Goal: Task Accomplishment & Management: Use online tool/utility

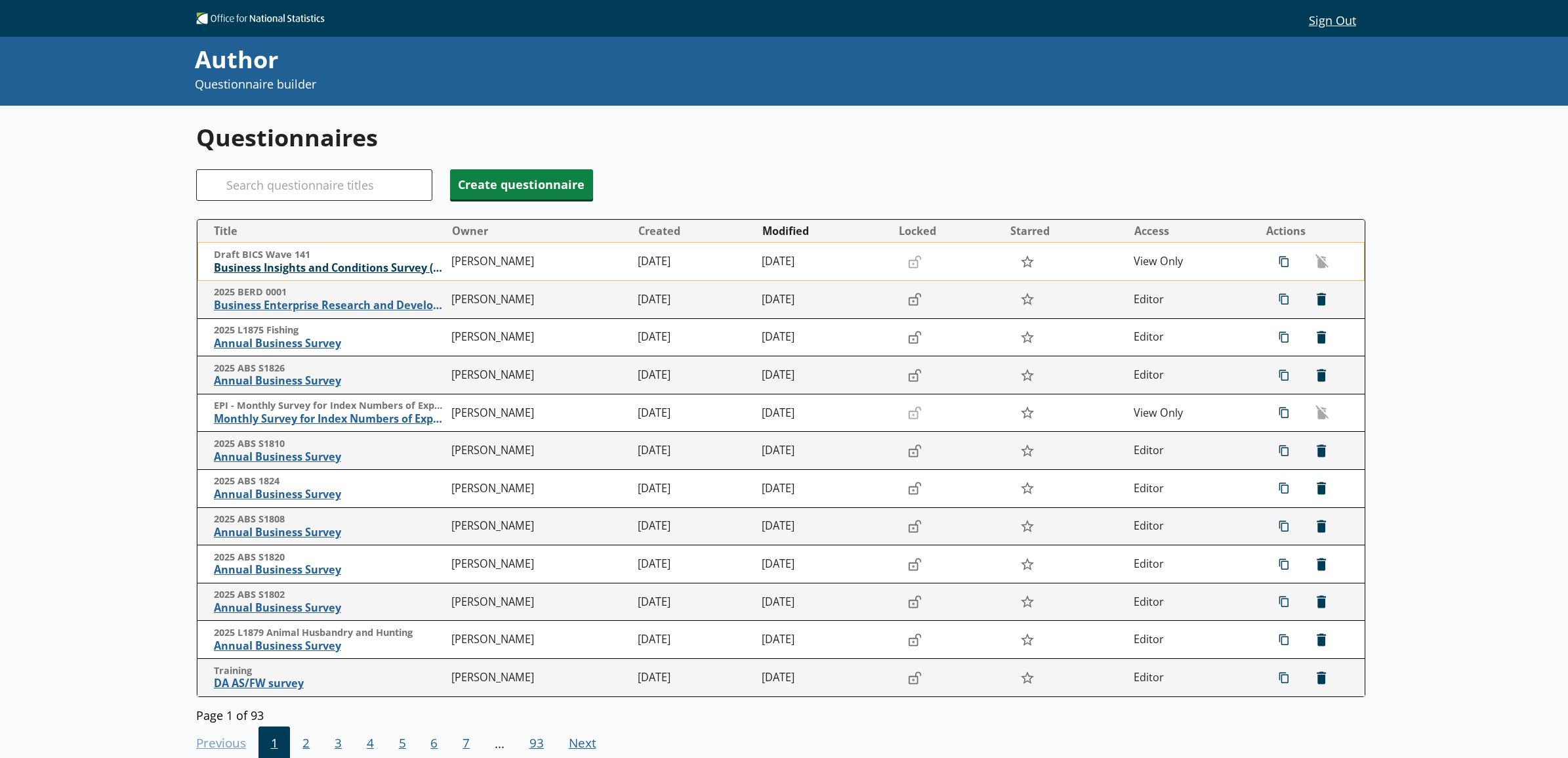
click at [317, 269] on span "Business Insights and Conditions Survey (BICS)" at bounding box center [329, 268] width 231 height 14
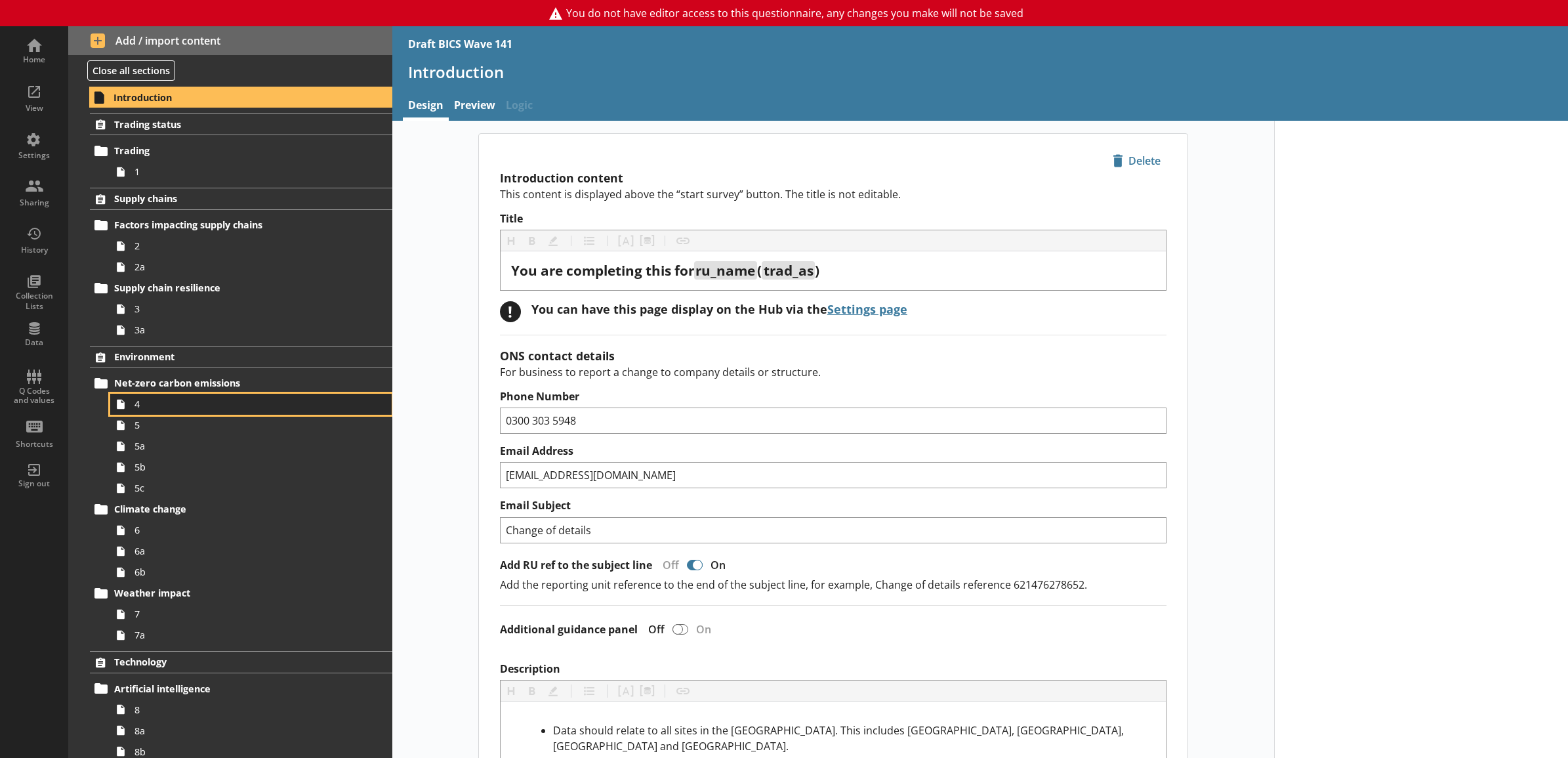
click at [230, 398] on span "4" at bounding box center [236, 403] width 204 height 12
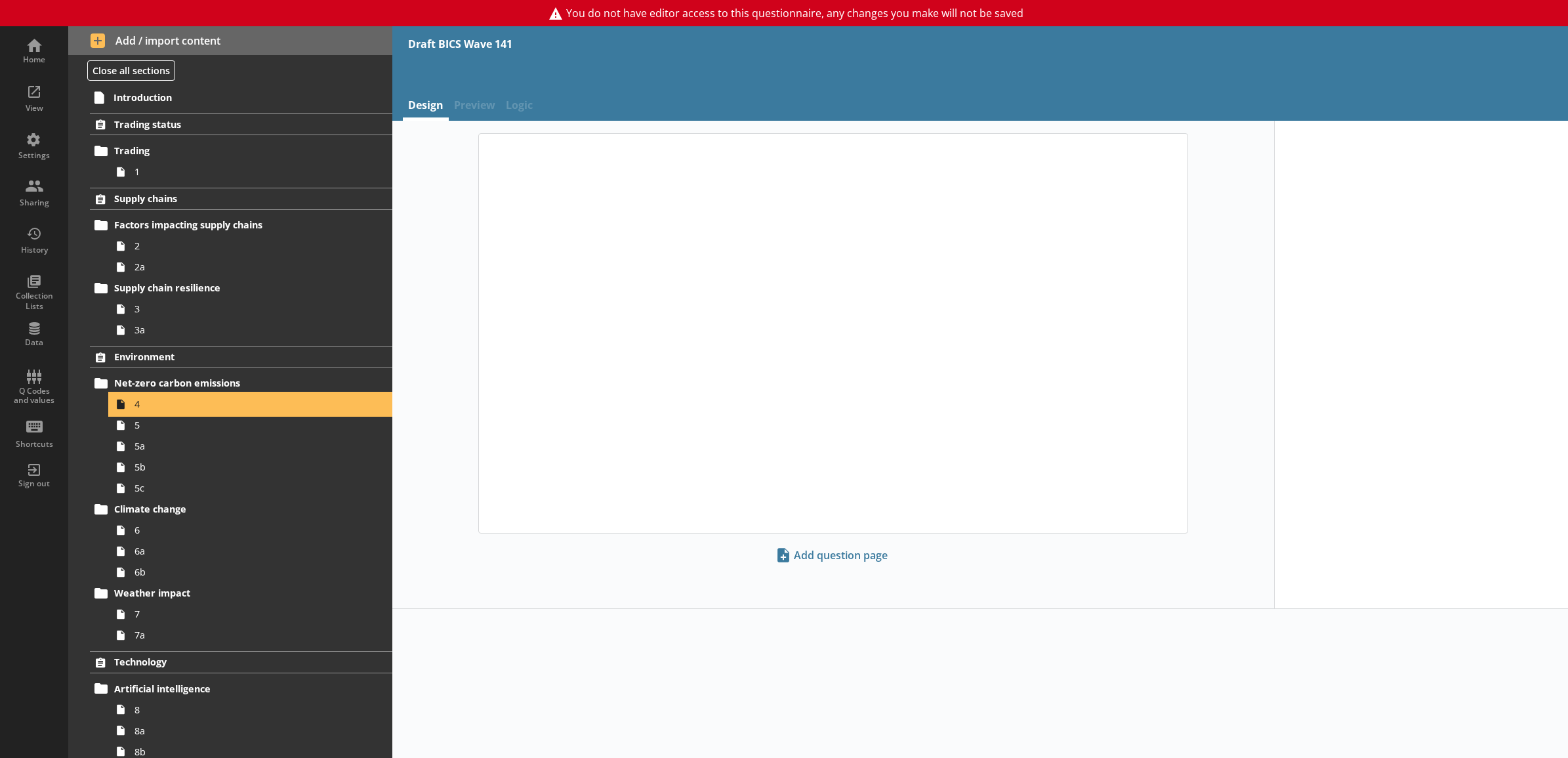
type textarea "x"
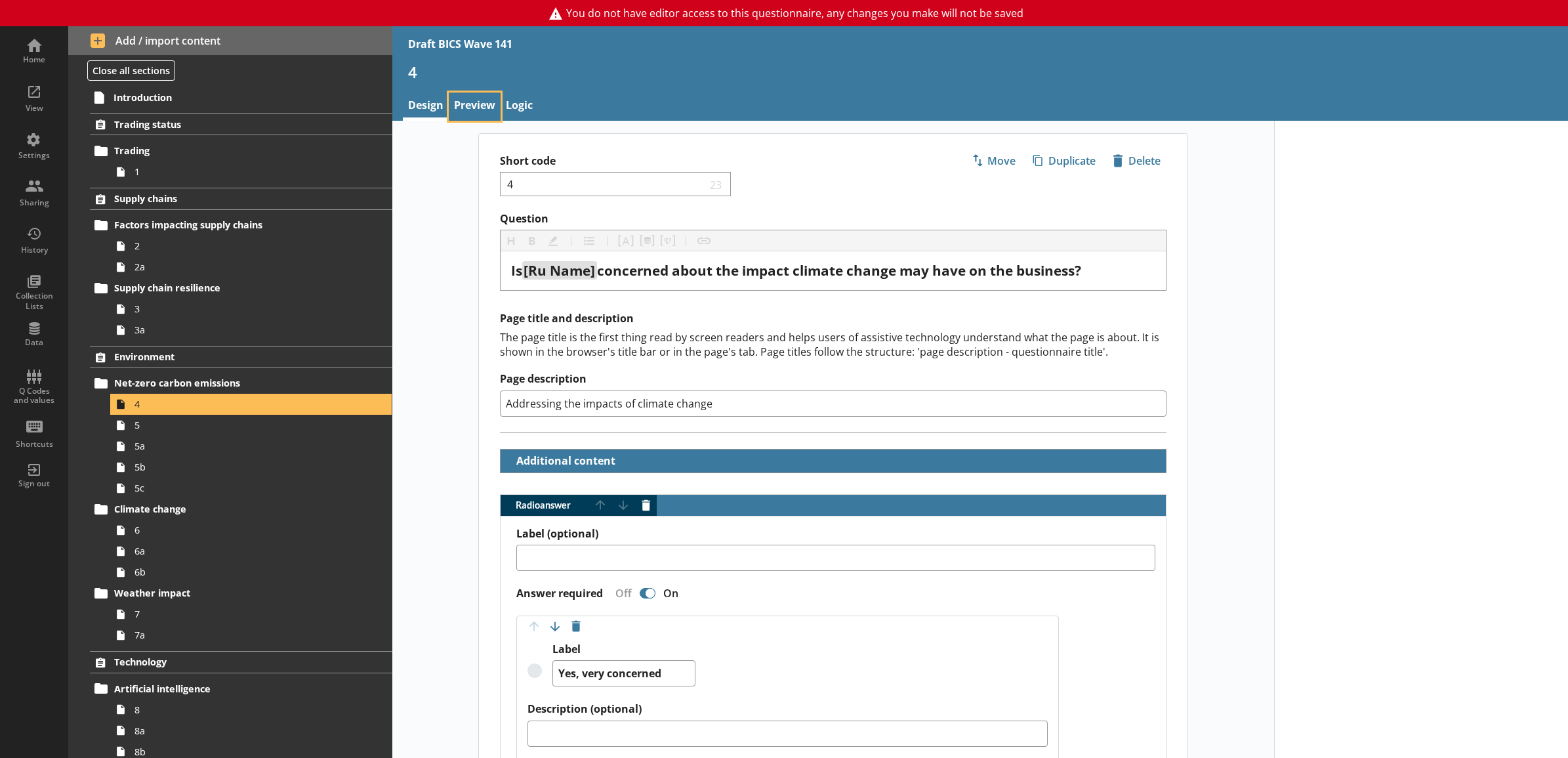
click at [493, 103] on link "Preview" at bounding box center [475, 106] width 52 height 28
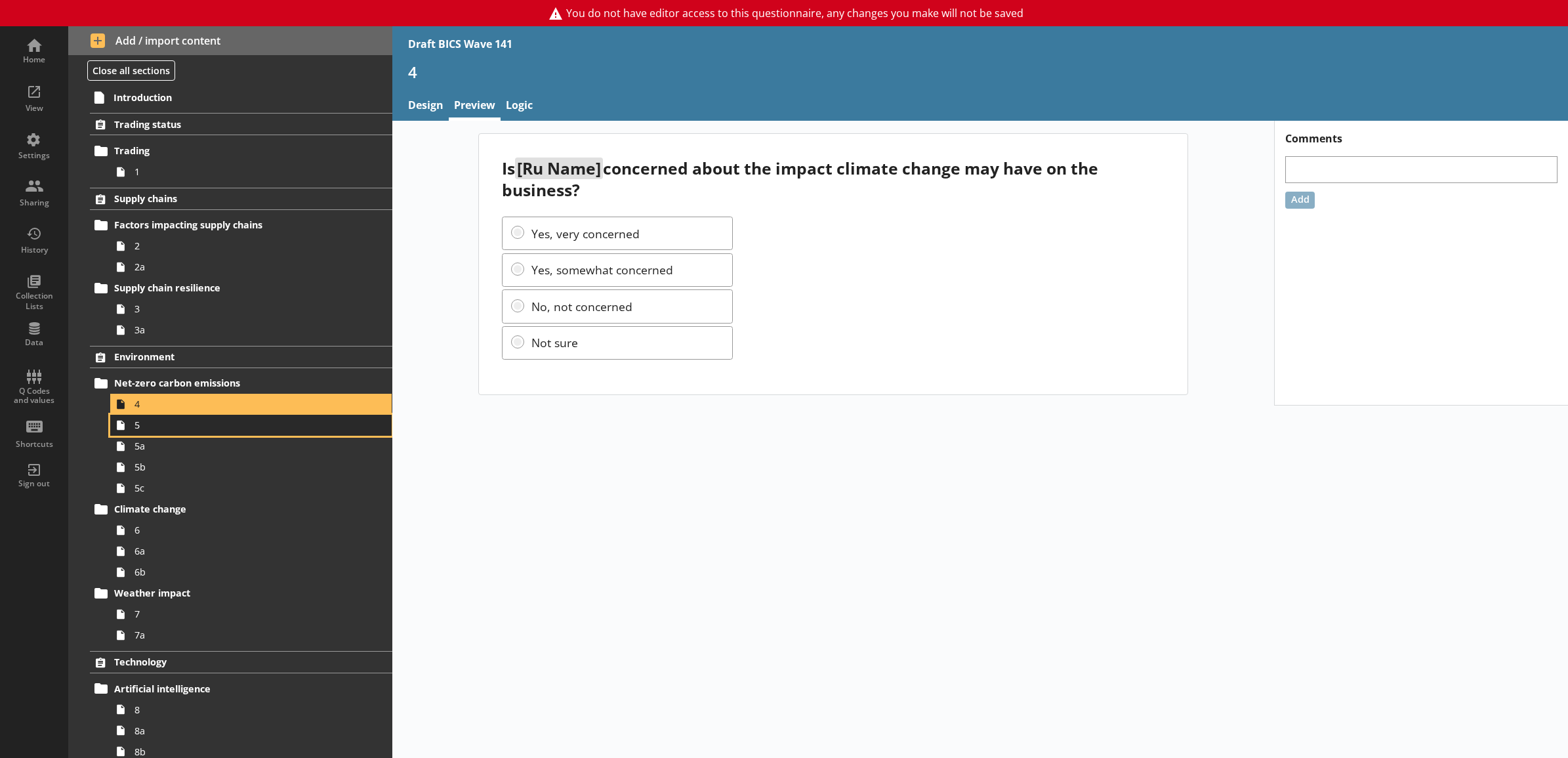
click at [298, 426] on span "5" at bounding box center [236, 424] width 204 height 12
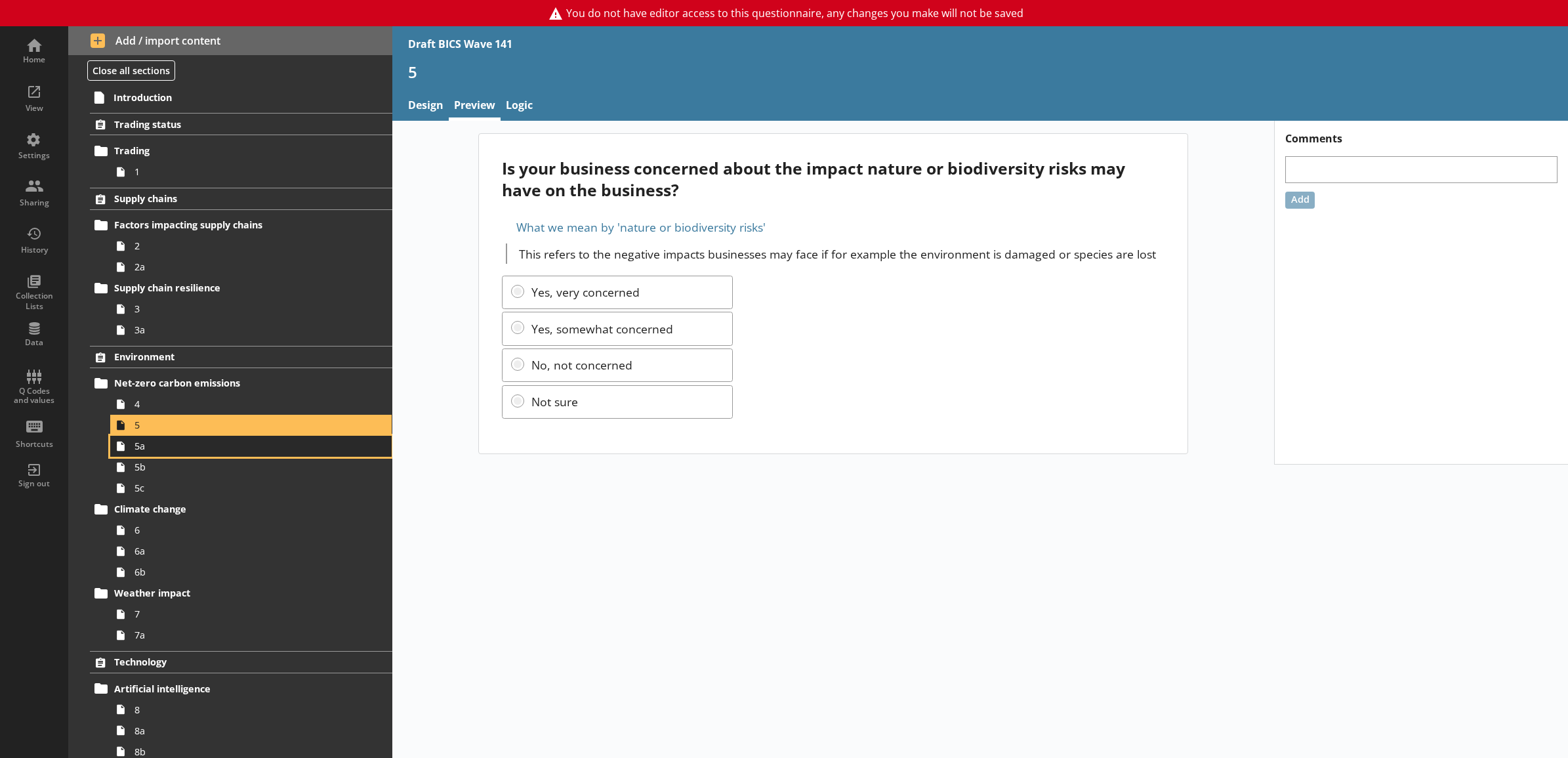
click at [289, 440] on span "5a" at bounding box center [236, 445] width 204 height 12
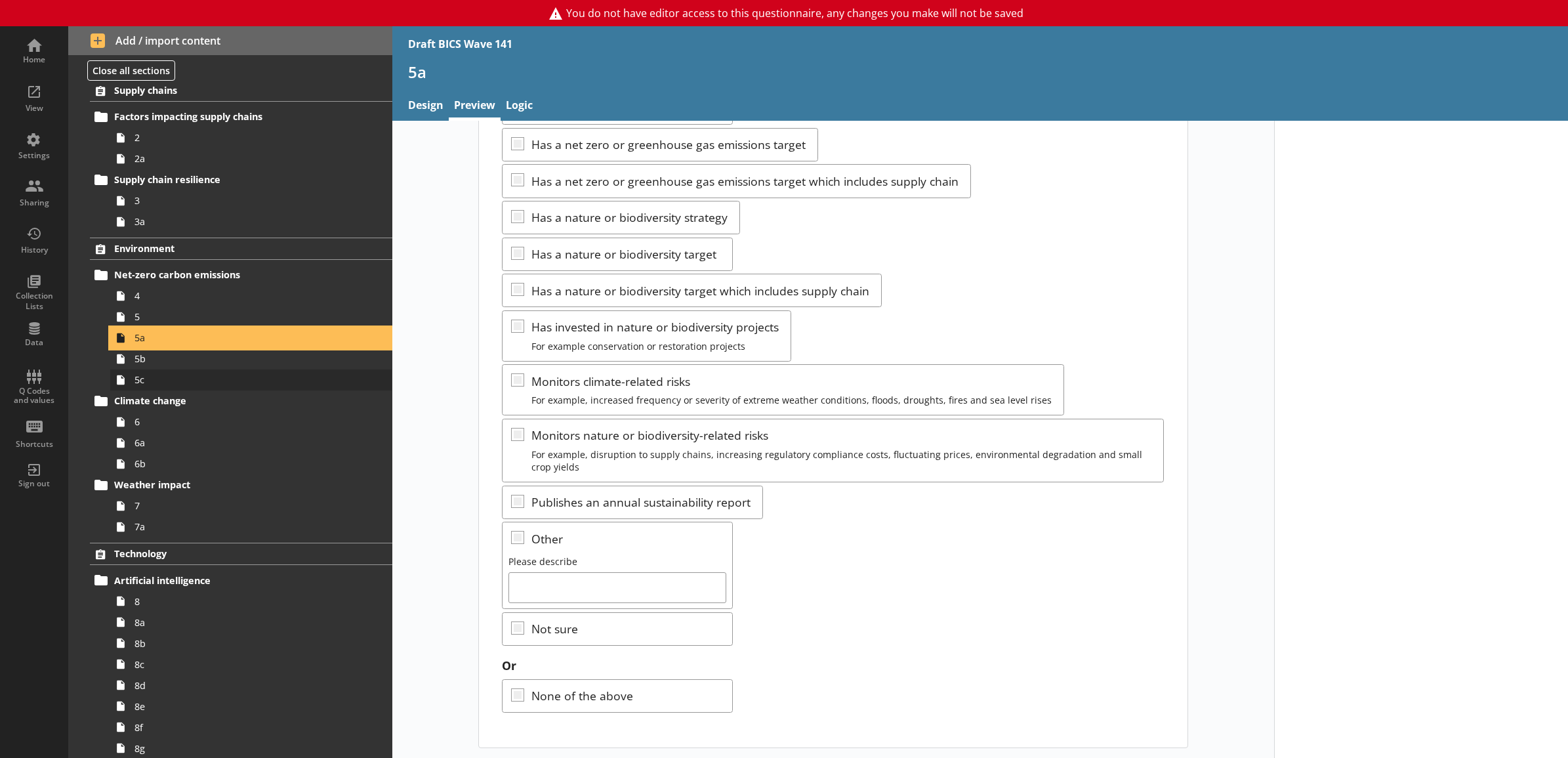
scroll to position [273, 0]
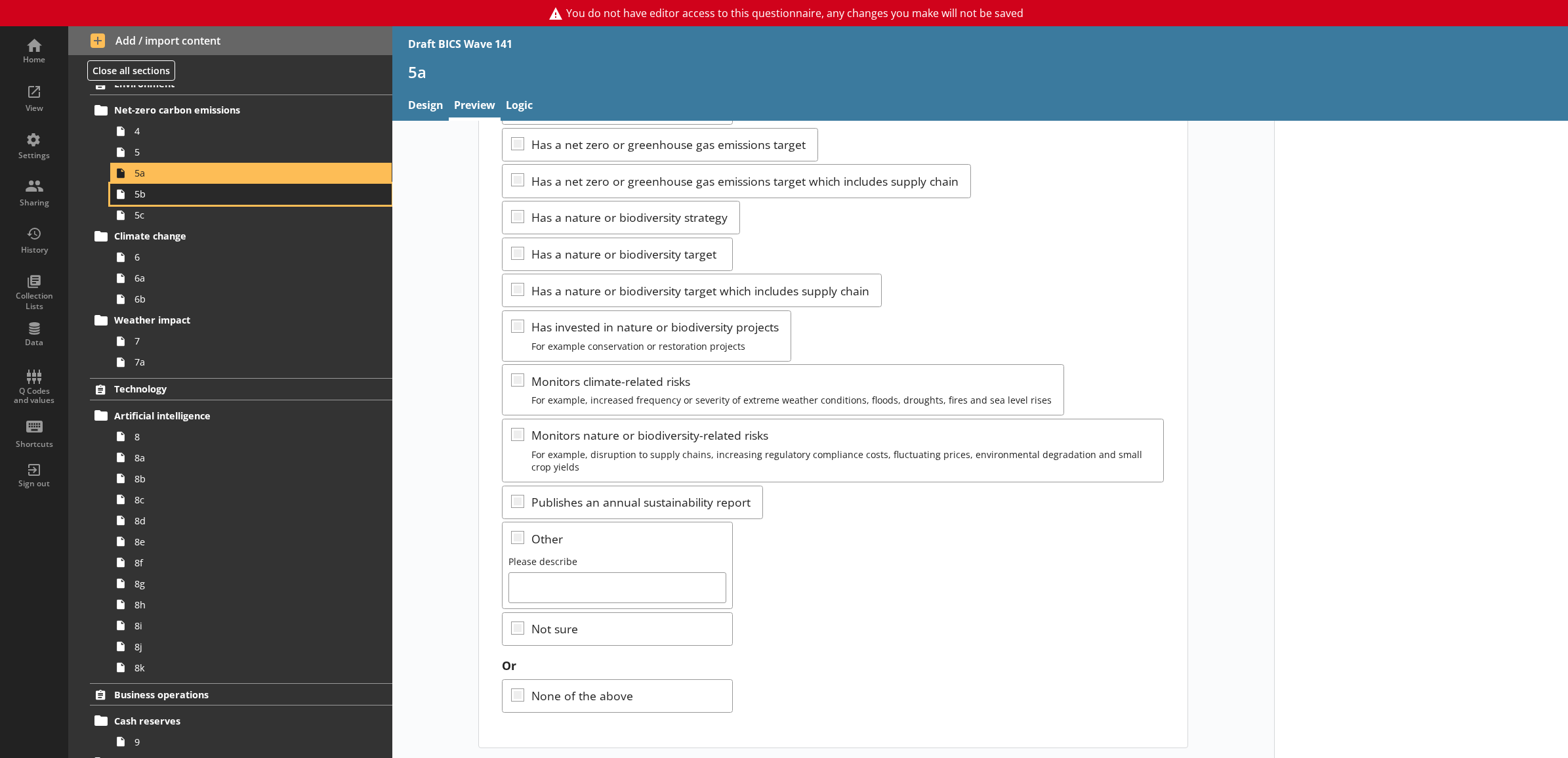
click at [222, 198] on span "5b" at bounding box center [236, 193] width 204 height 12
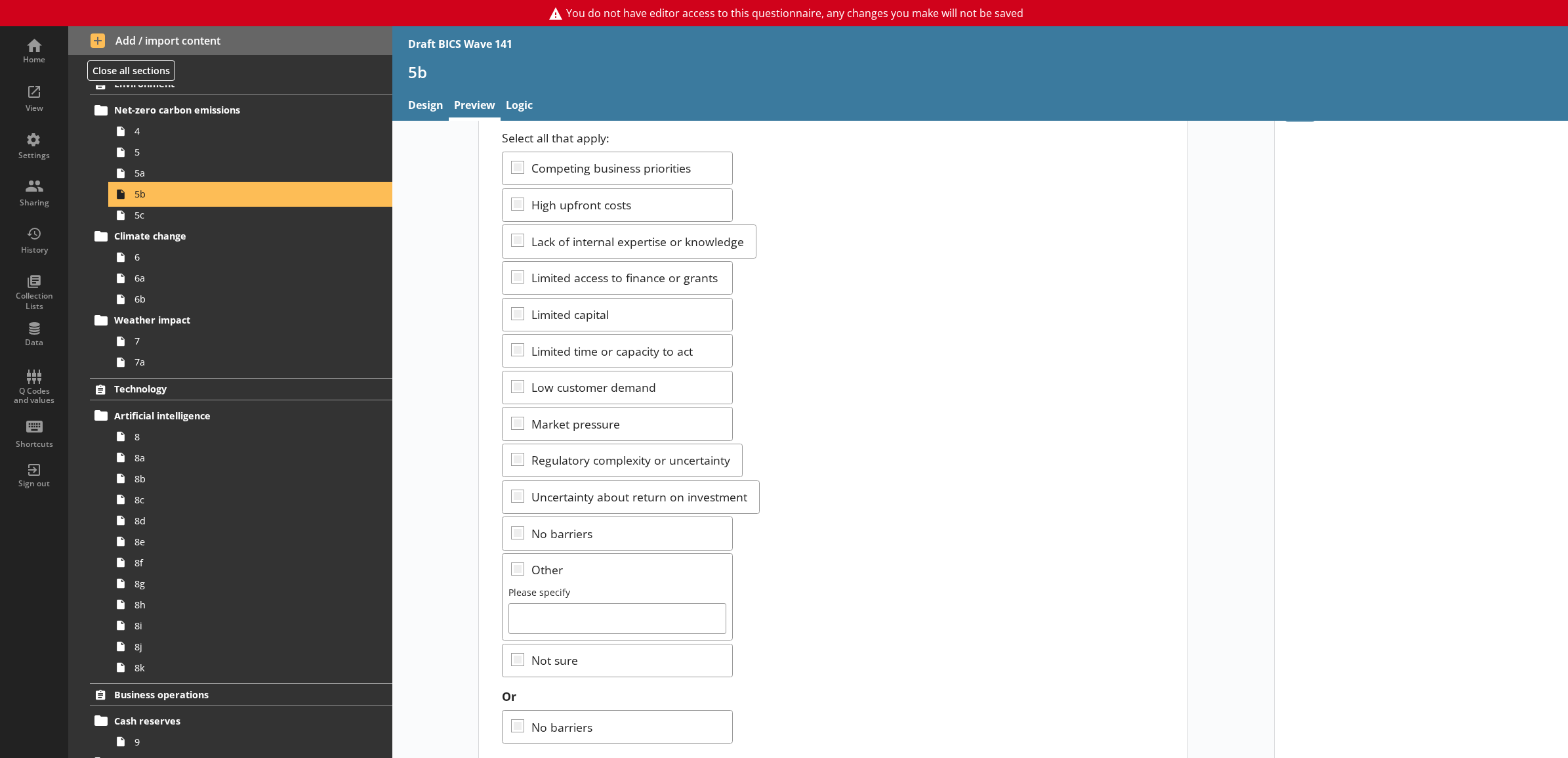
scroll to position [125, 0]
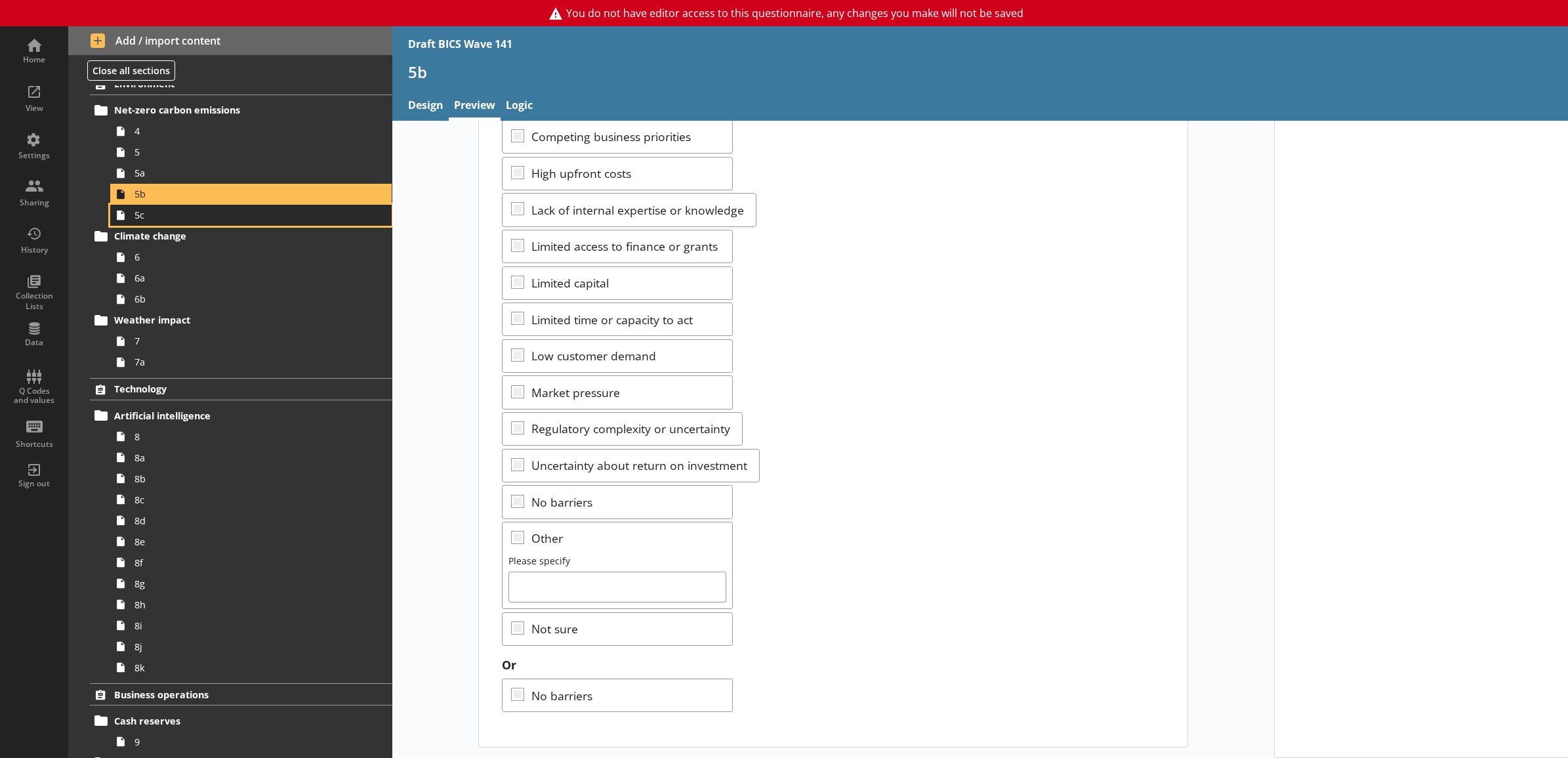
click at [267, 217] on span "5c" at bounding box center [236, 214] width 204 height 12
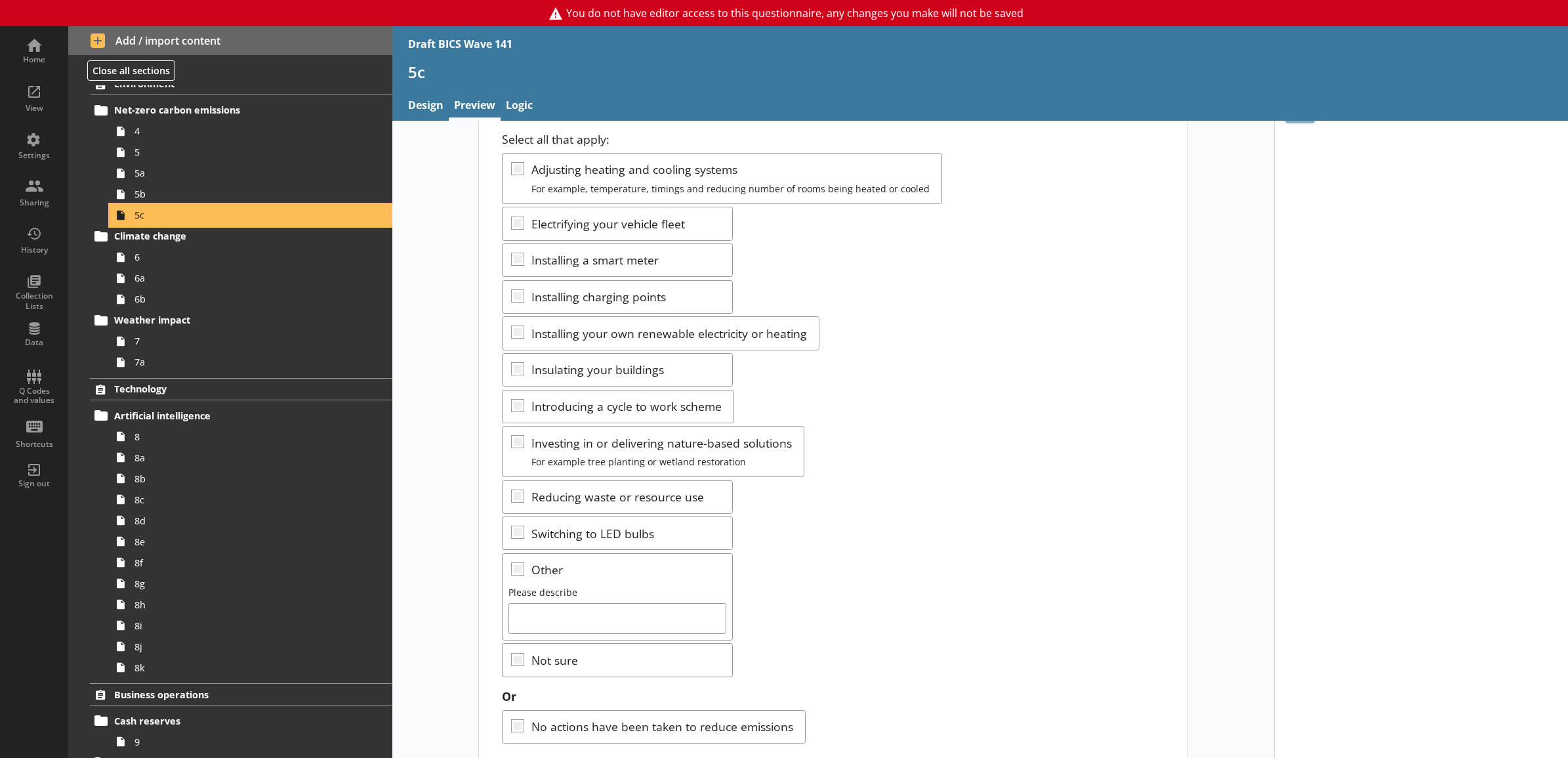
scroll to position [122, 0]
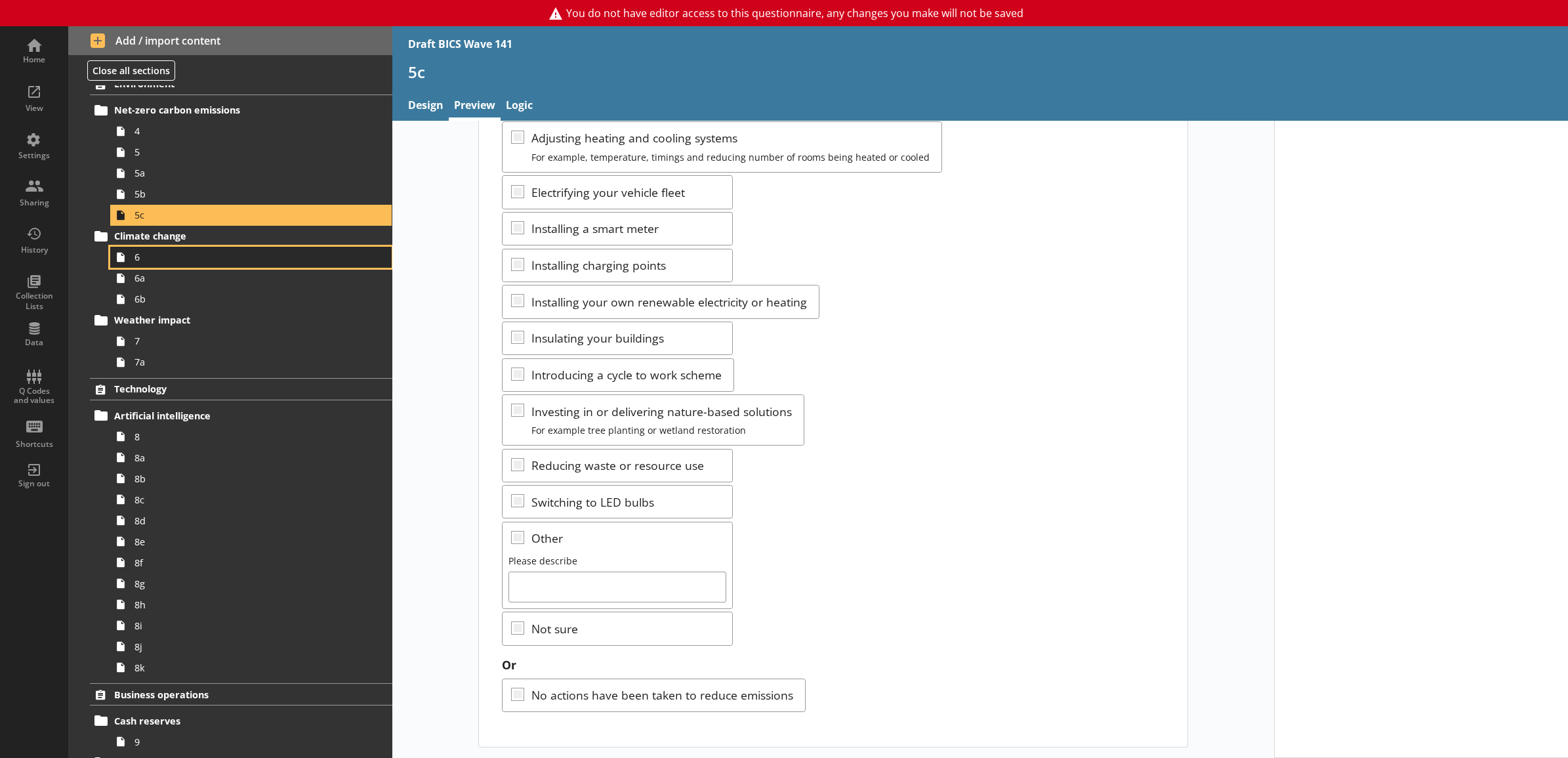
click at [199, 260] on span "6" at bounding box center [236, 256] width 204 height 12
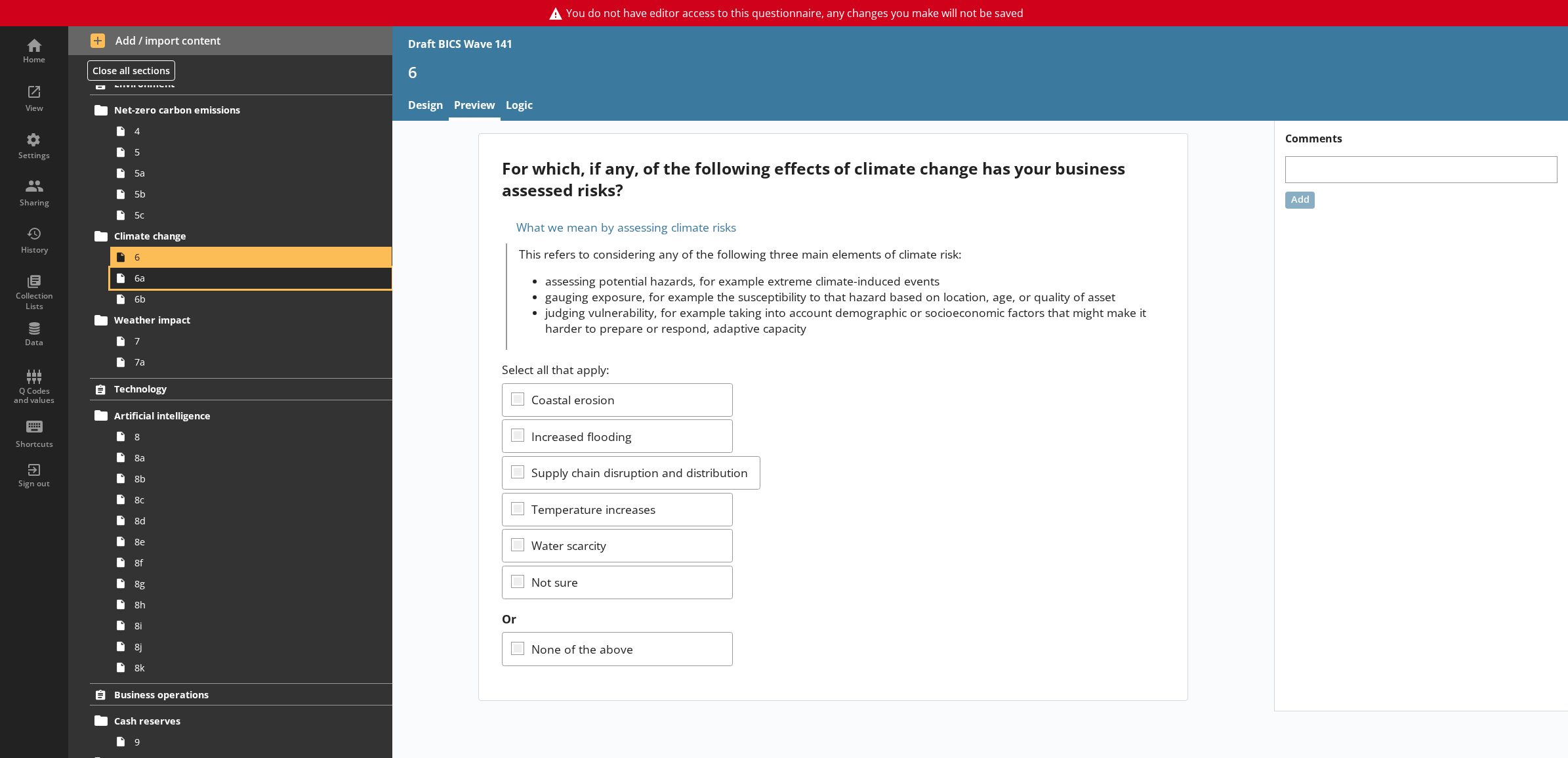
click at [218, 283] on span "6a" at bounding box center [236, 277] width 204 height 12
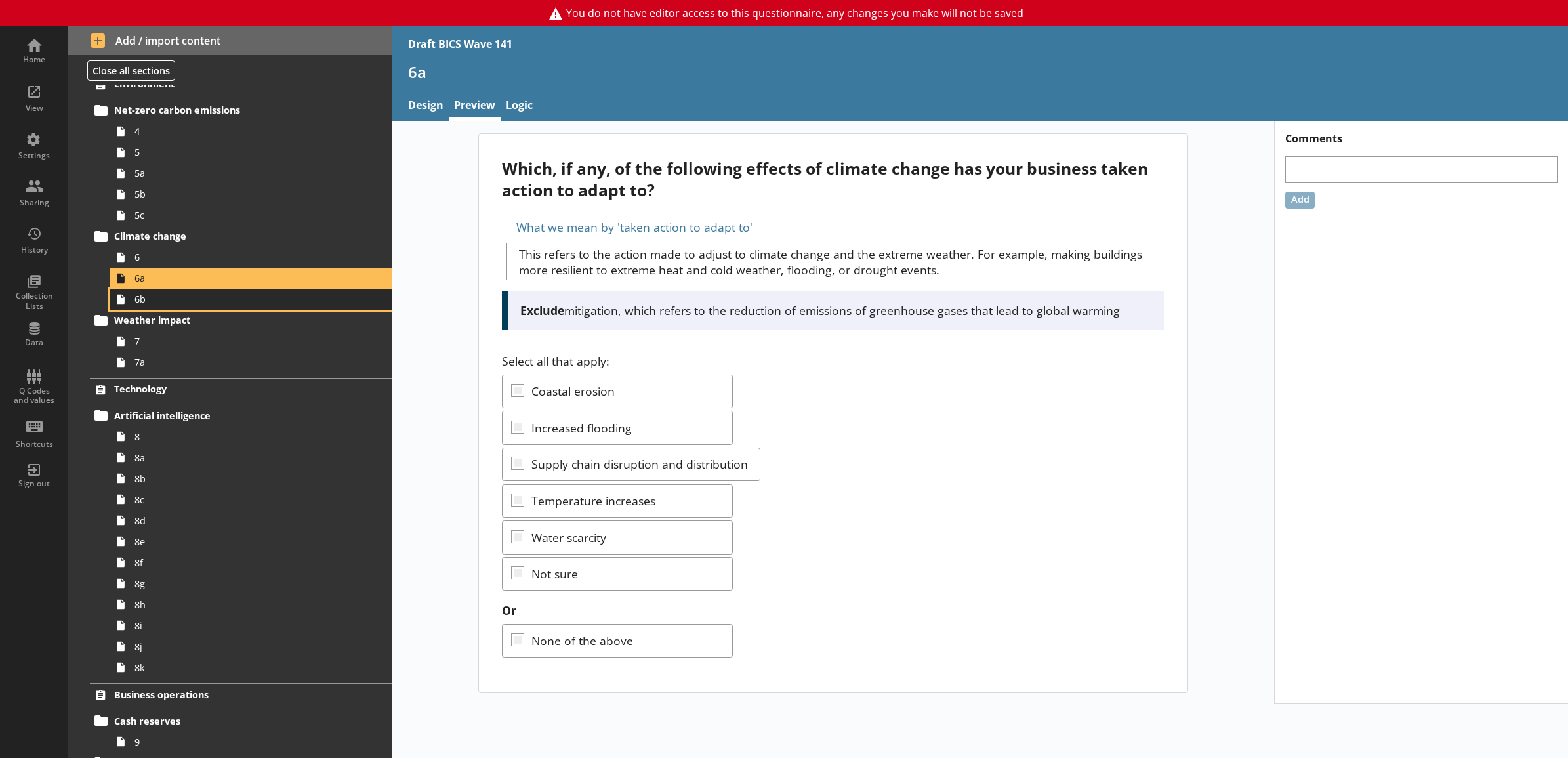
click at [218, 299] on span "6b" at bounding box center [236, 298] width 204 height 12
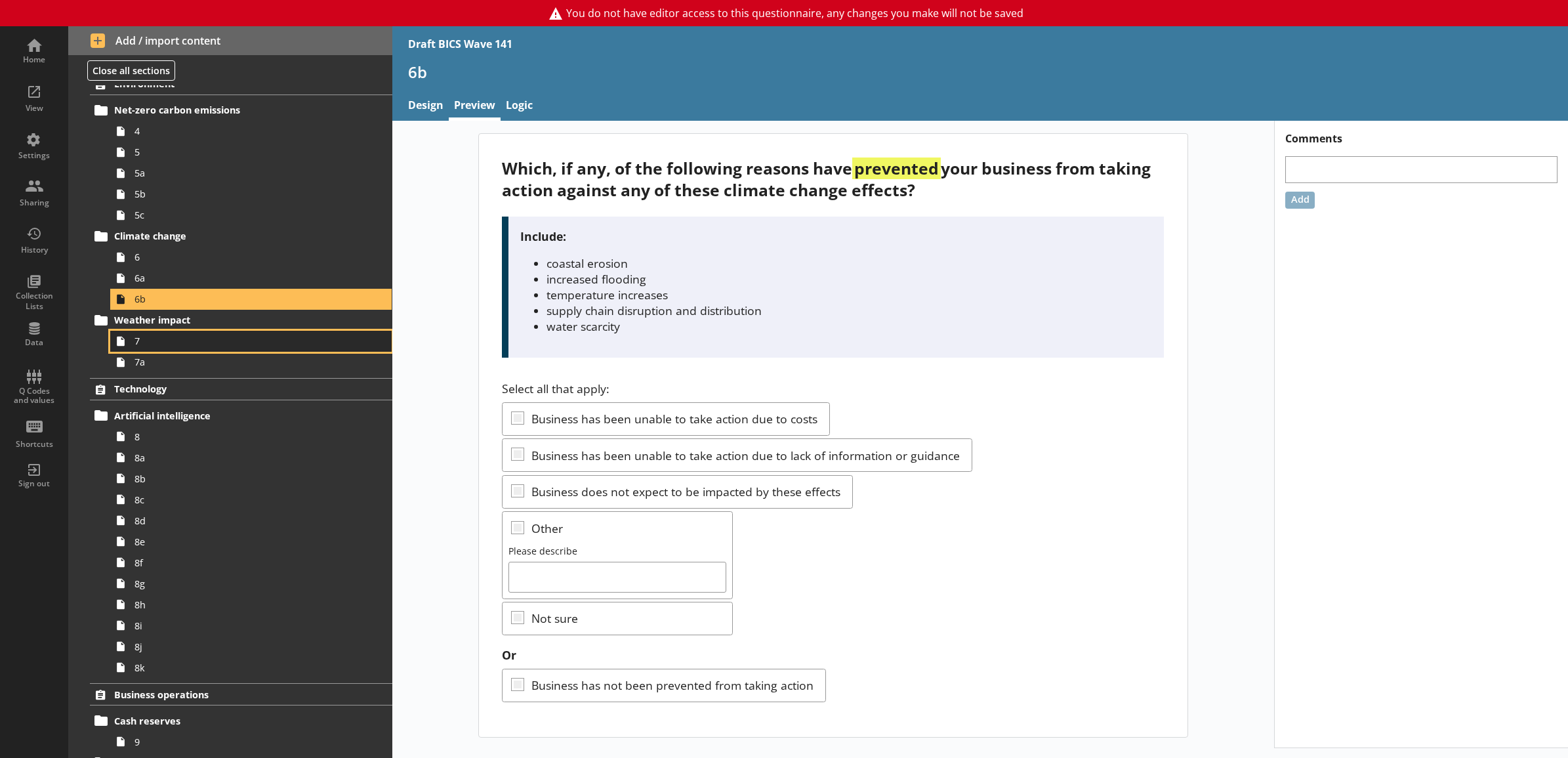
click at [212, 347] on span "7" at bounding box center [236, 340] width 204 height 12
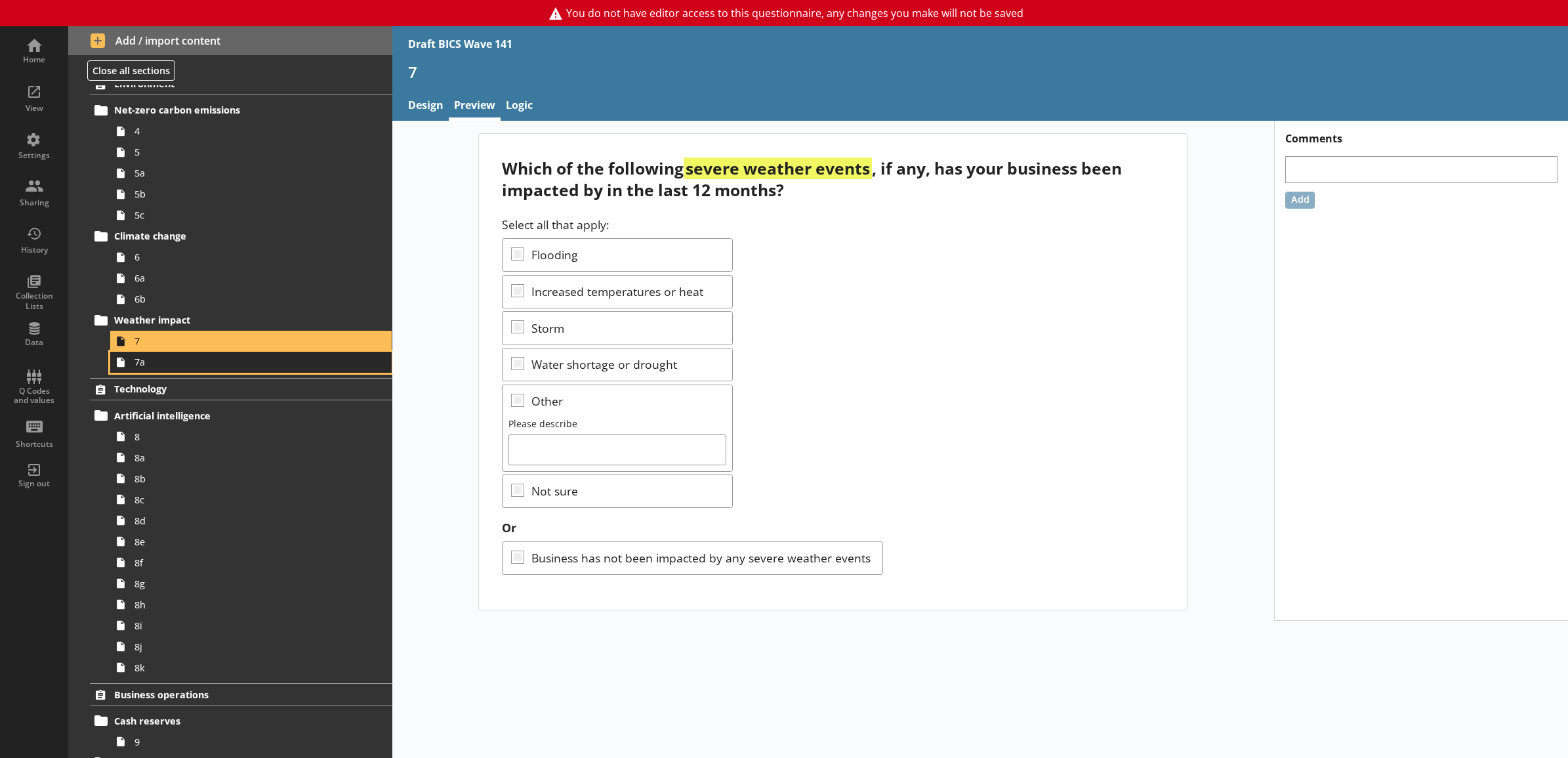
click at [204, 362] on span "7a" at bounding box center [236, 361] width 204 height 12
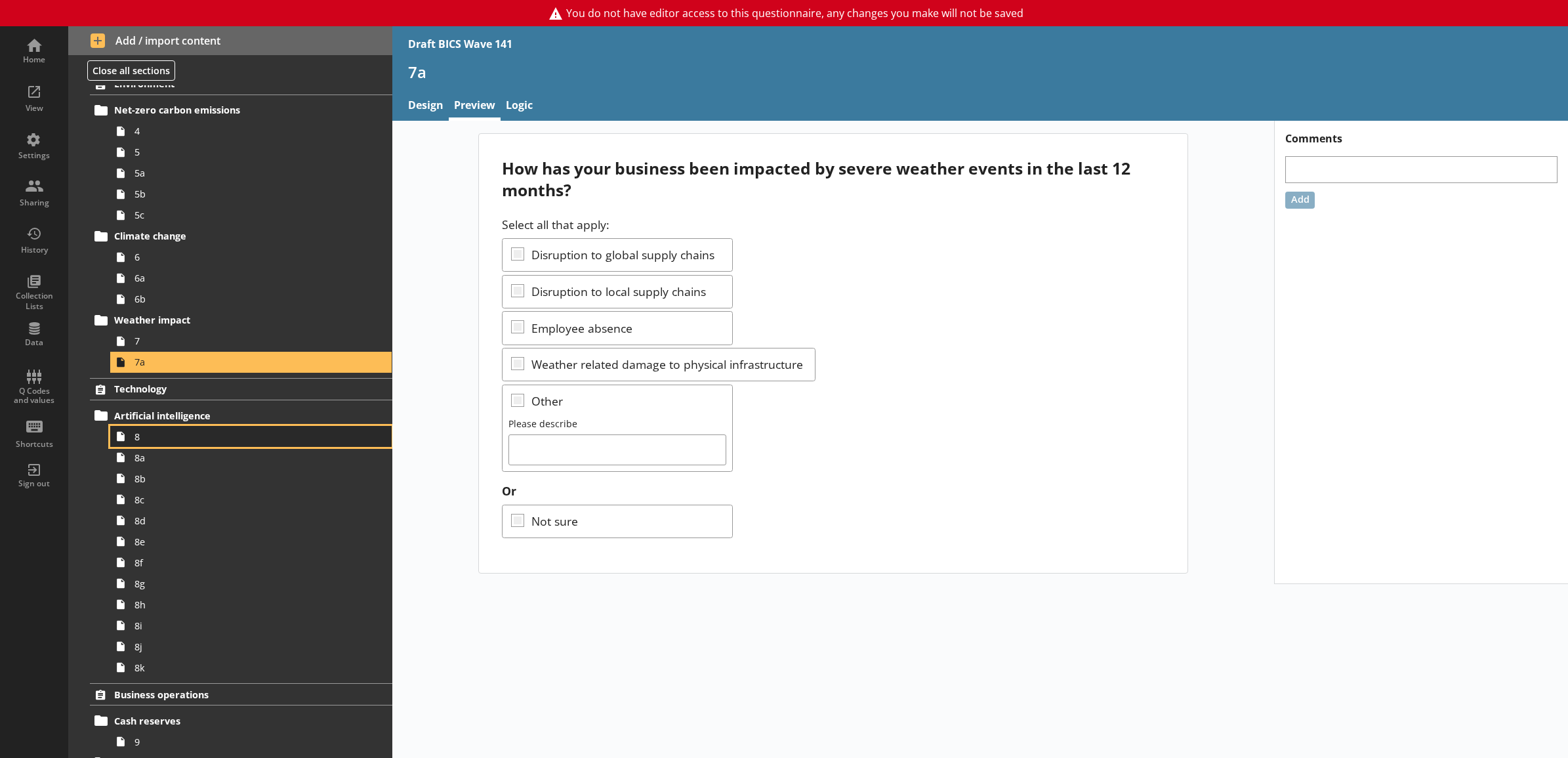
click at [199, 441] on span "8" at bounding box center [236, 435] width 204 height 12
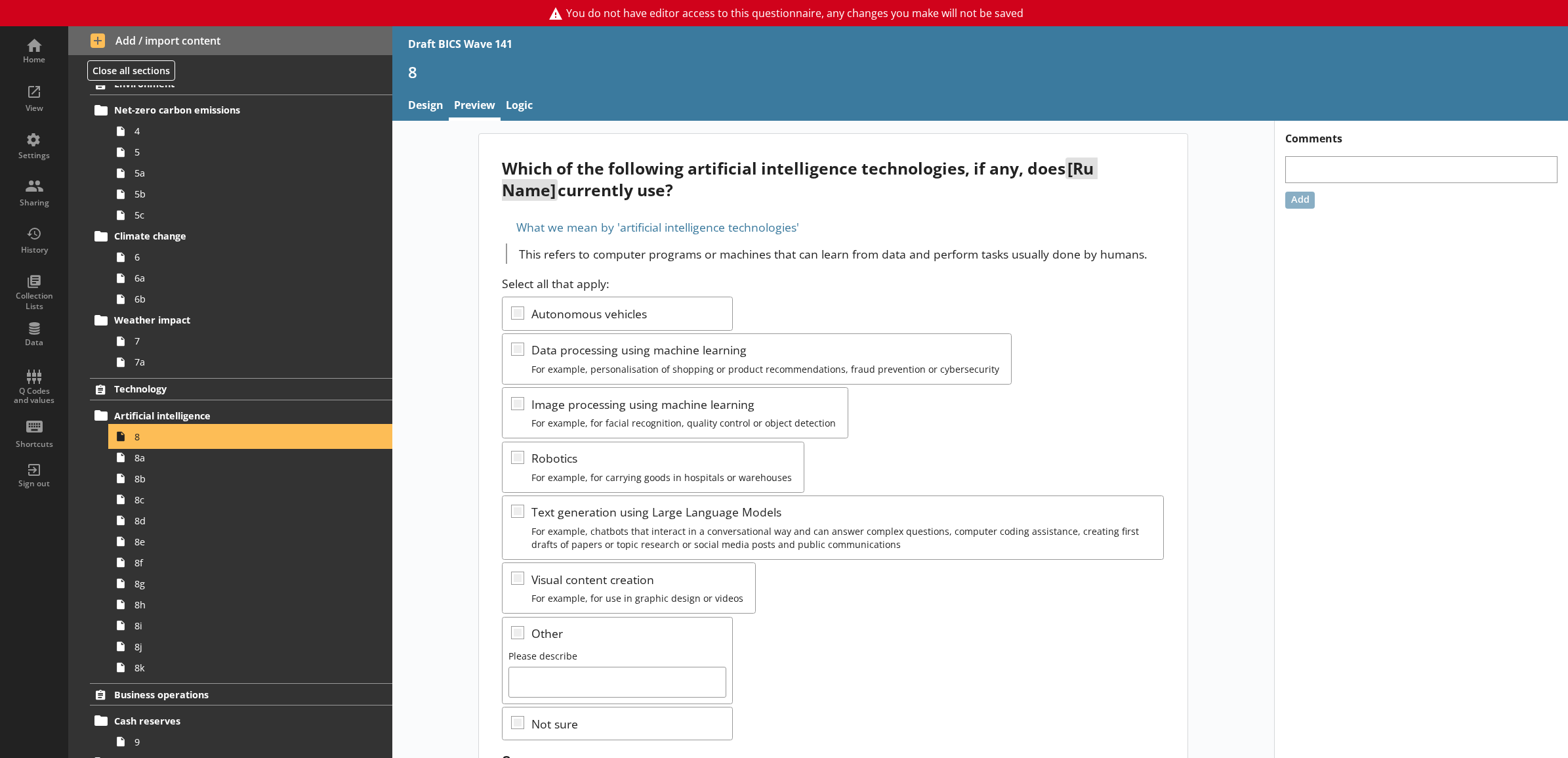
scroll to position [99, 0]
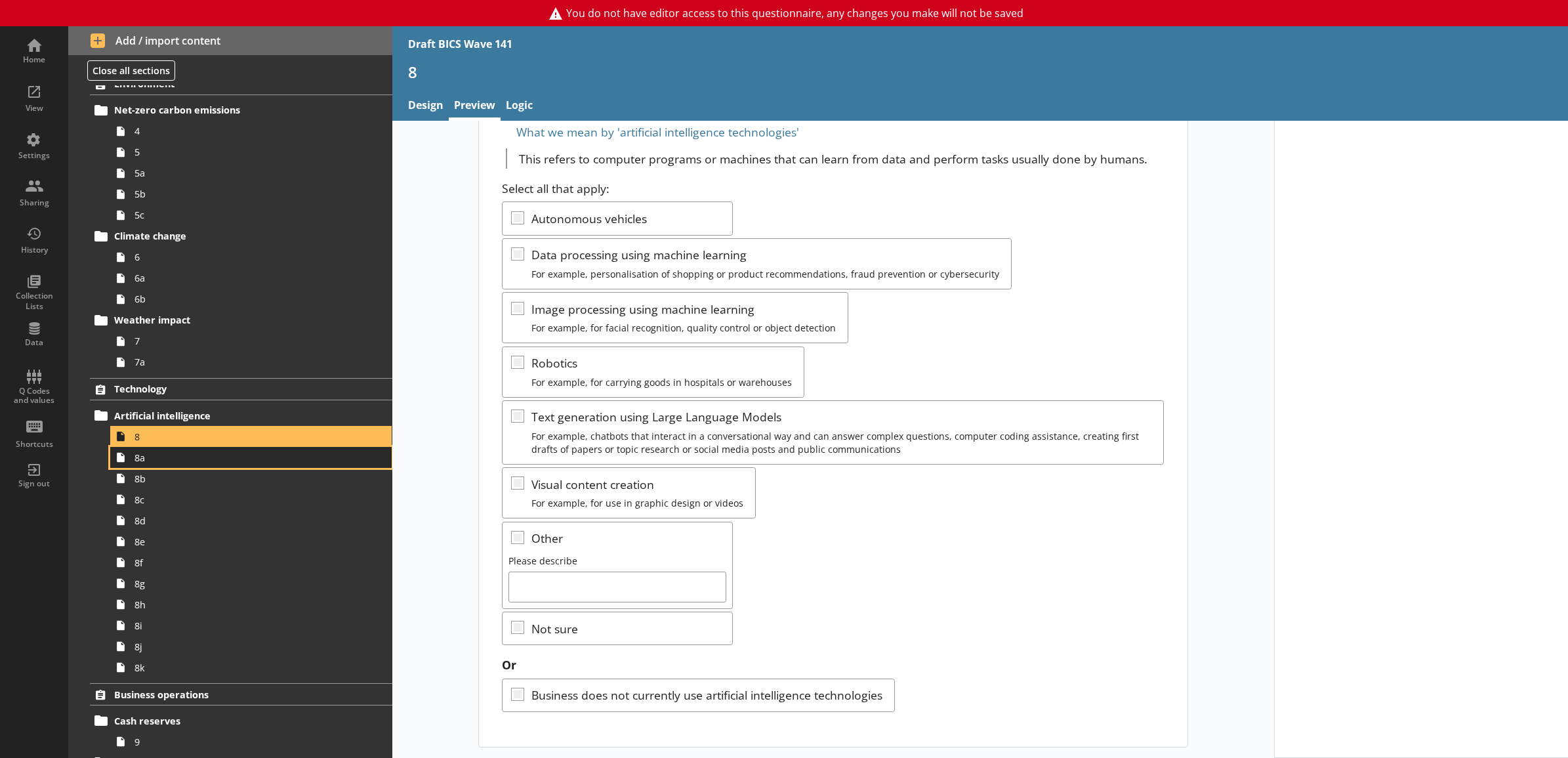
click at [201, 459] on span "8a" at bounding box center [236, 457] width 204 height 12
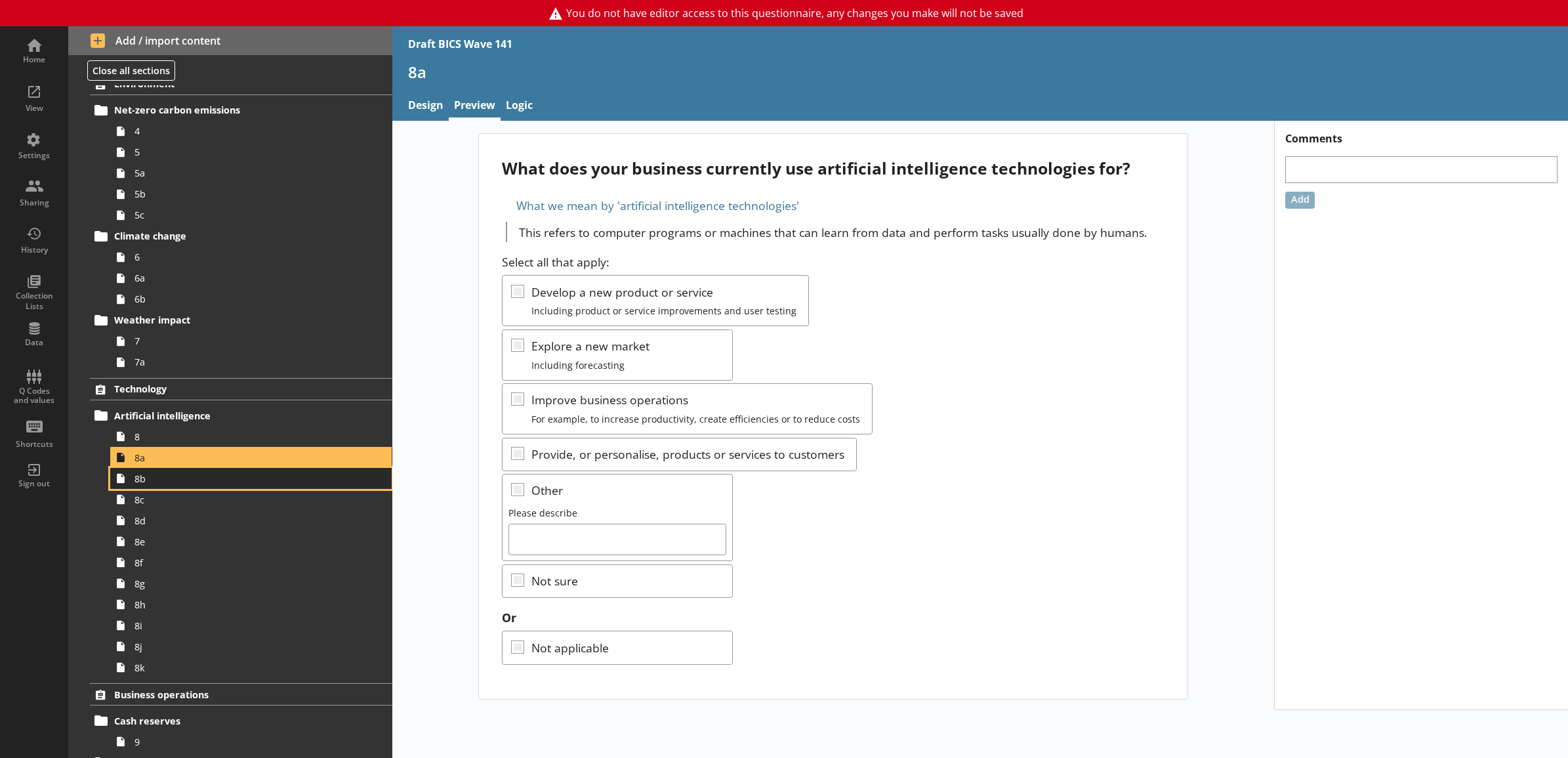
click at [275, 473] on span "8b" at bounding box center [236, 478] width 204 height 12
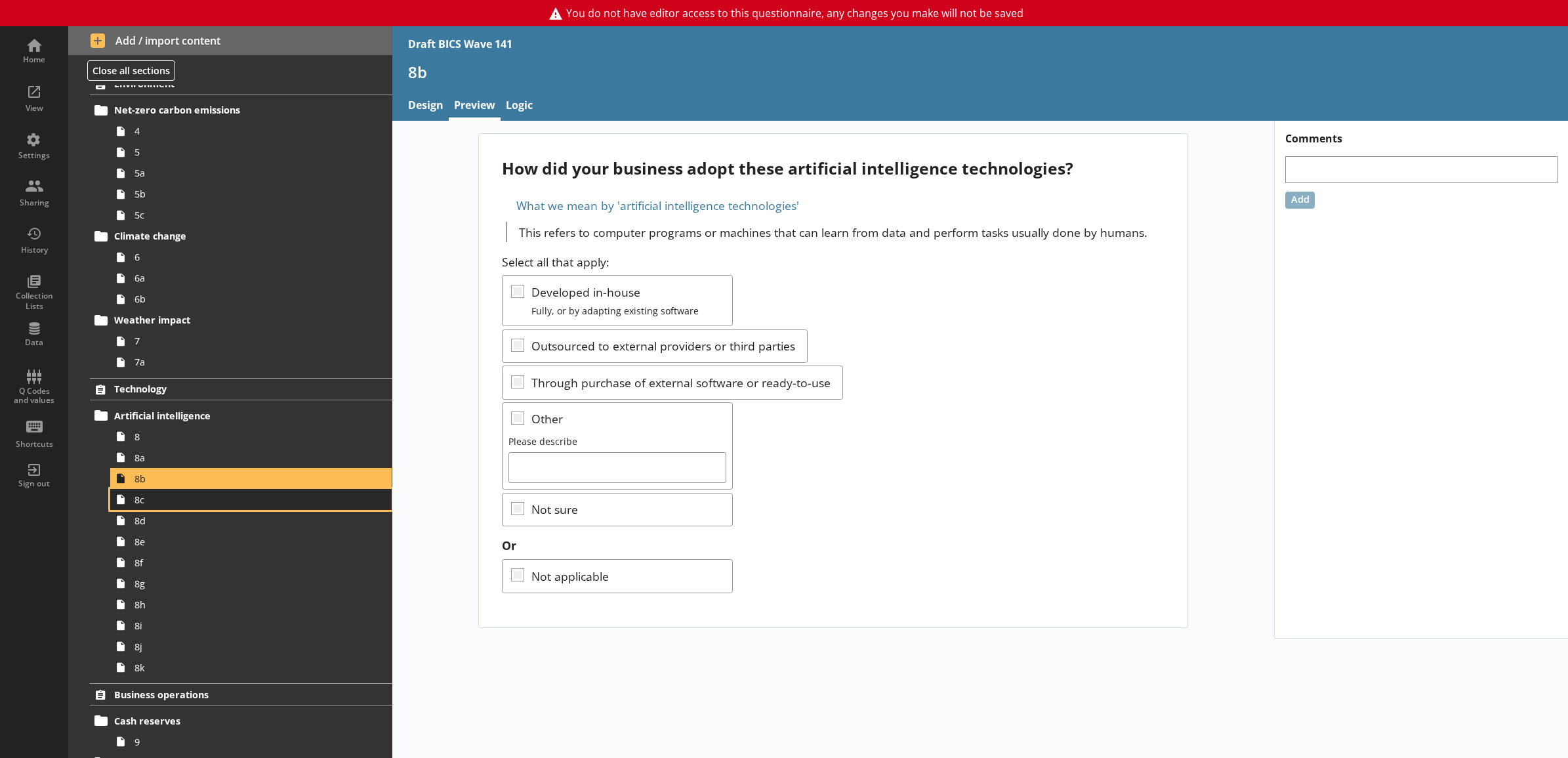
drag, startPoint x: 286, startPoint y: 503, endPoint x: 307, endPoint y: 505, distance: 21.1
click at [286, 505] on span "8c" at bounding box center [236, 499] width 204 height 12
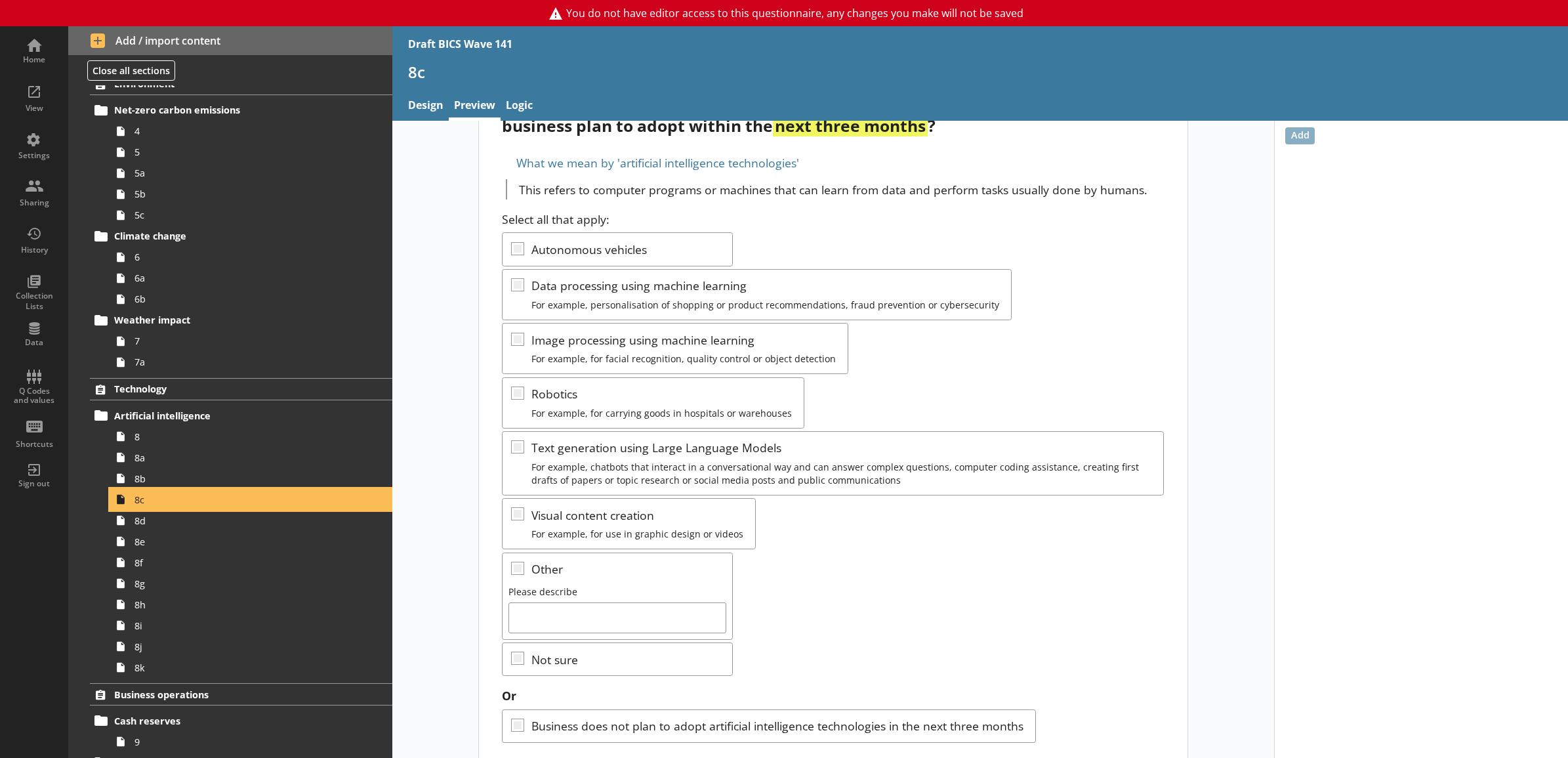
scroll to position [99, 0]
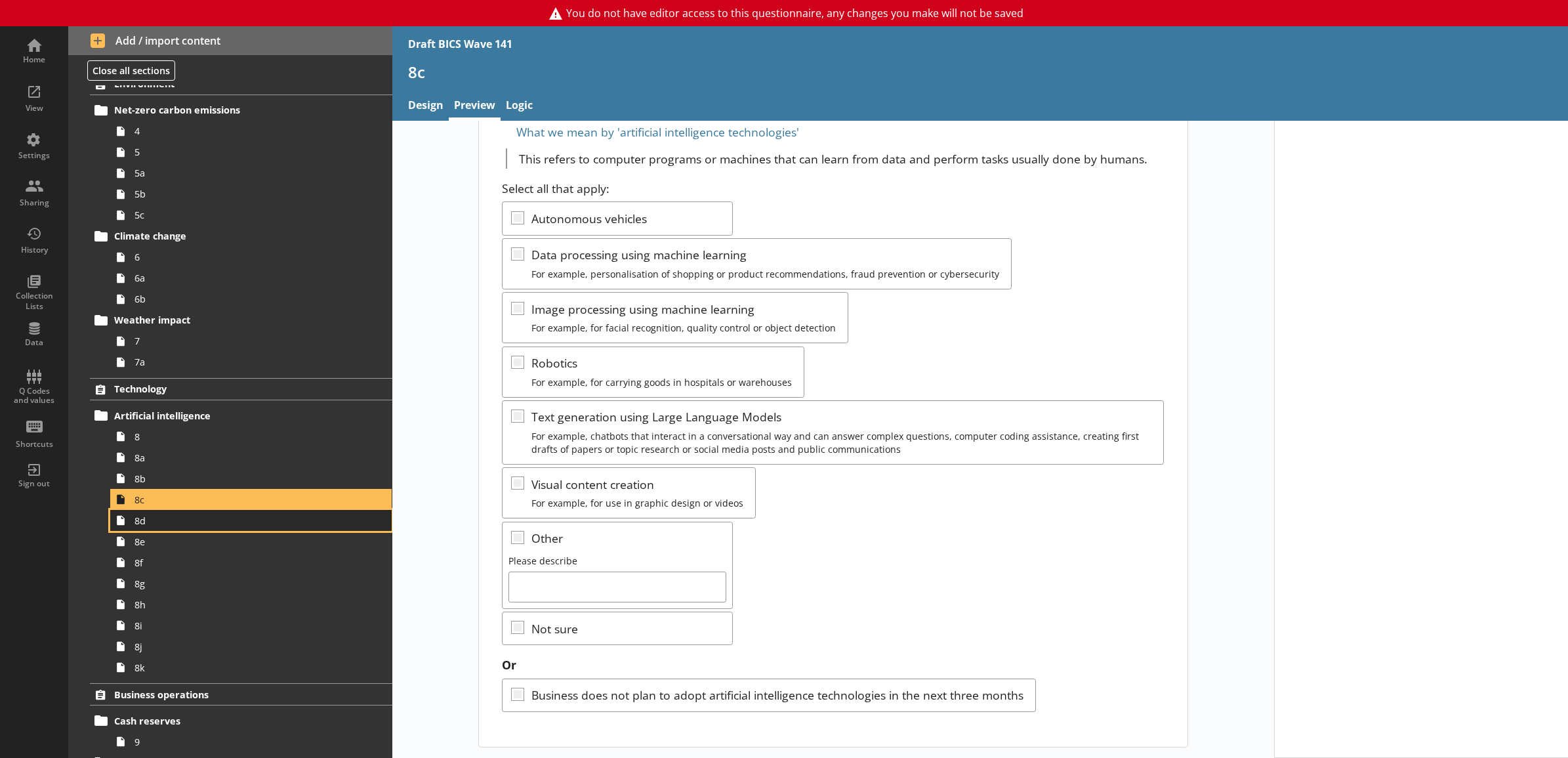
click at [291, 518] on span "8d" at bounding box center [236, 520] width 204 height 12
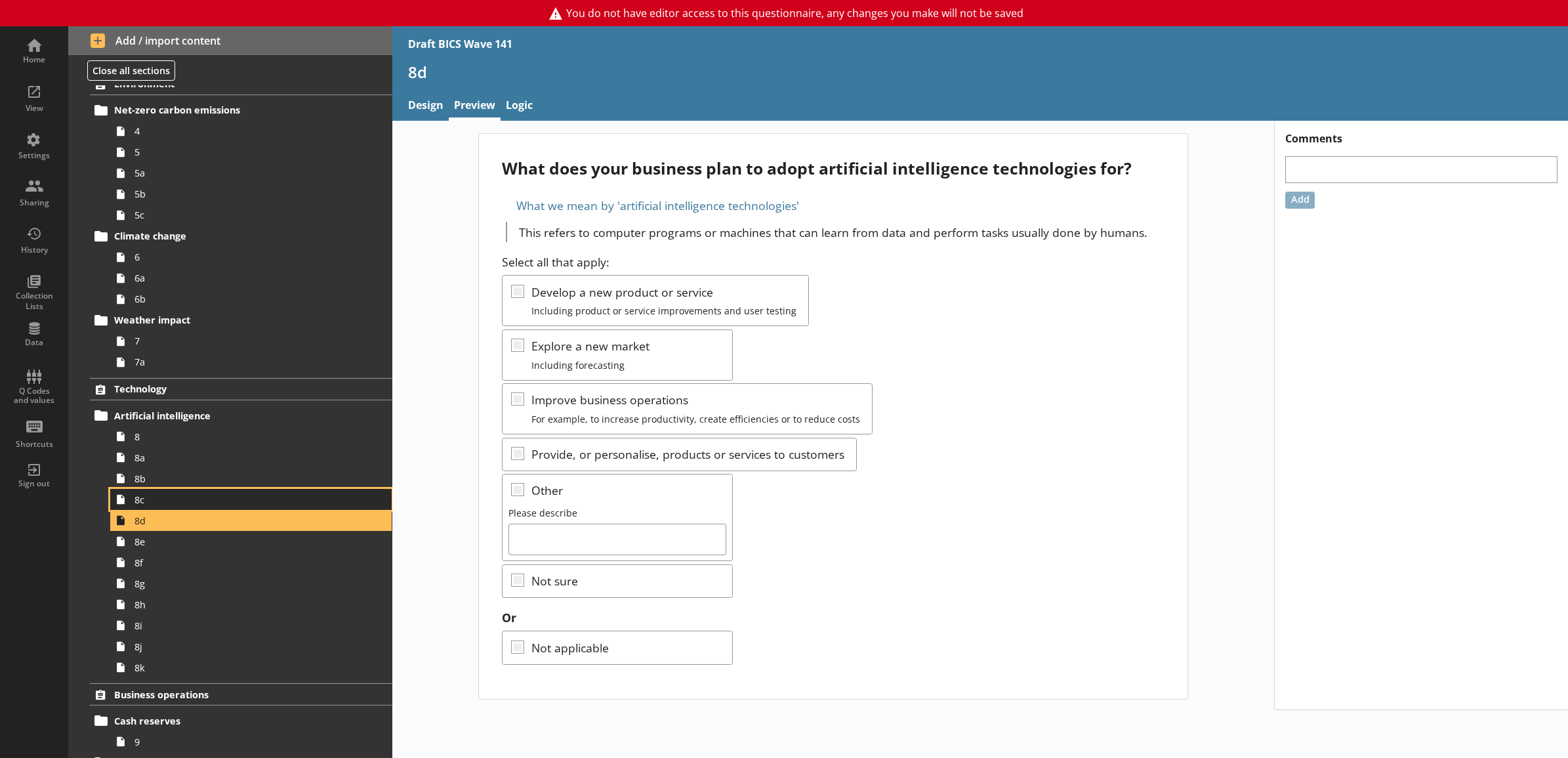
click at [266, 492] on link "8c" at bounding box center [251, 499] width 282 height 21
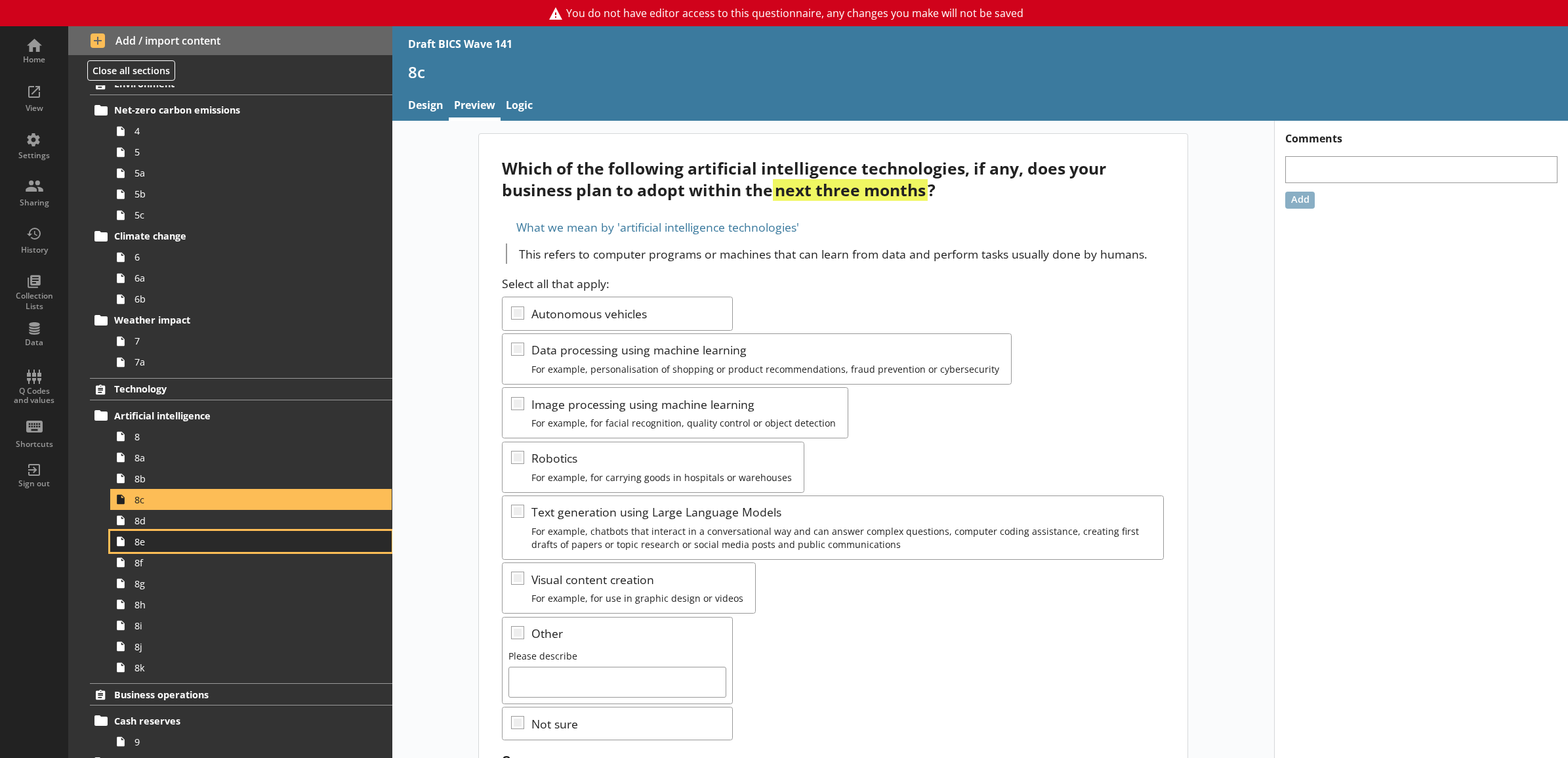
click at [259, 539] on span "8e" at bounding box center [236, 541] width 204 height 12
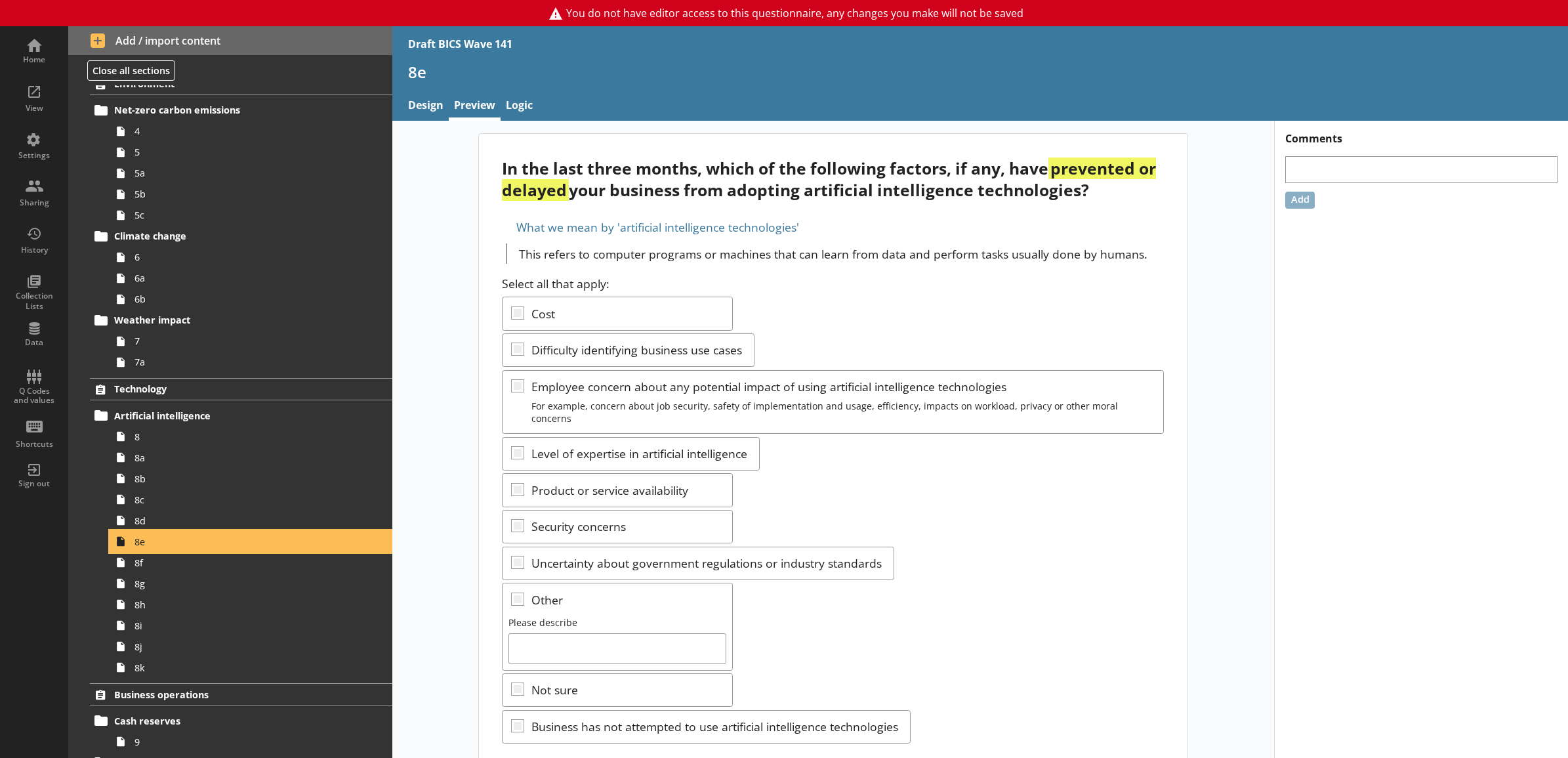
scroll to position [90, 0]
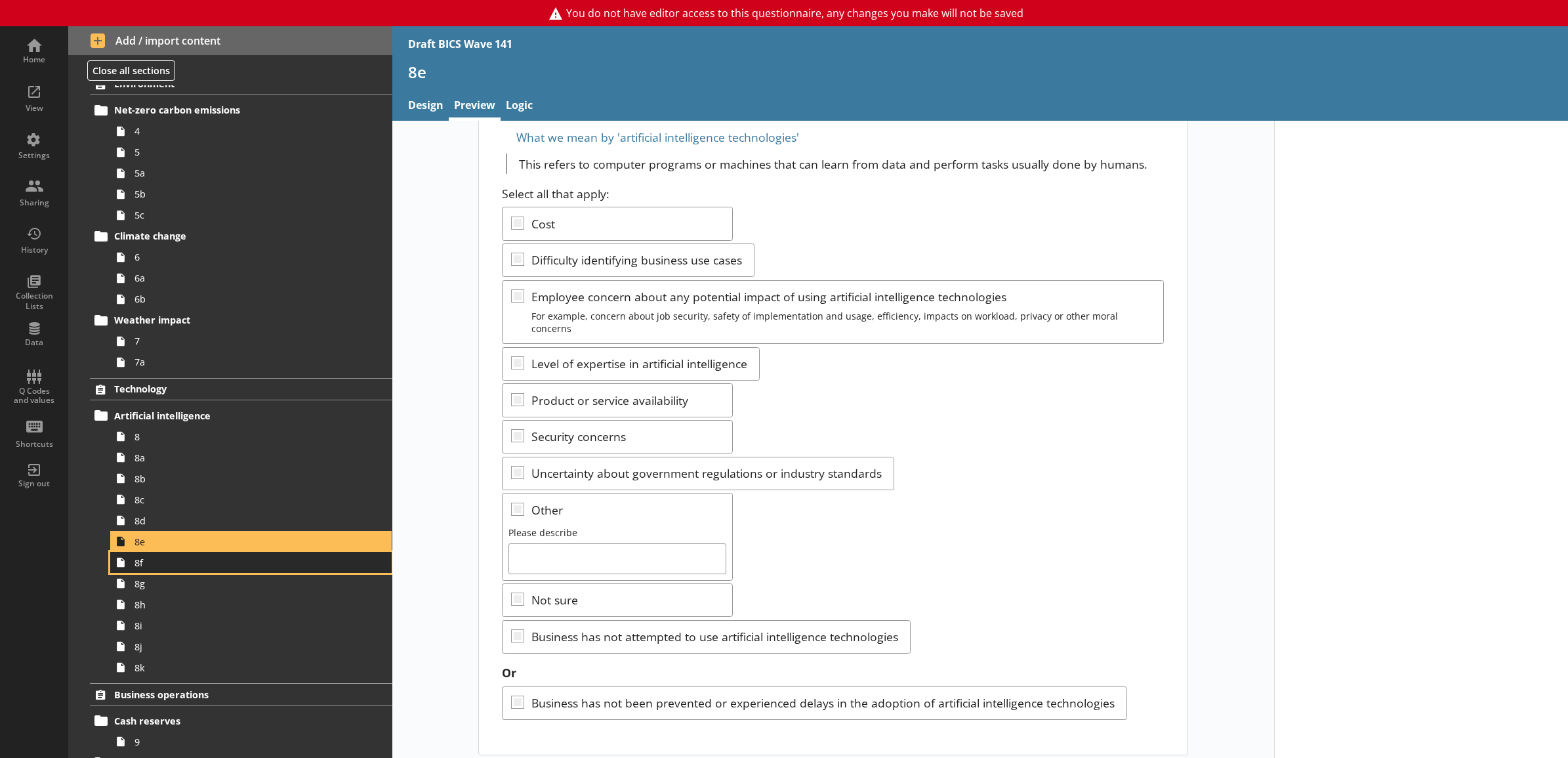
click at [254, 566] on span "8f" at bounding box center [236, 562] width 204 height 12
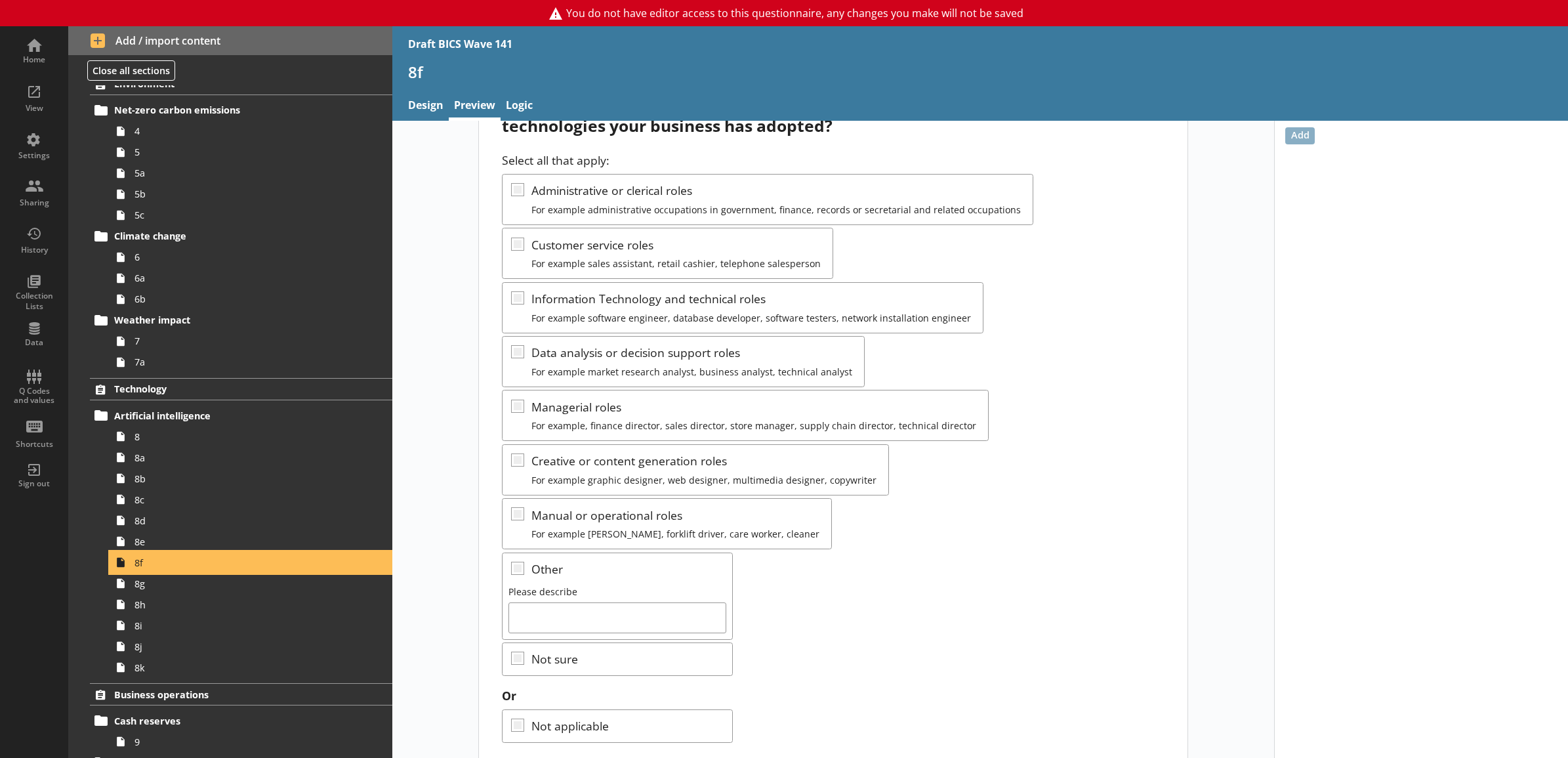
scroll to position [100, 0]
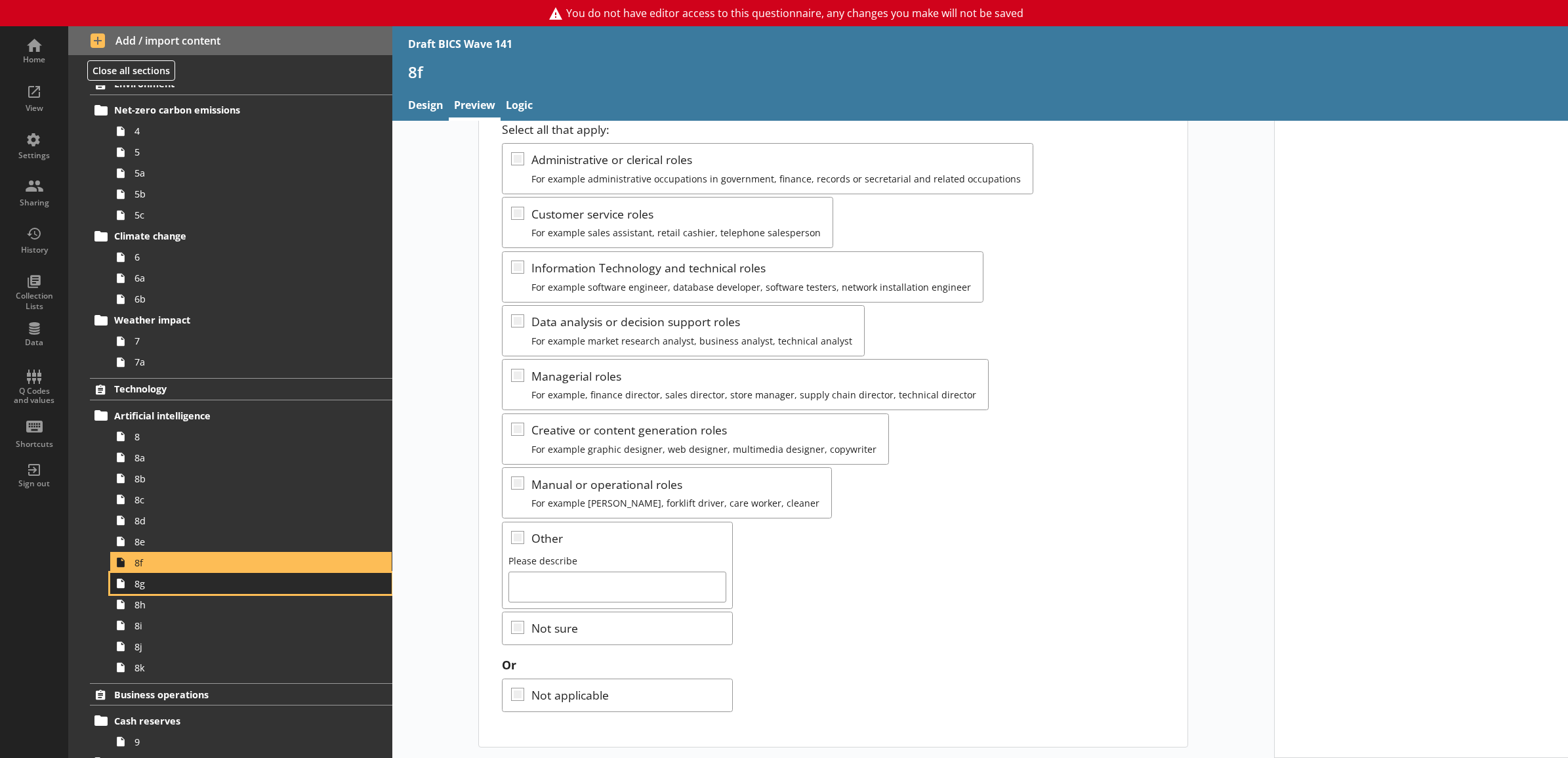
click at [302, 587] on span "8g" at bounding box center [236, 583] width 204 height 12
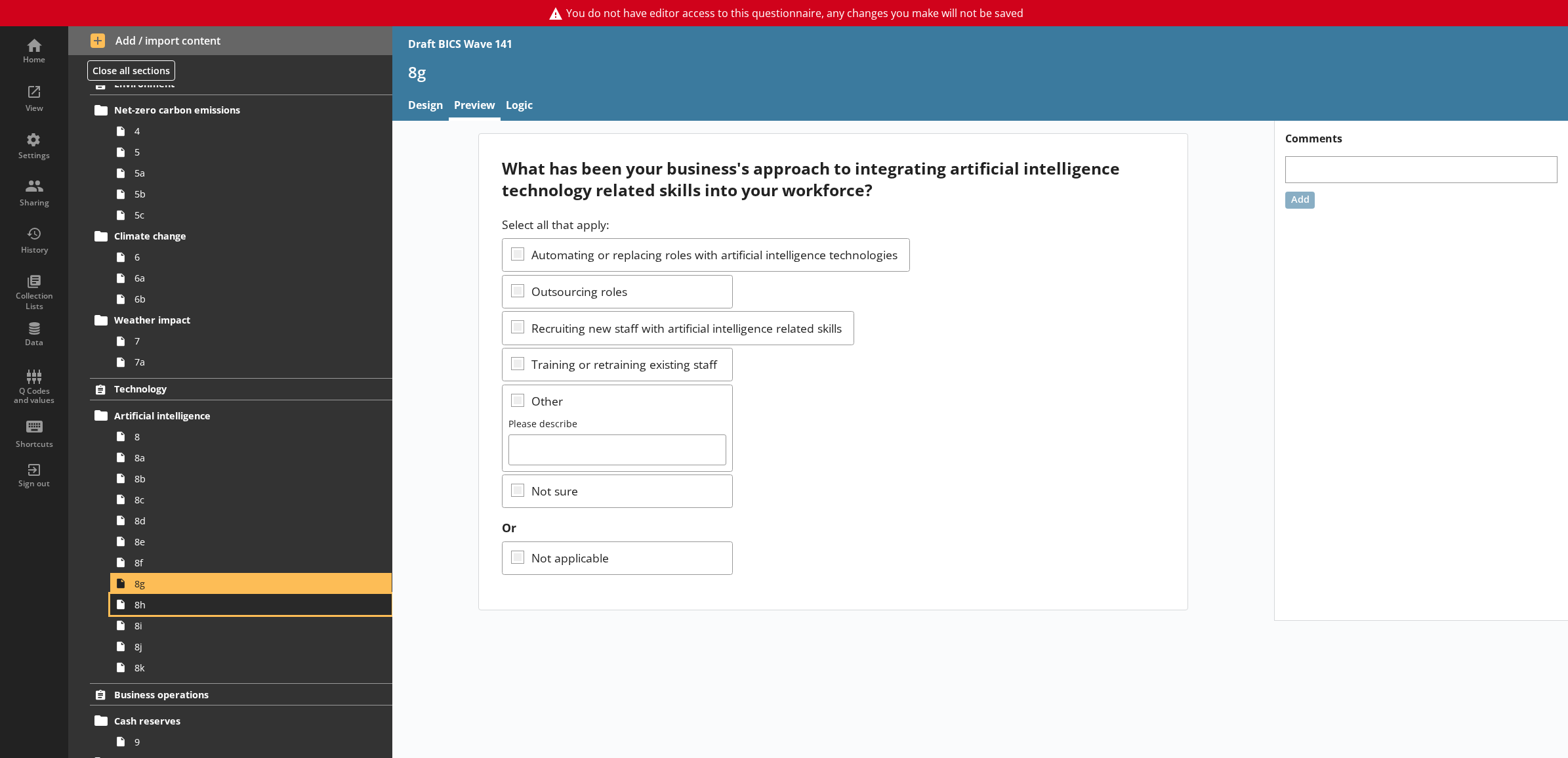
click at [312, 610] on span "8h" at bounding box center [236, 604] width 204 height 12
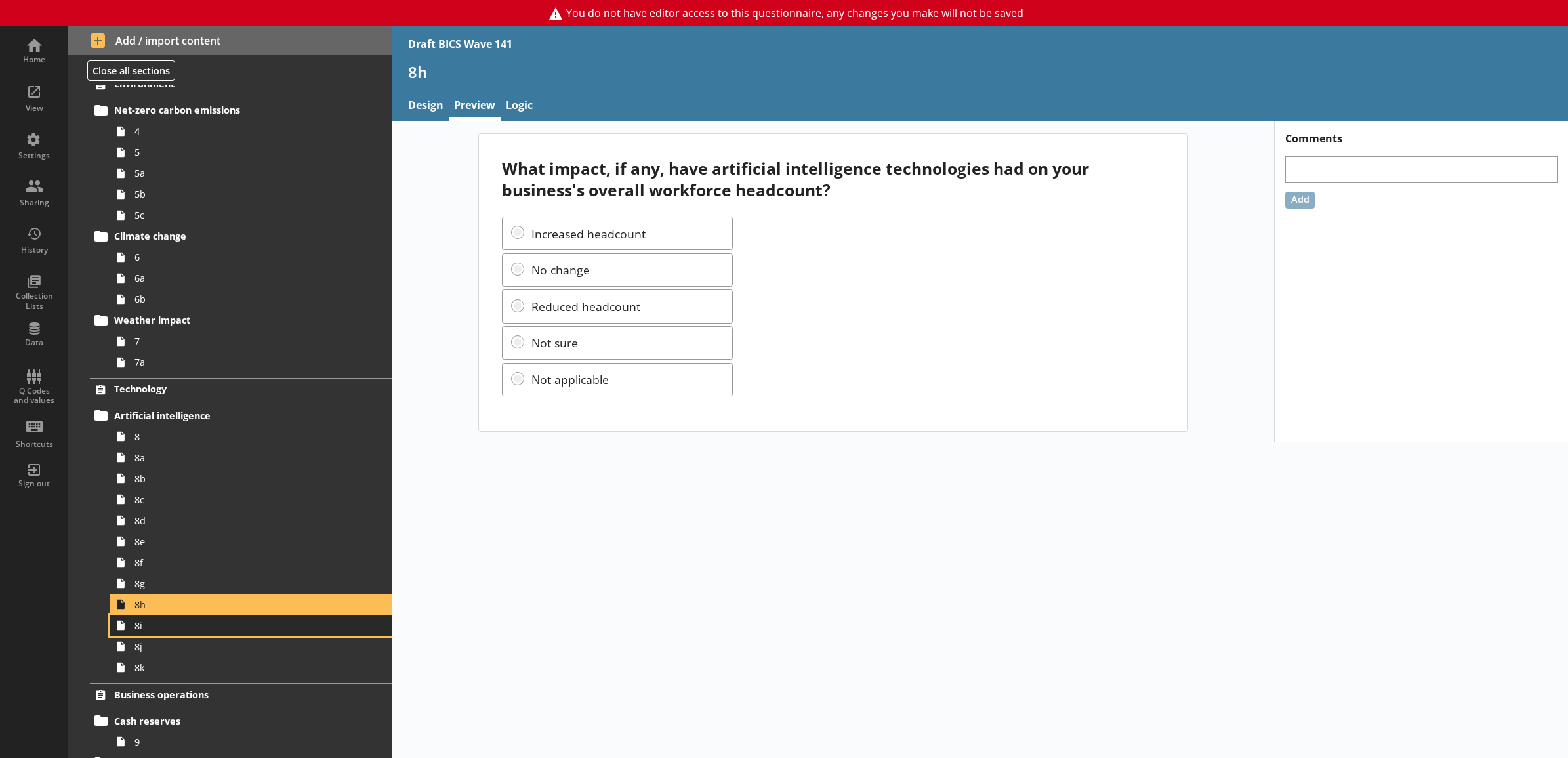
click at [269, 615] on link "8i" at bounding box center [251, 625] width 282 height 21
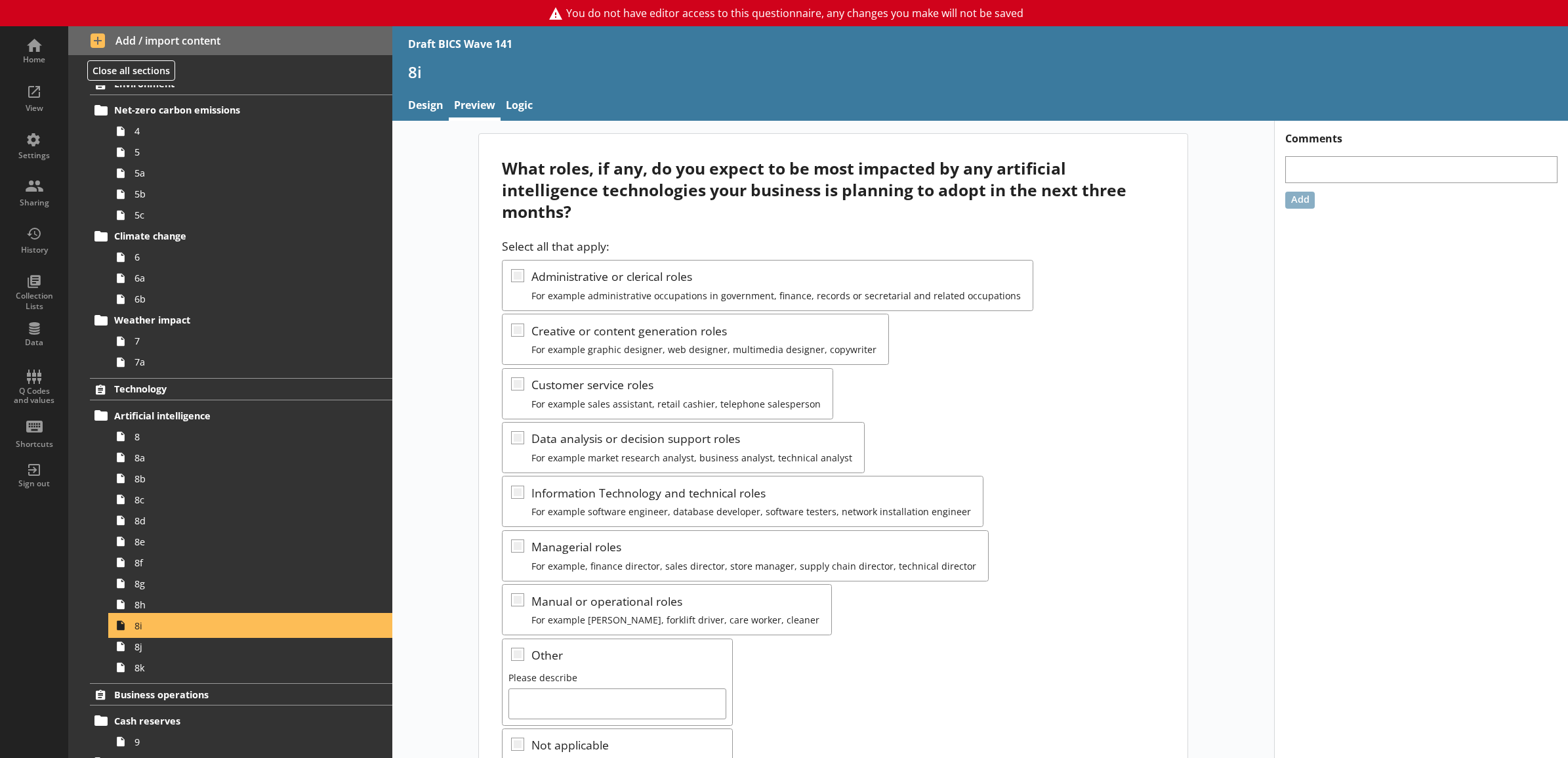
scroll to position [136, 0]
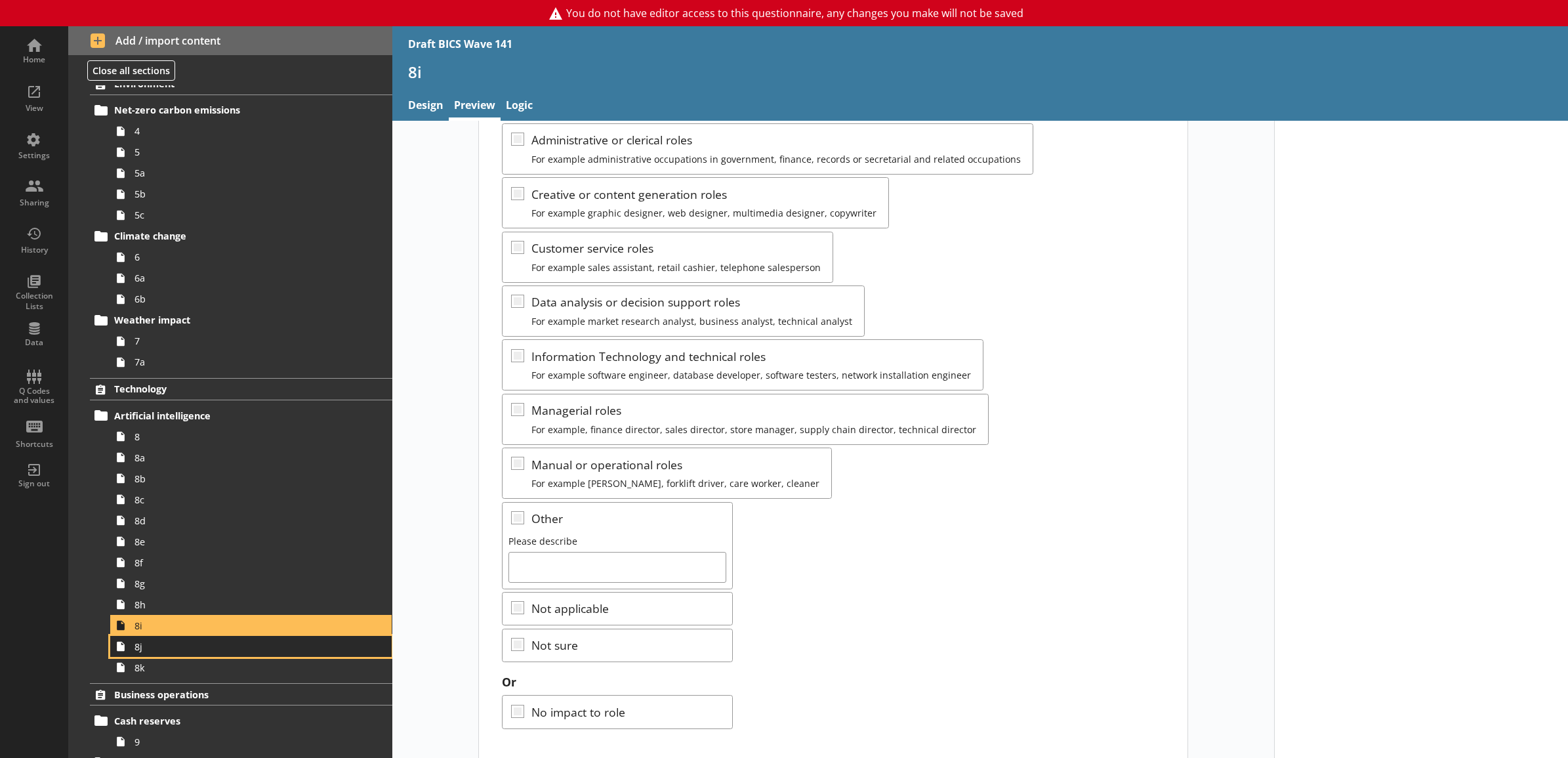
click at [283, 650] on span "8j" at bounding box center [236, 646] width 204 height 12
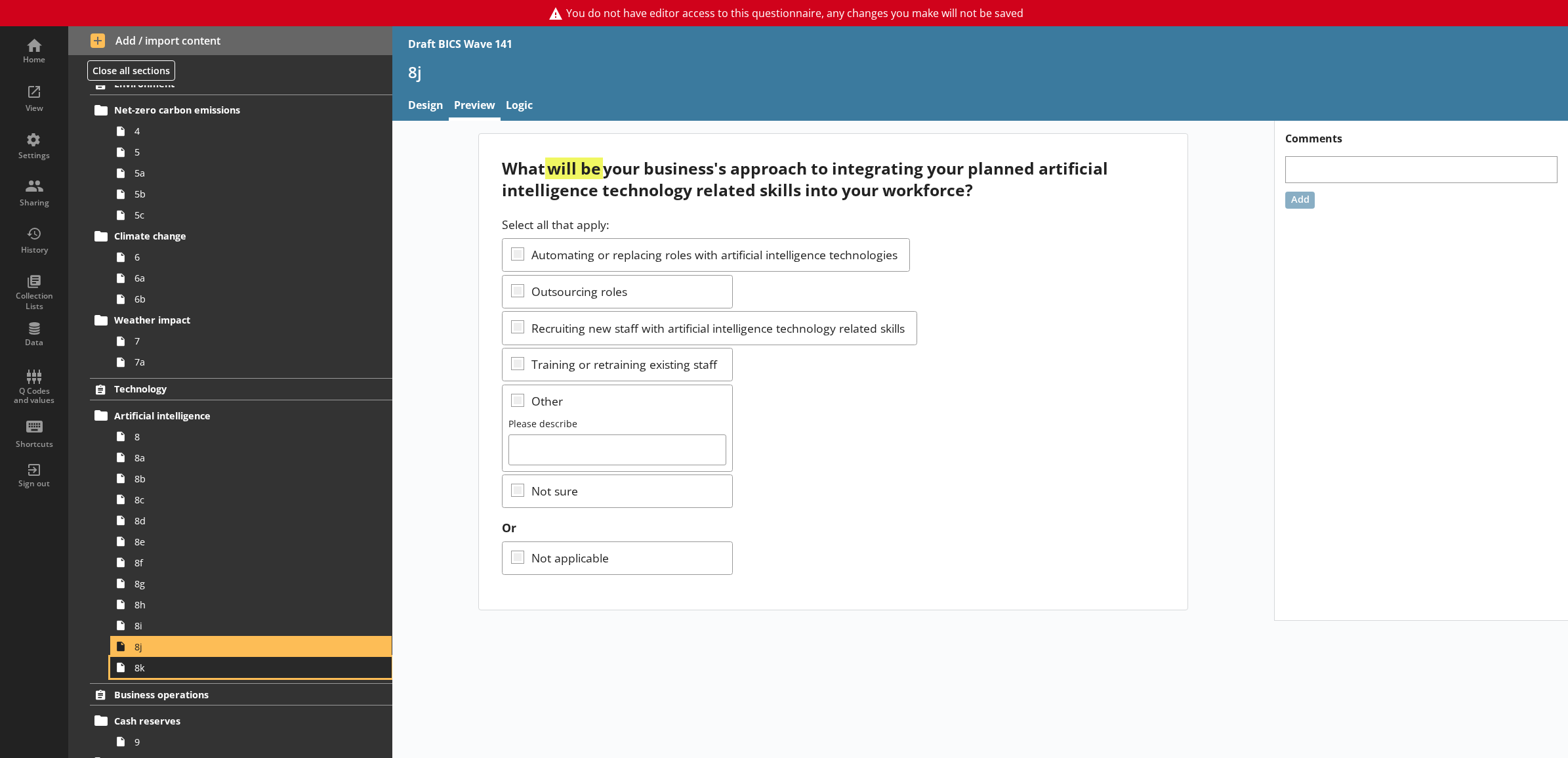
click at [289, 663] on span "8k" at bounding box center [236, 667] width 204 height 12
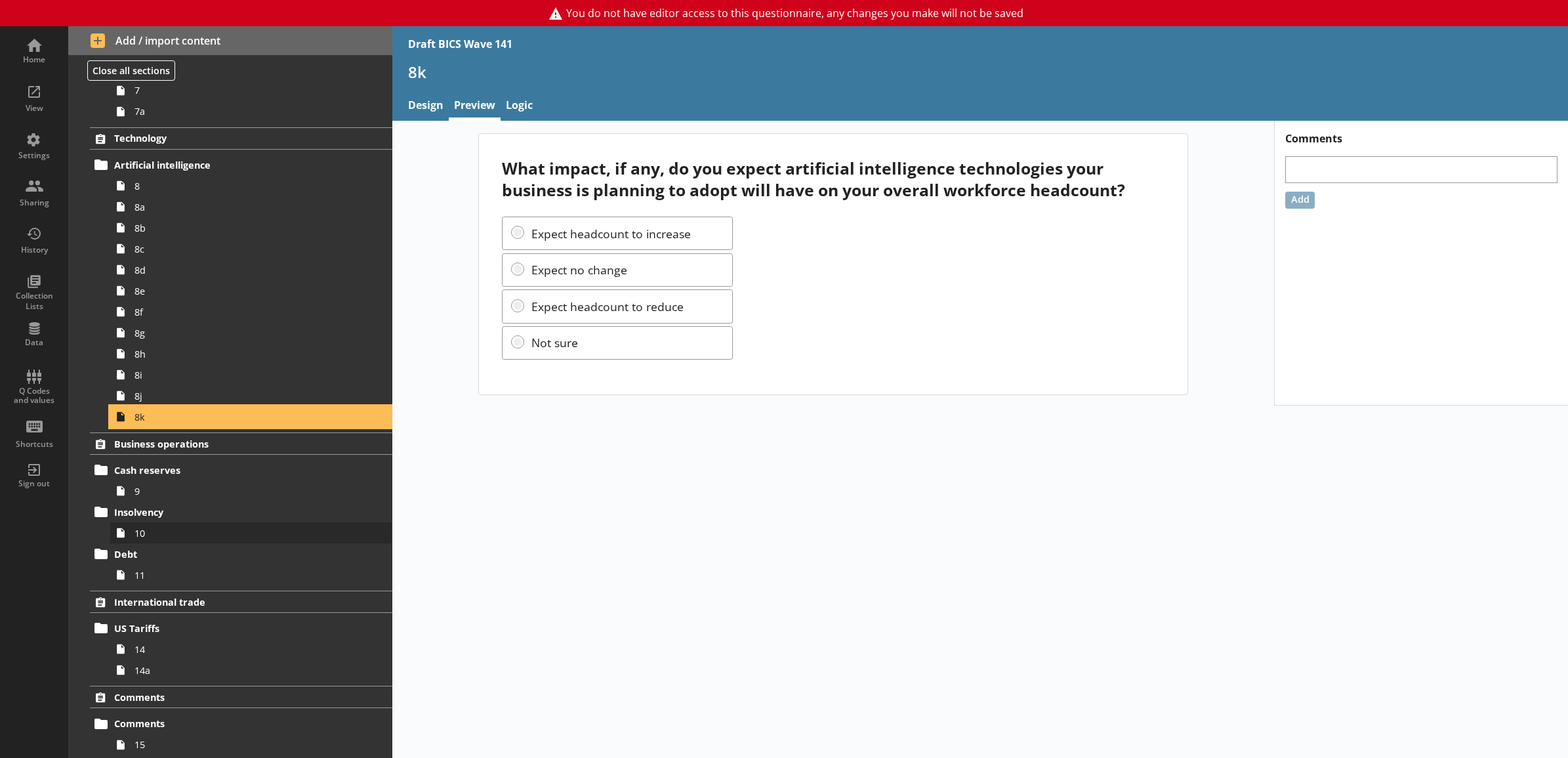
scroll to position [546, 0]
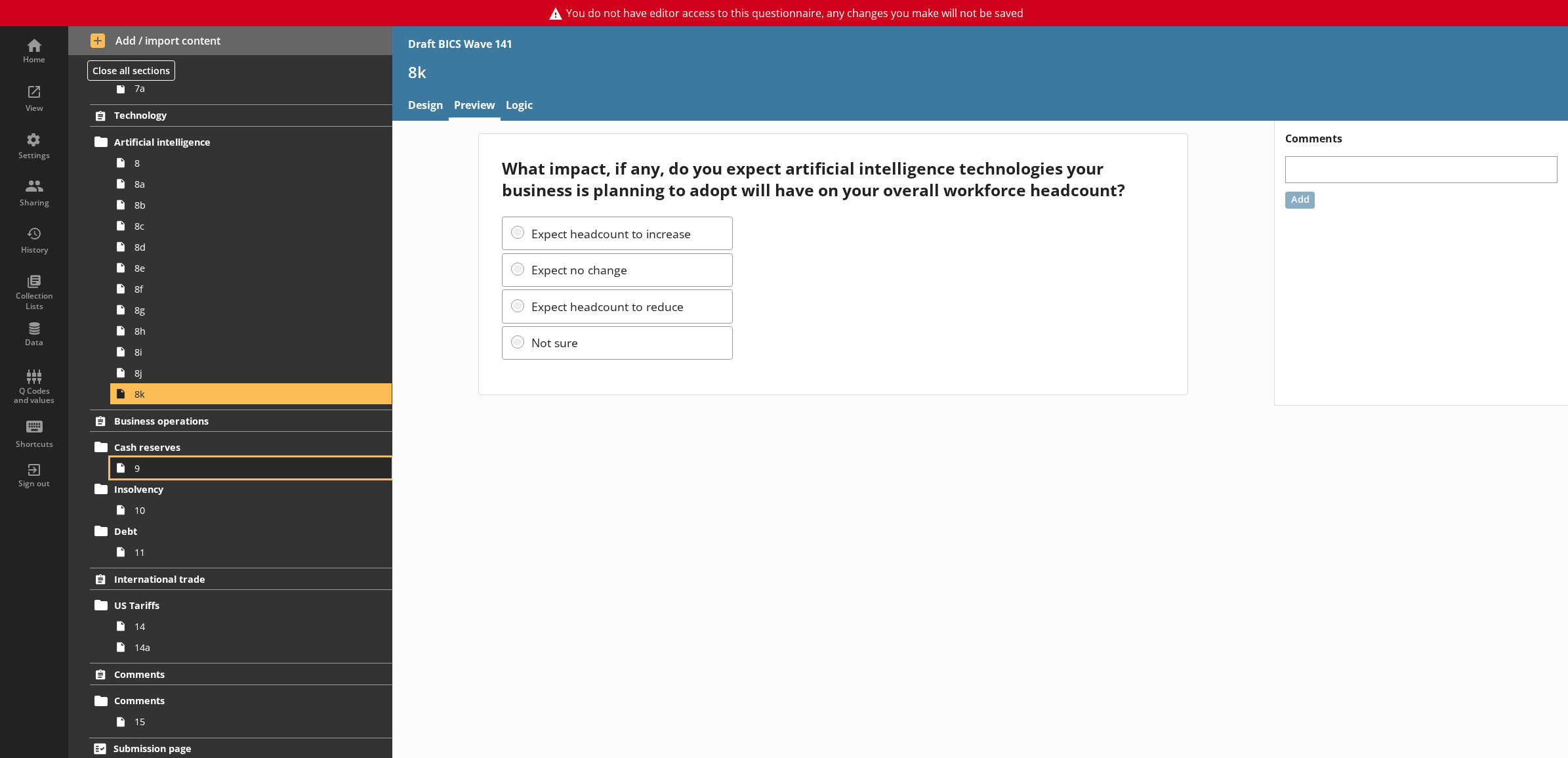
click at [230, 464] on span "9" at bounding box center [236, 467] width 204 height 12
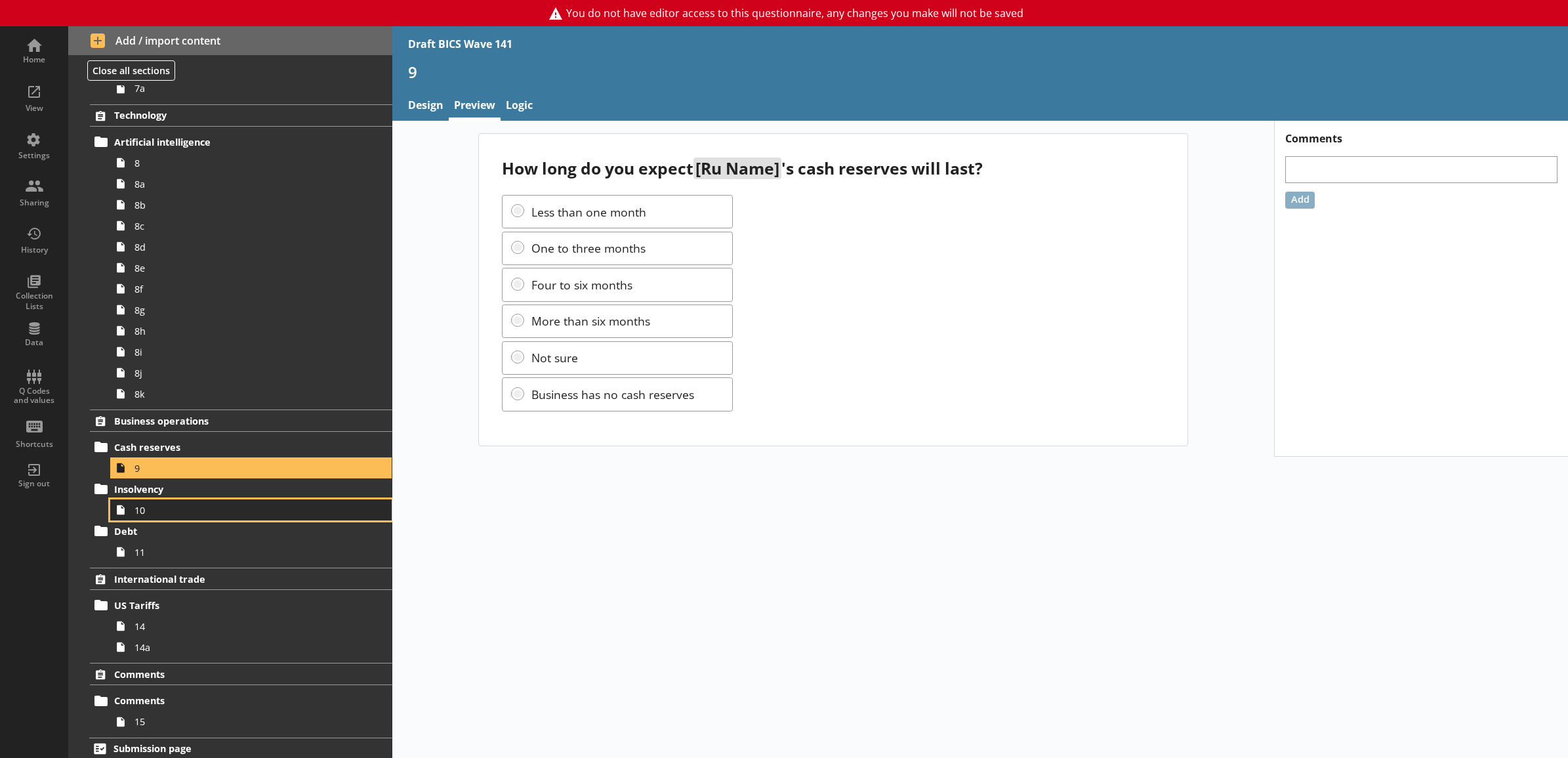
click at [224, 513] on span "10" at bounding box center [236, 509] width 204 height 12
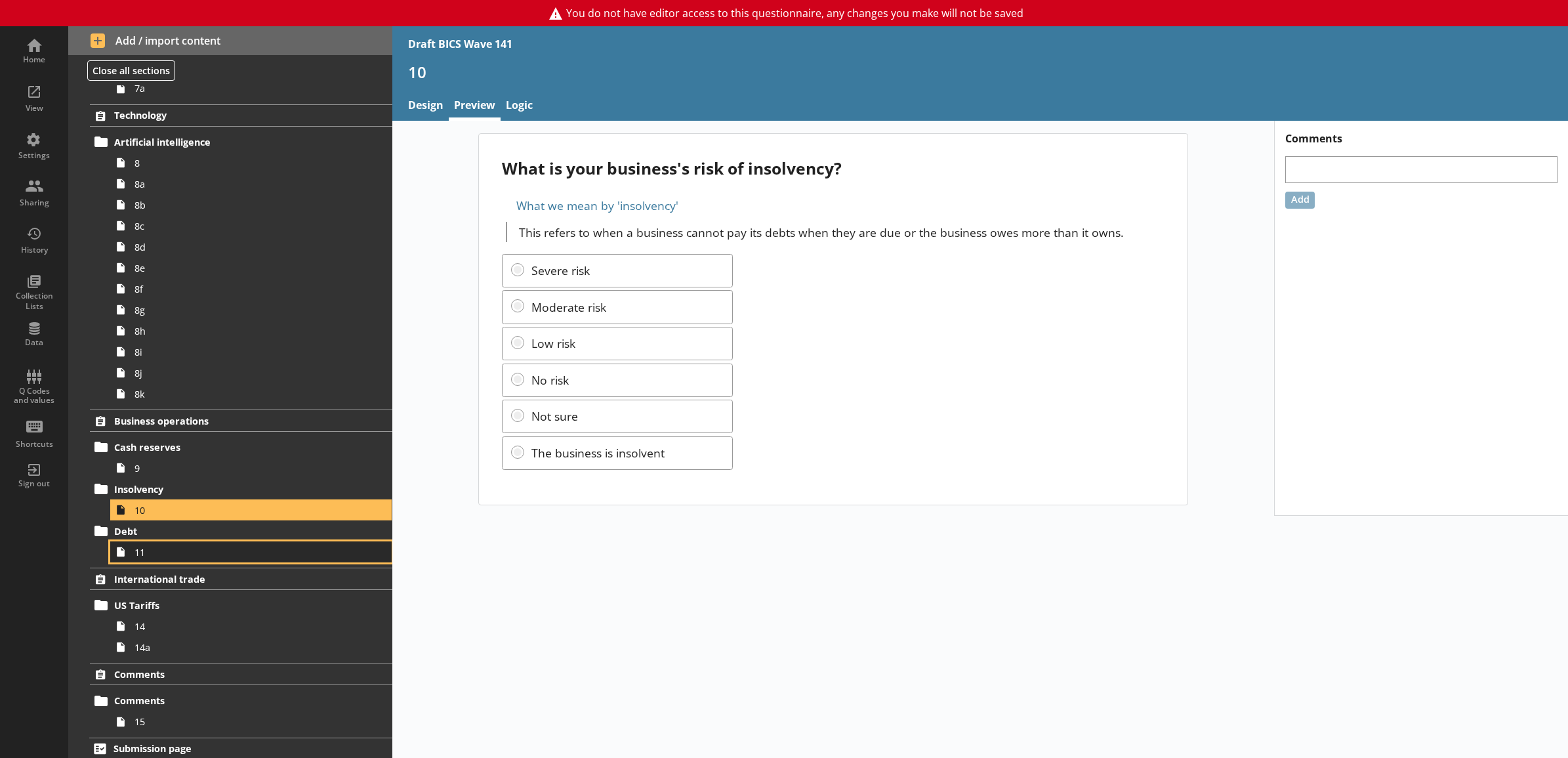
click at [220, 548] on span "11" at bounding box center [236, 551] width 204 height 12
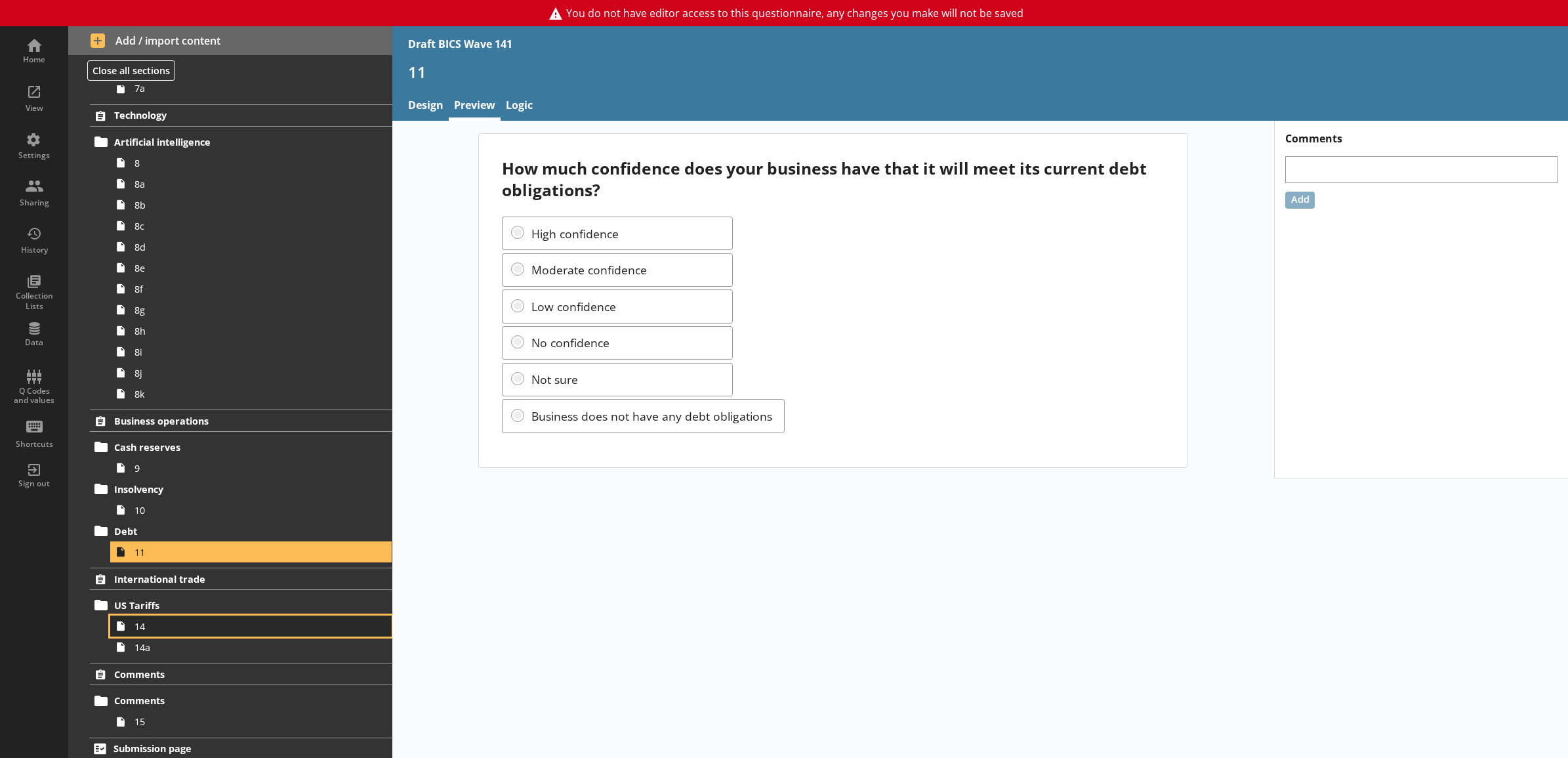
click at [234, 618] on link "14" at bounding box center [251, 626] width 282 height 21
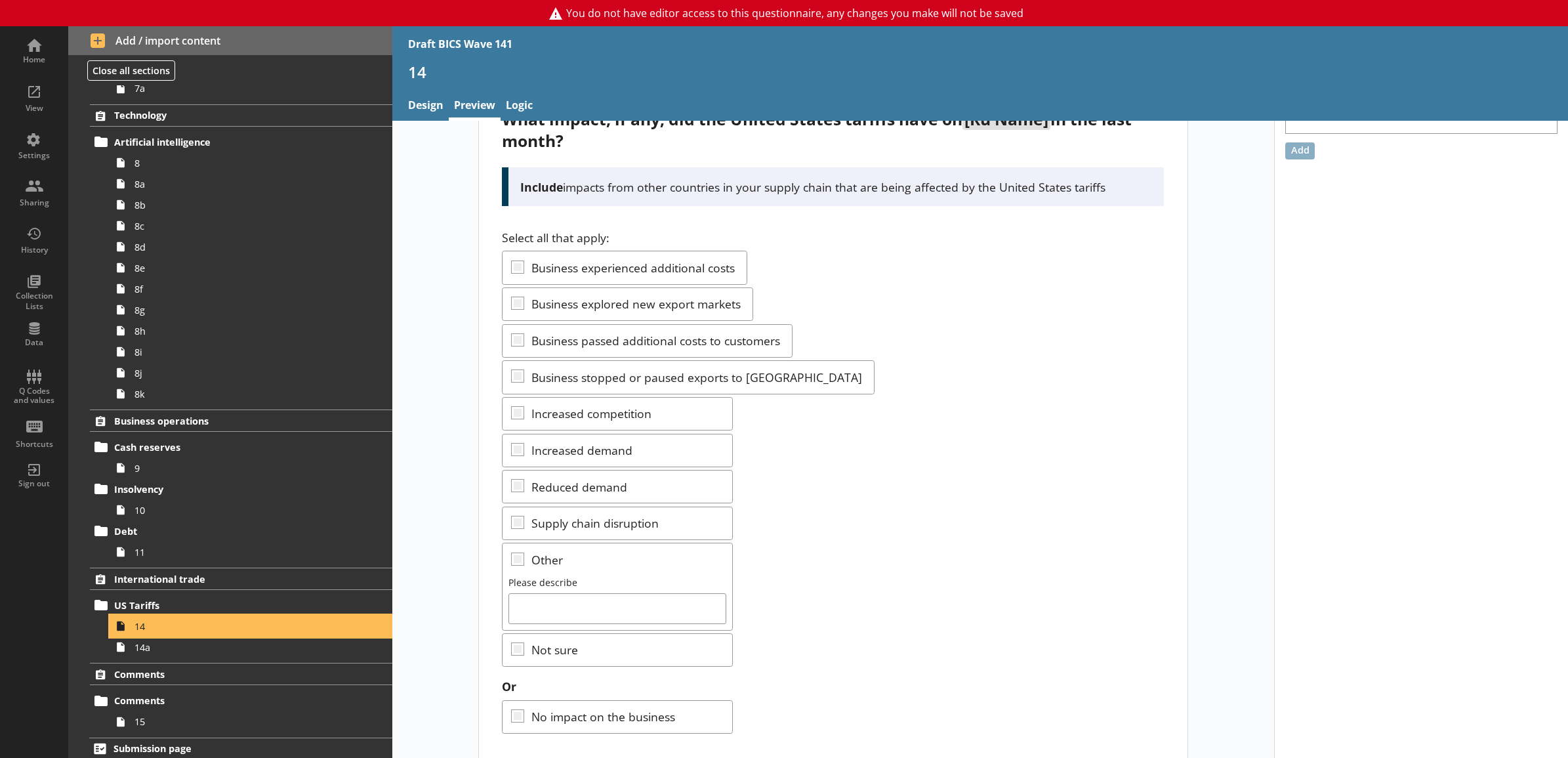
scroll to position [76, 0]
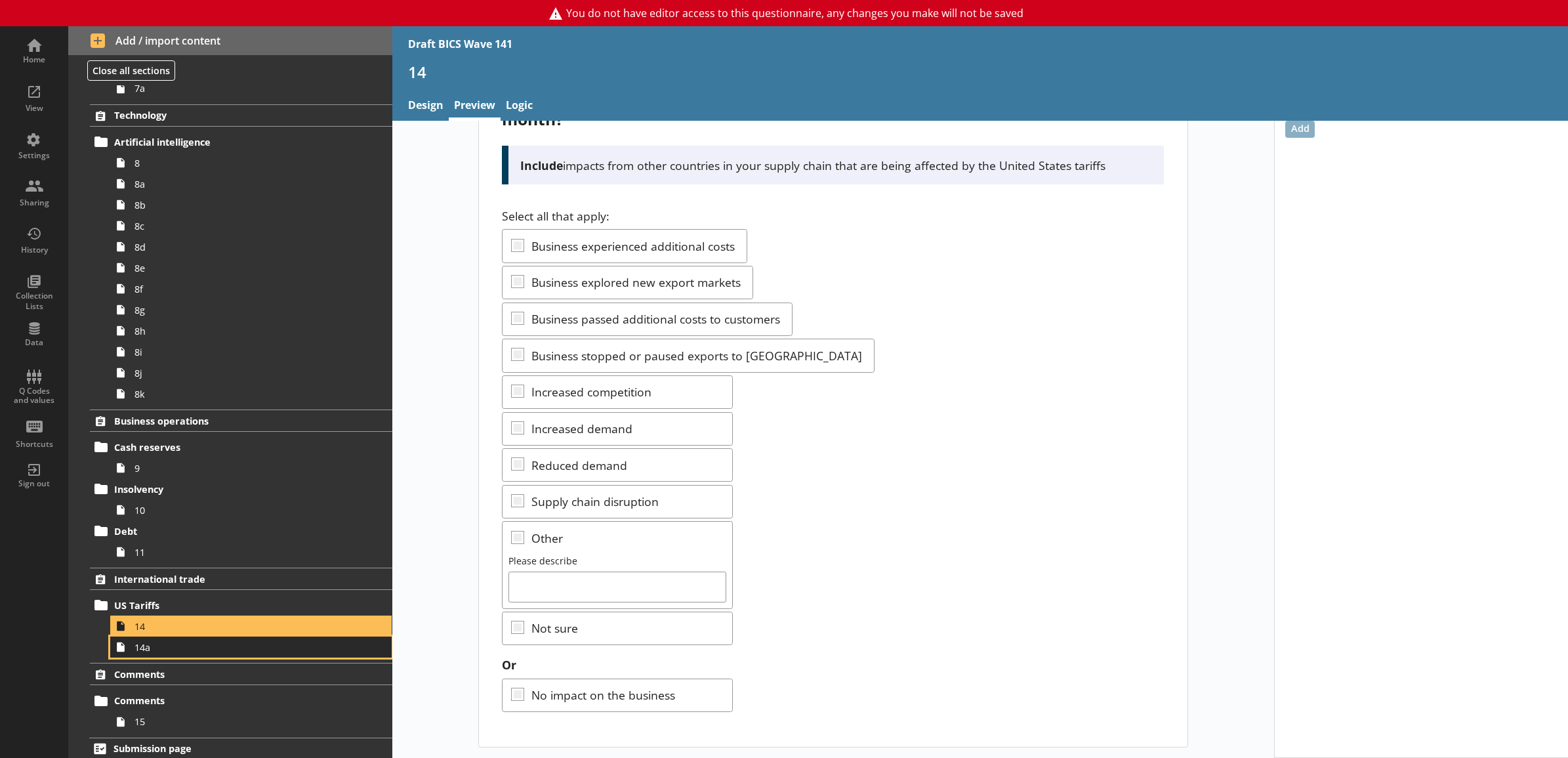
click at [172, 649] on span "14a" at bounding box center [236, 646] width 204 height 12
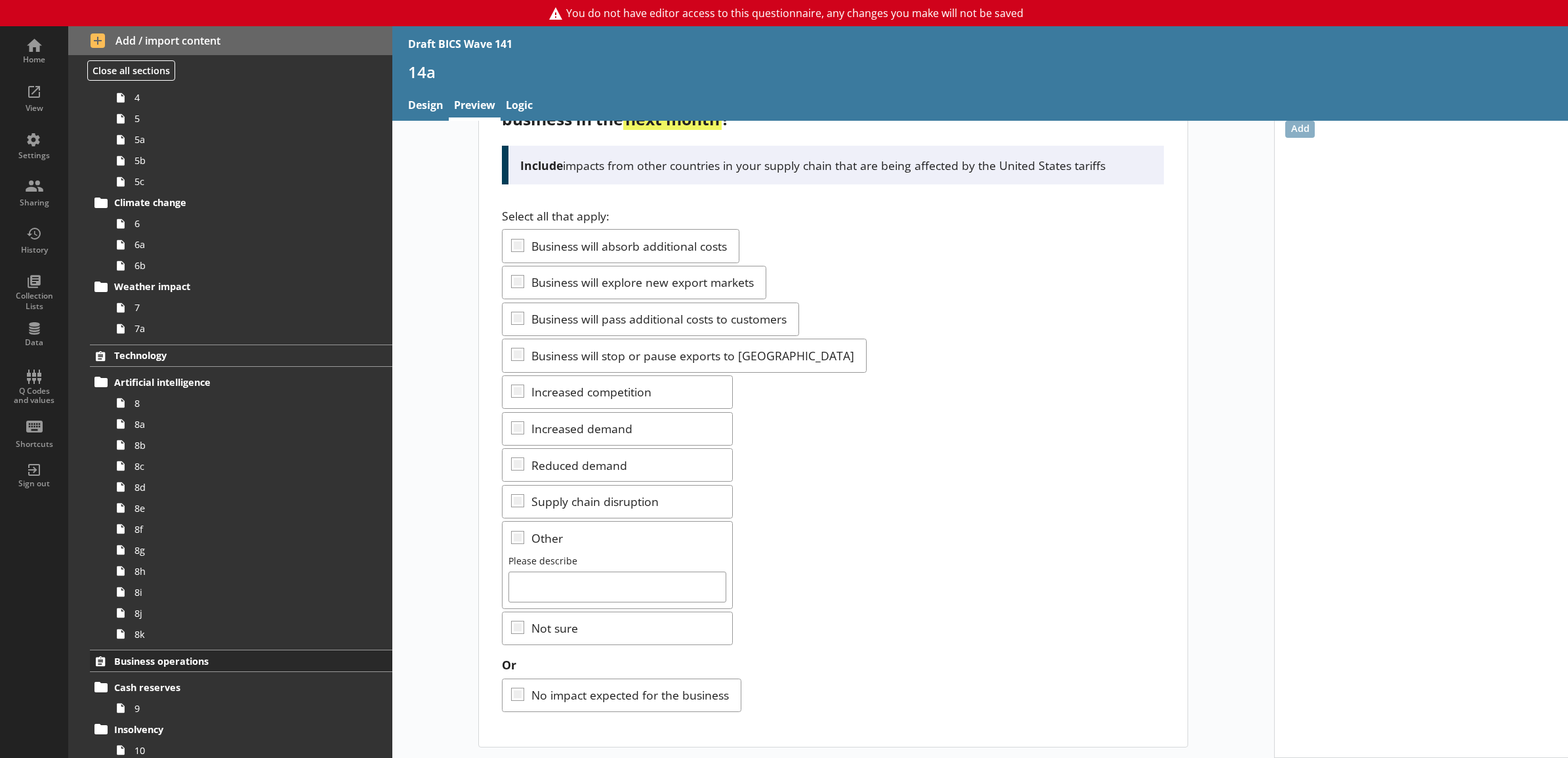
scroll to position [273, 0]
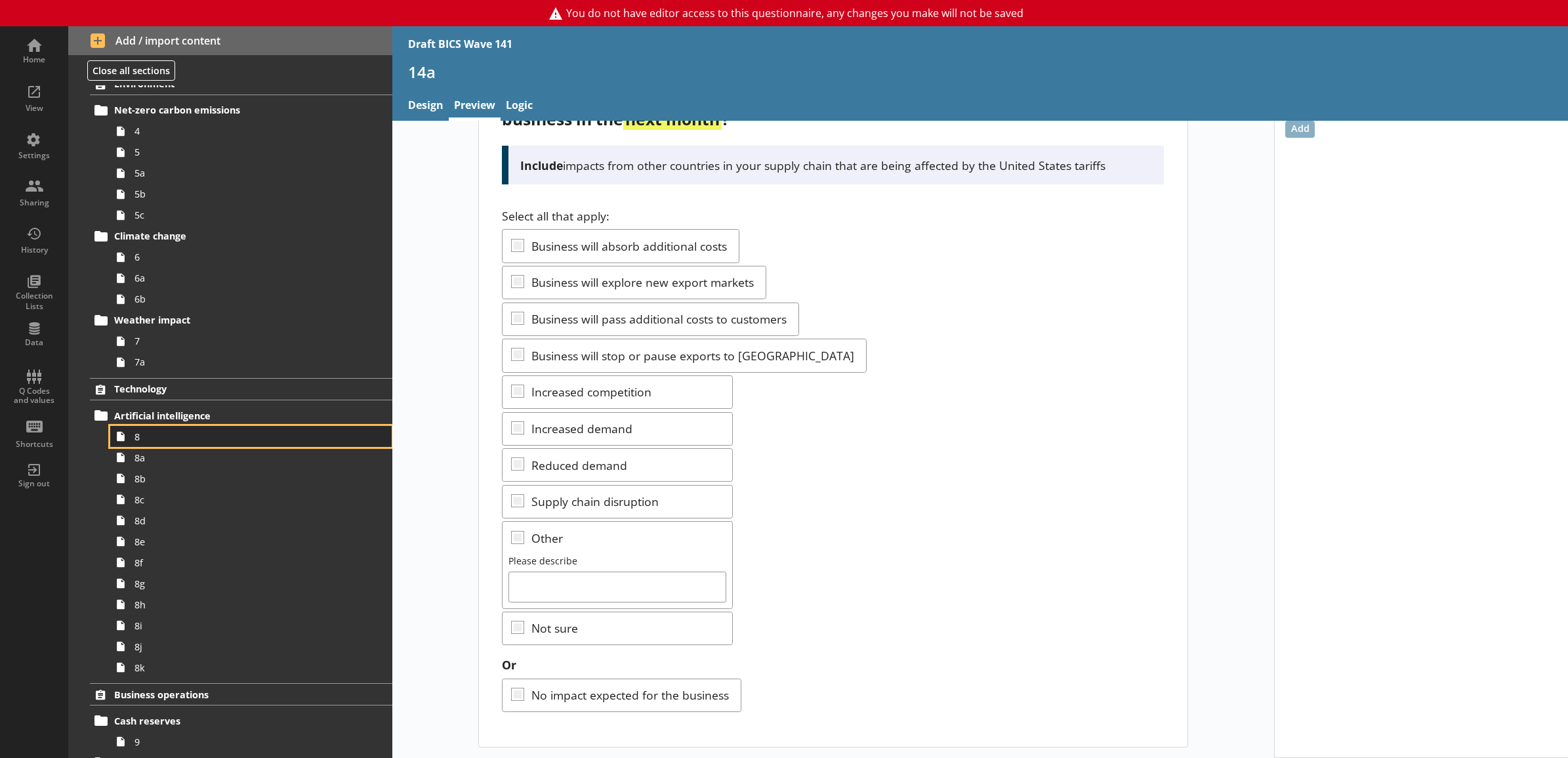
click at [169, 433] on span "8" at bounding box center [236, 435] width 204 height 12
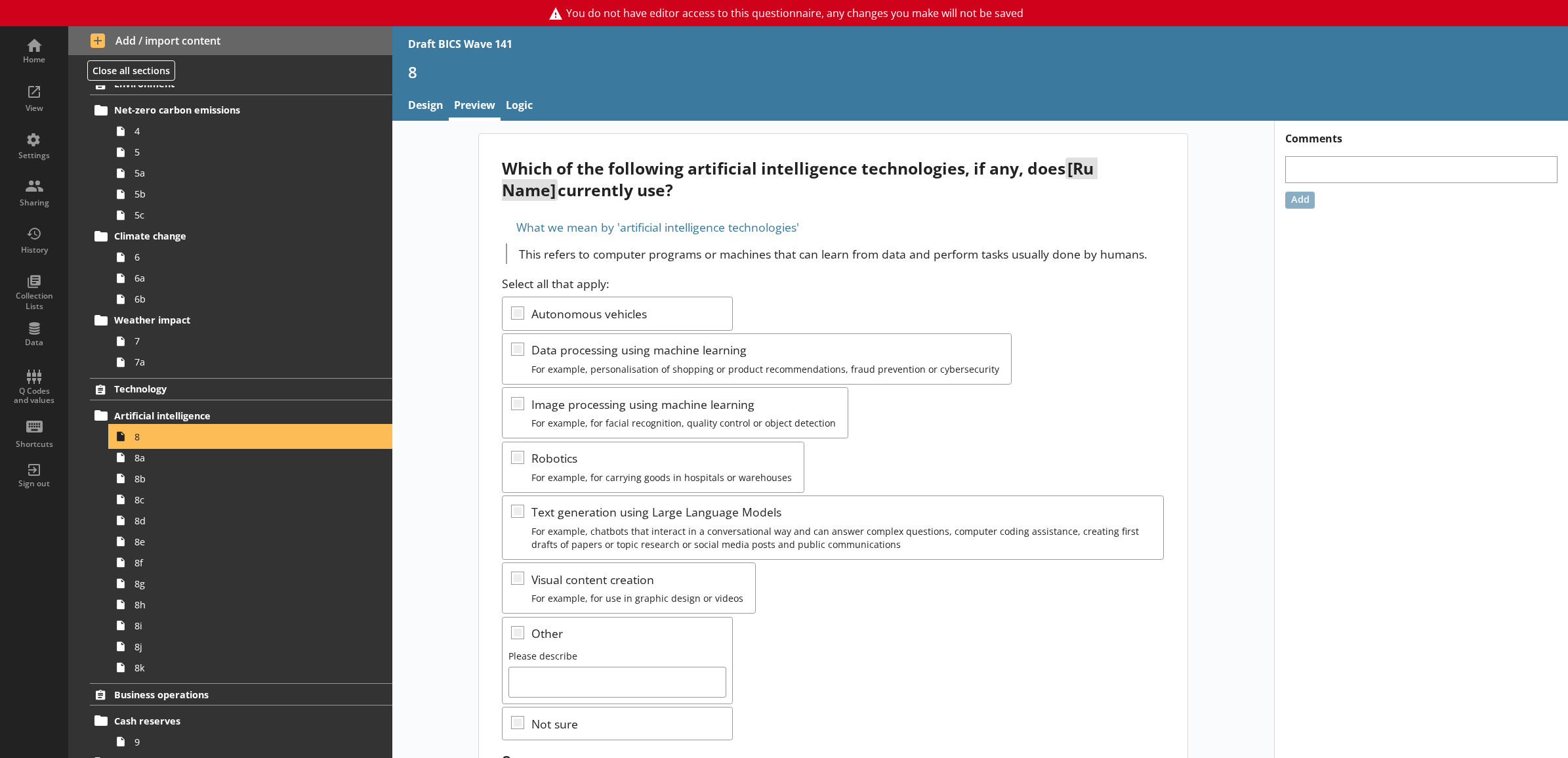
scroll to position [99, 0]
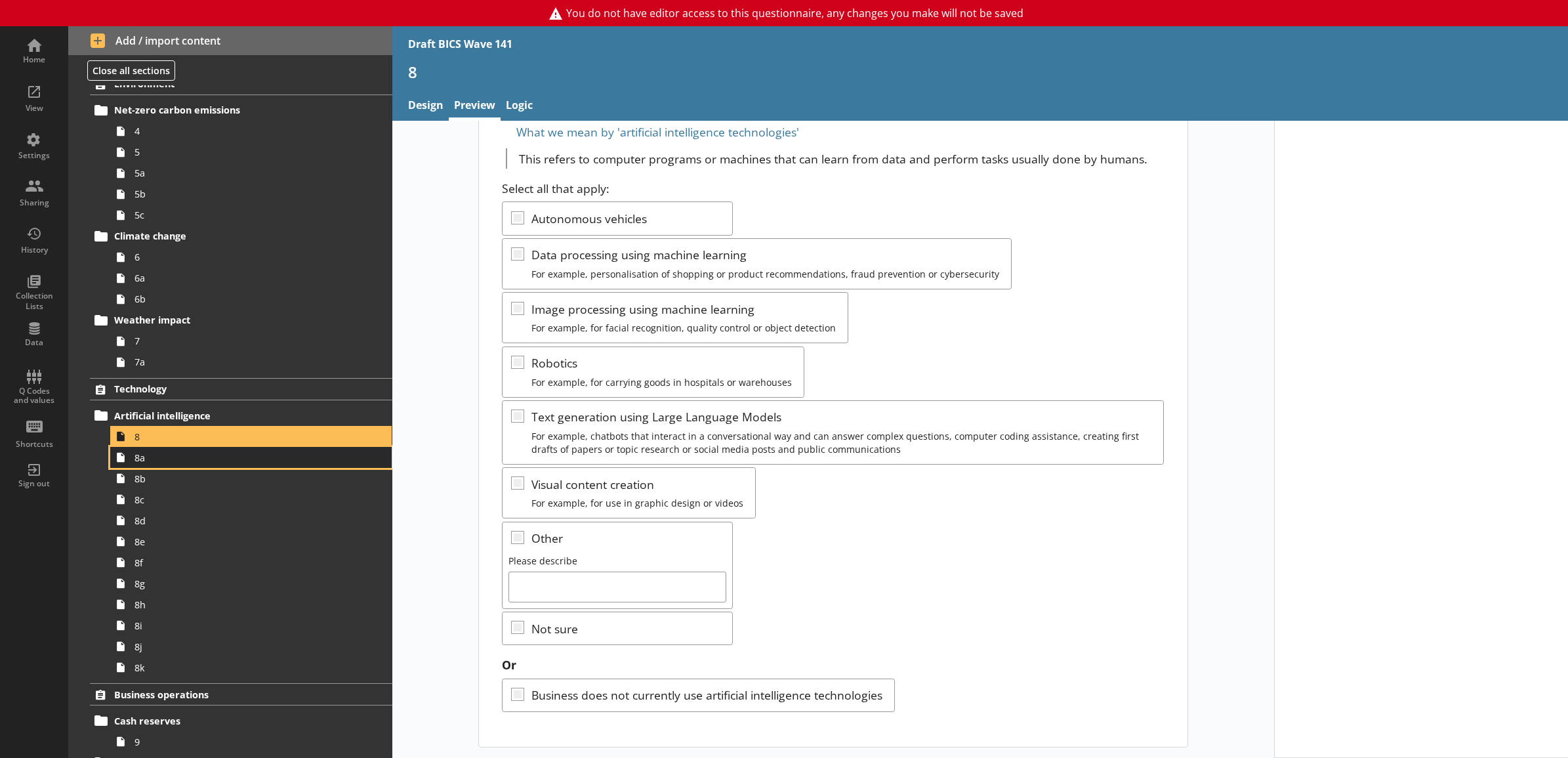
click at [276, 459] on span "8a" at bounding box center [236, 457] width 204 height 12
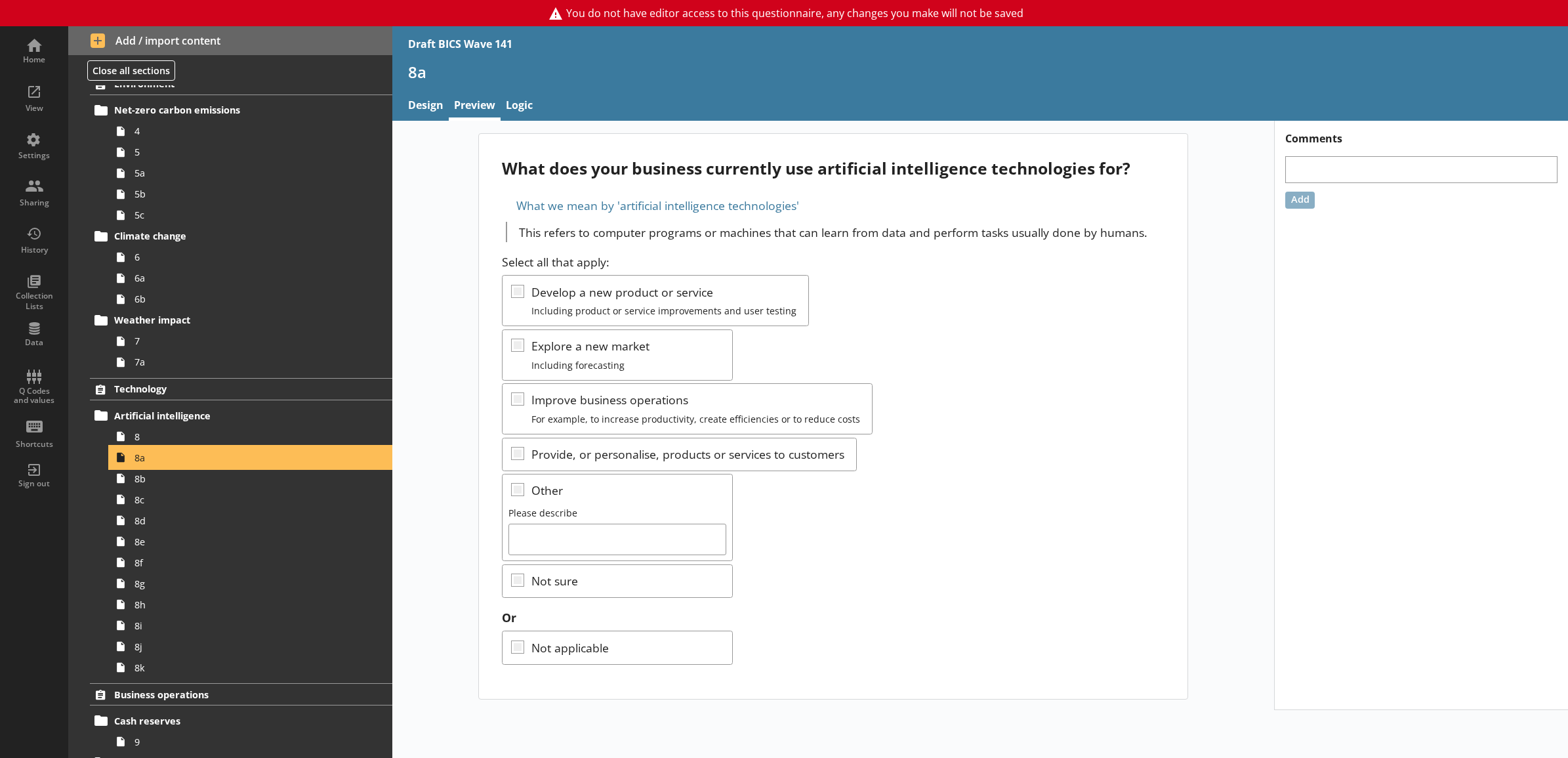
click at [277, 468] on link "8a" at bounding box center [251, 457] width 282 height 21
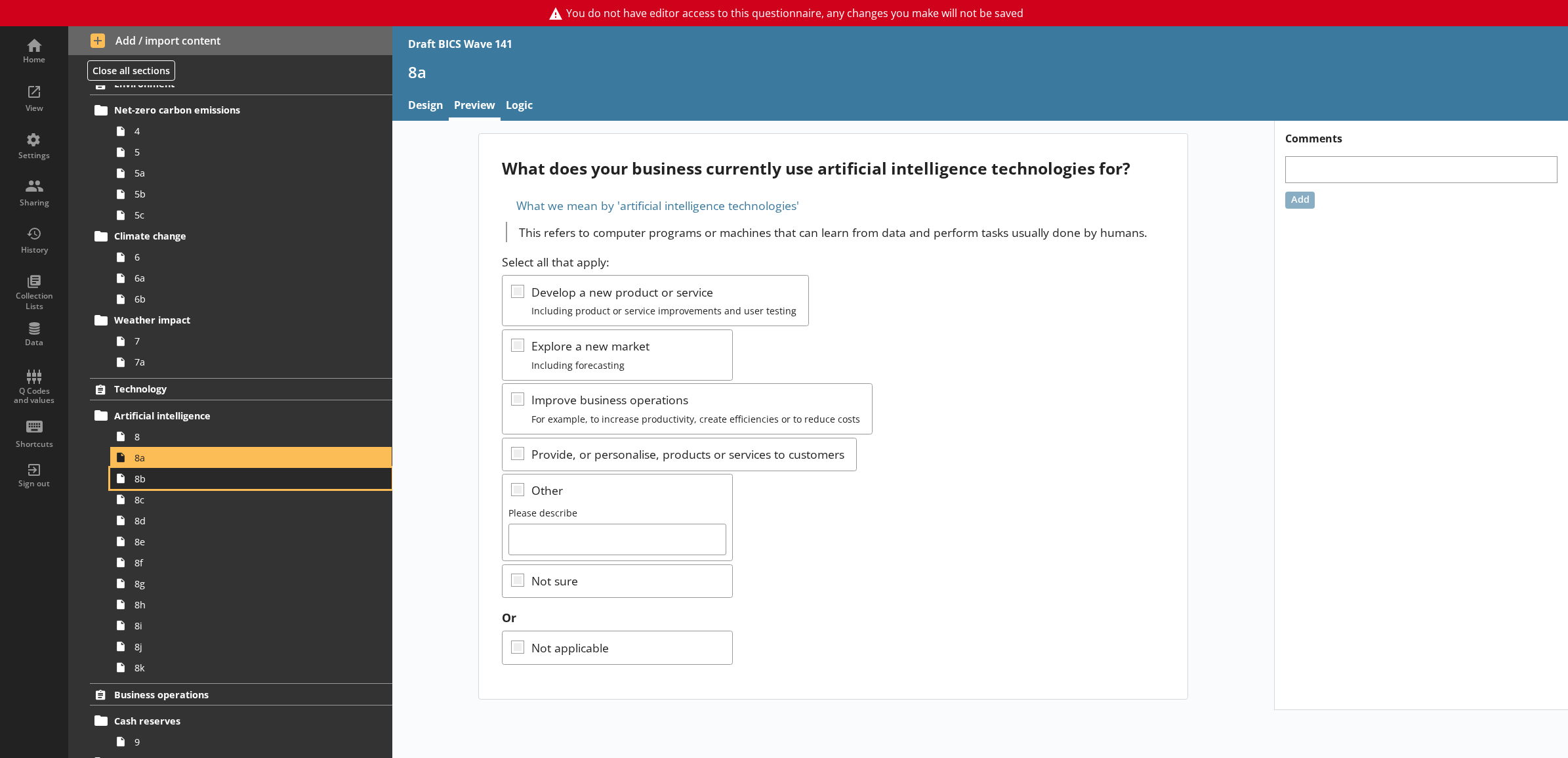
click at [279, 481] on span "8b" at bounding box center [236, 478] width 204 height 12
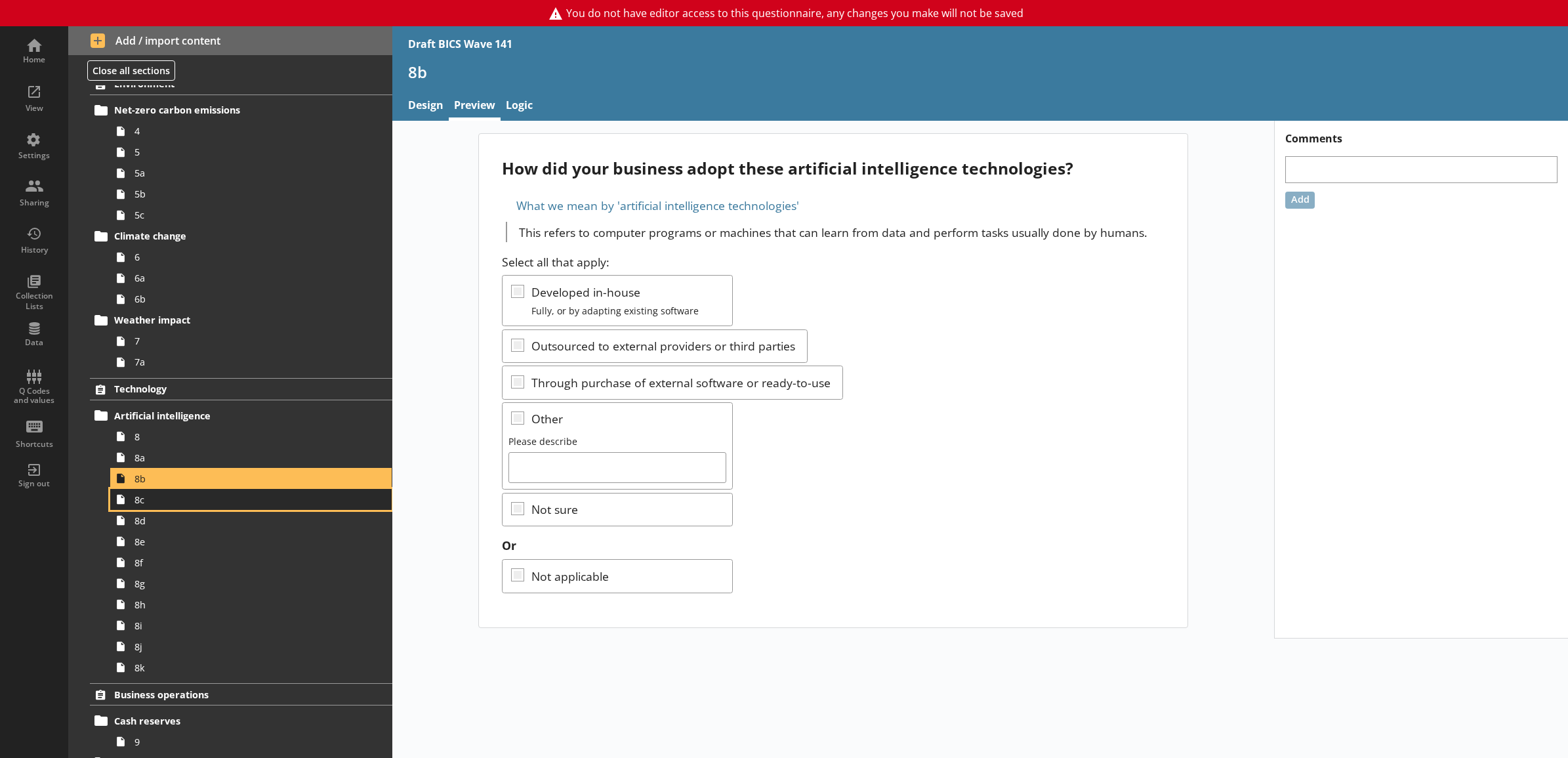
click at [284, 509] on link "8c" at bounding box center [251, 499] width 282 height 21
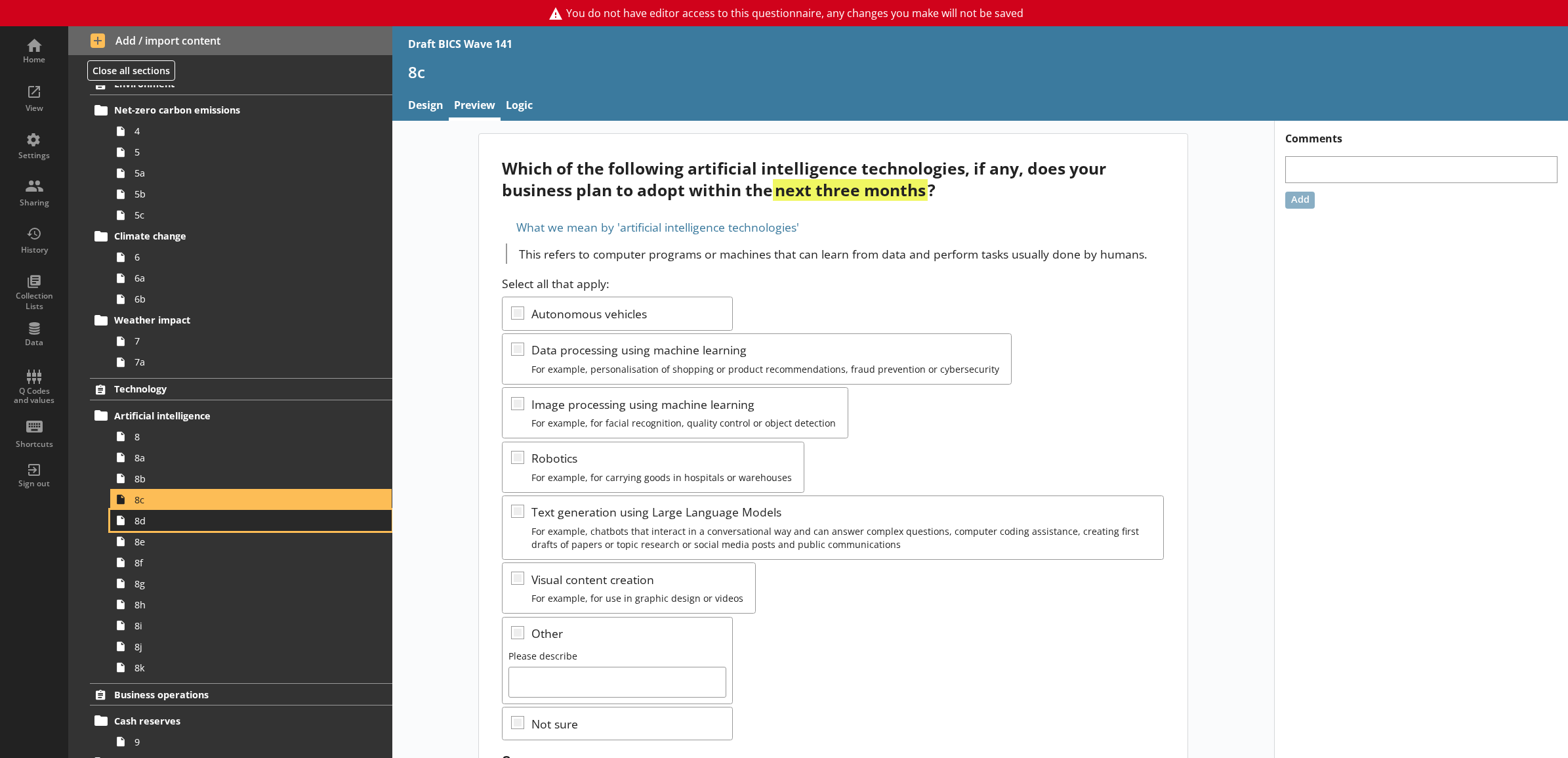
click at [286, 523] on span "8d" at bounding box center [236, 520] width 204 height 12
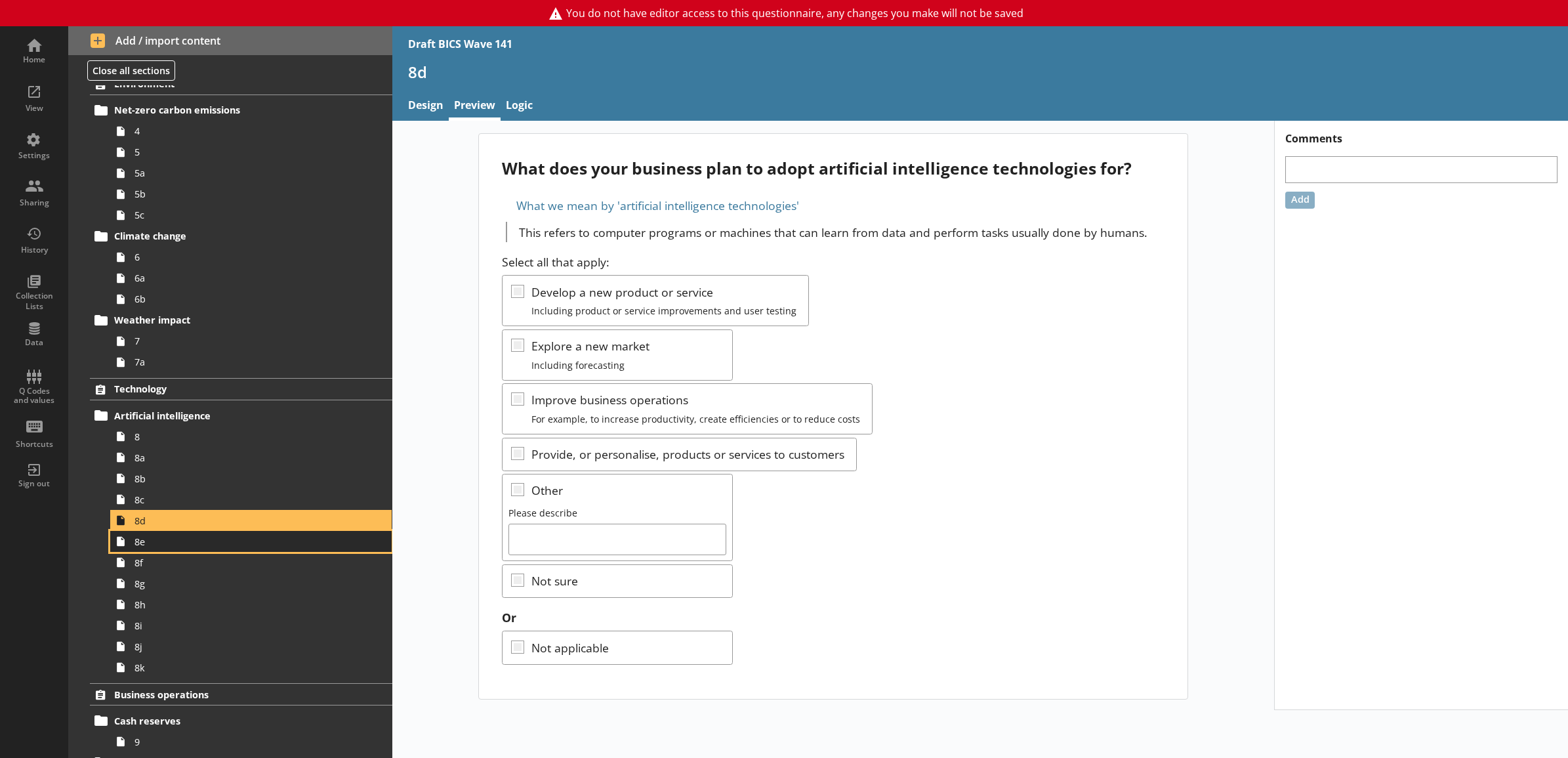
click at [286, 546] on span "8e" at bounding box center [236, 541] width 204 height 12
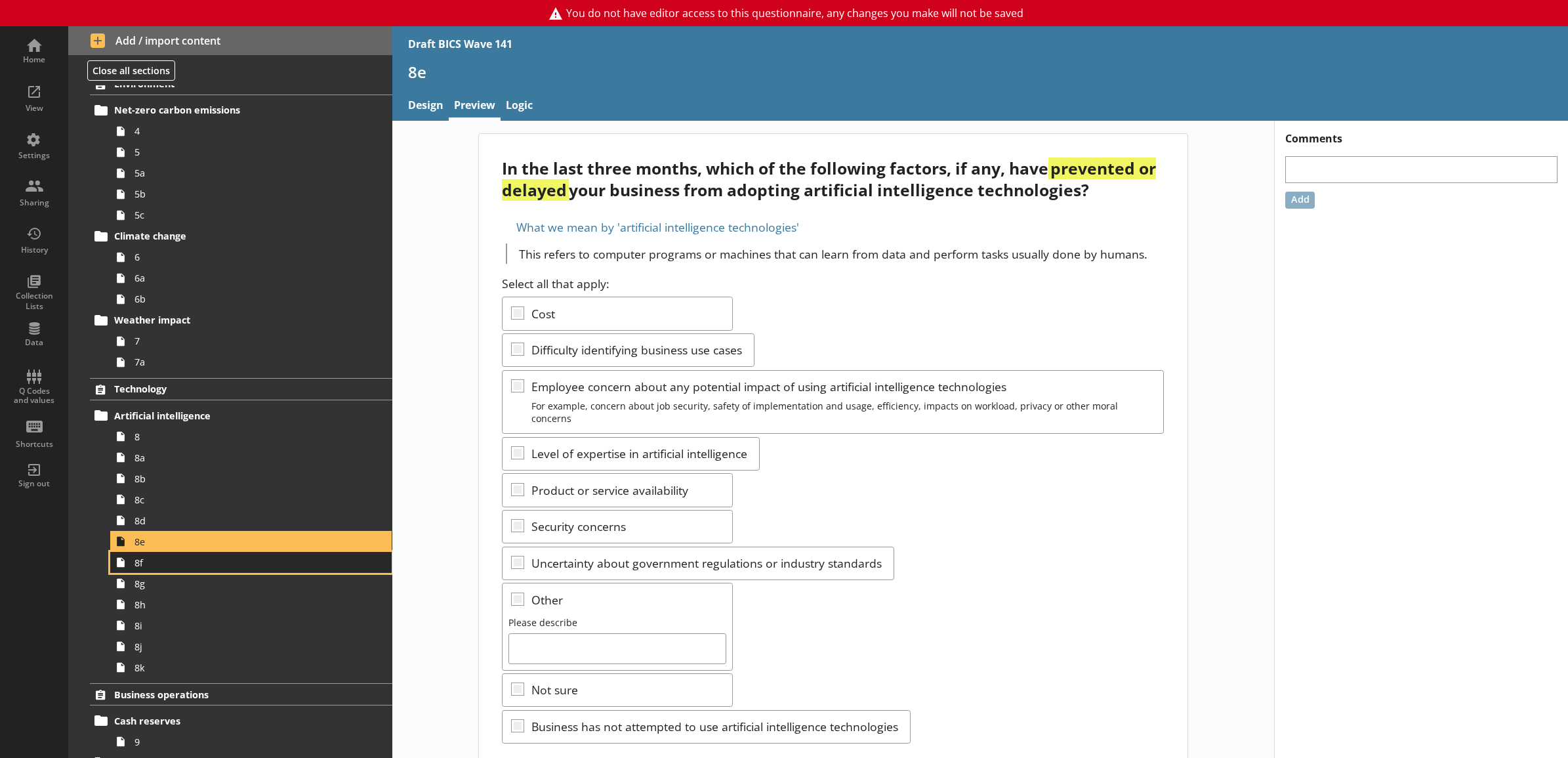
click at [262, 568] on span "8f" at bounding box center [236, 562] width 204 height 12
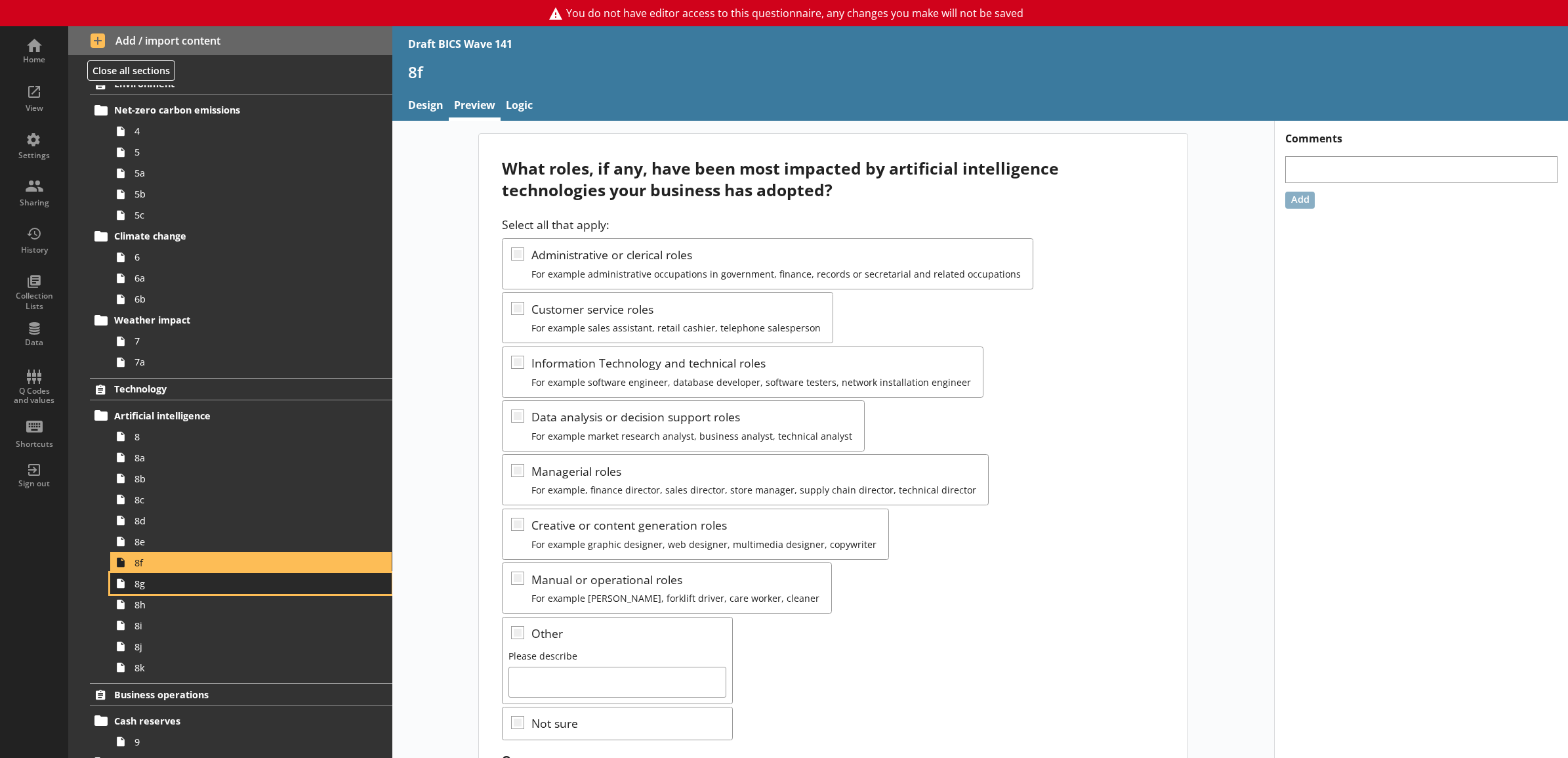
click at [264, 584] on span "8g" at bounding box center [236, 583] width 204 height 12
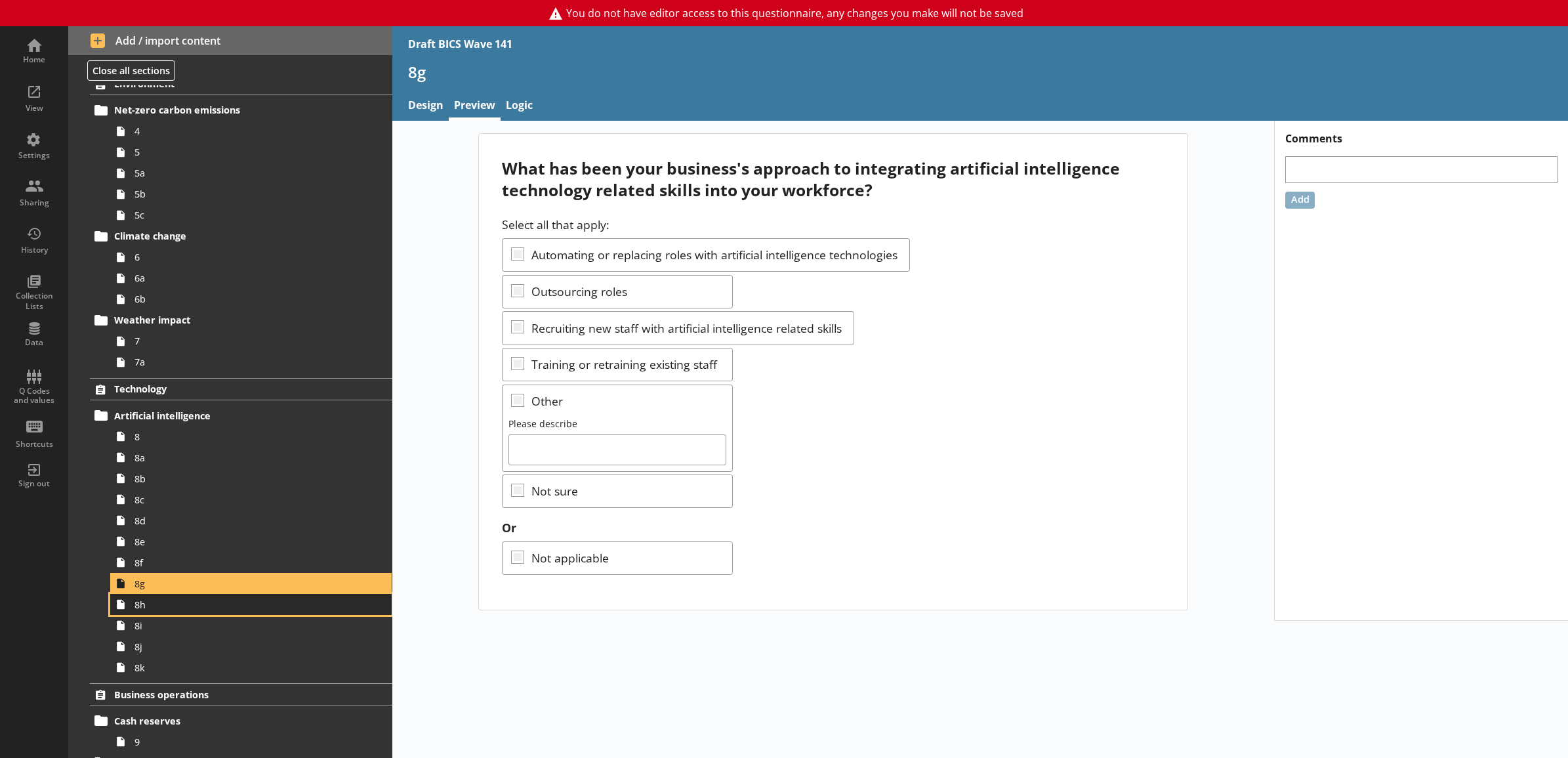
click at [267, 600] on span "8h" at bounding box center [236, 604] width 204 height 12
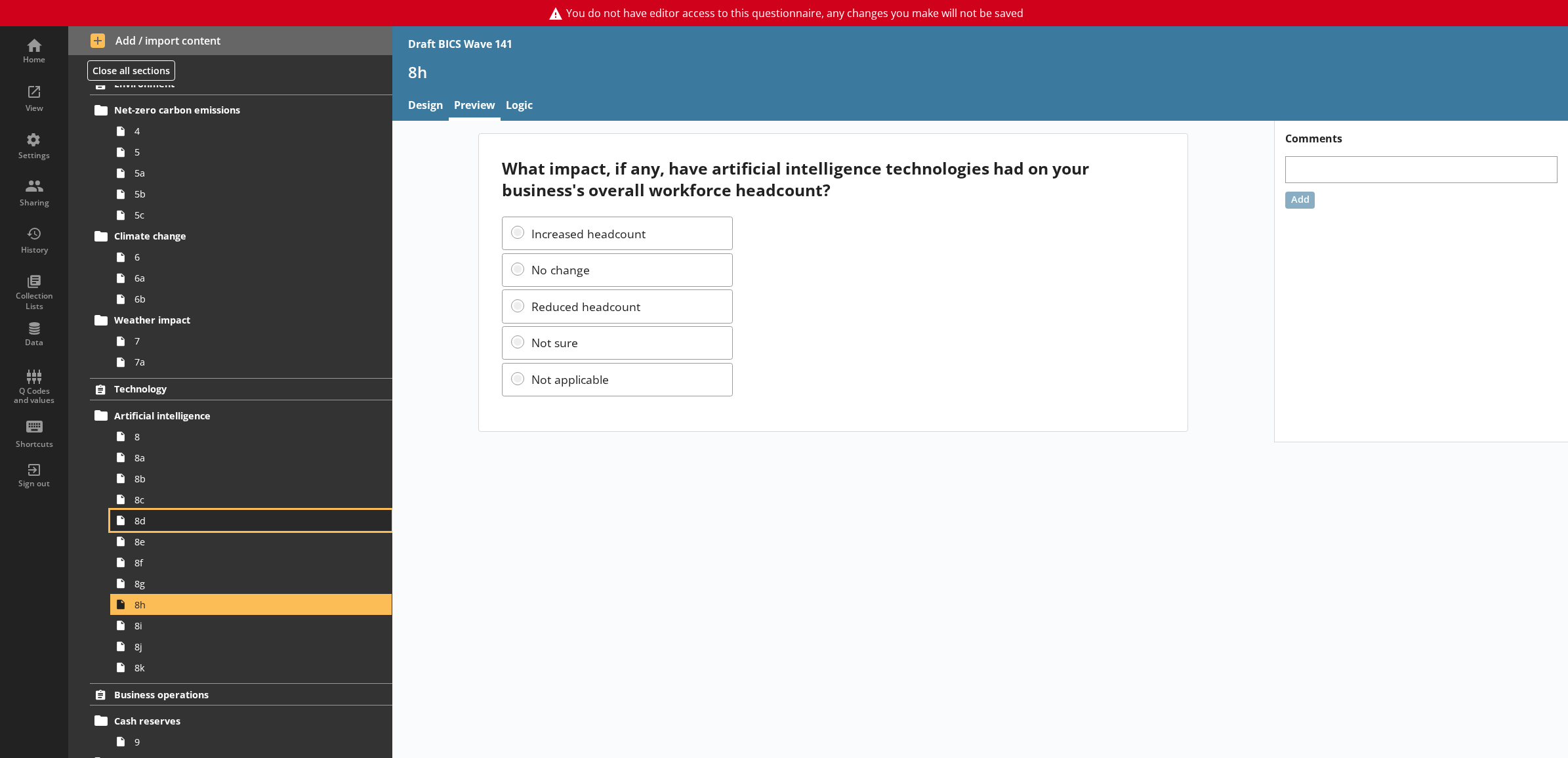
click at [218, 520] on span "8d" at bounding box center [236, 520] width 204 height 12
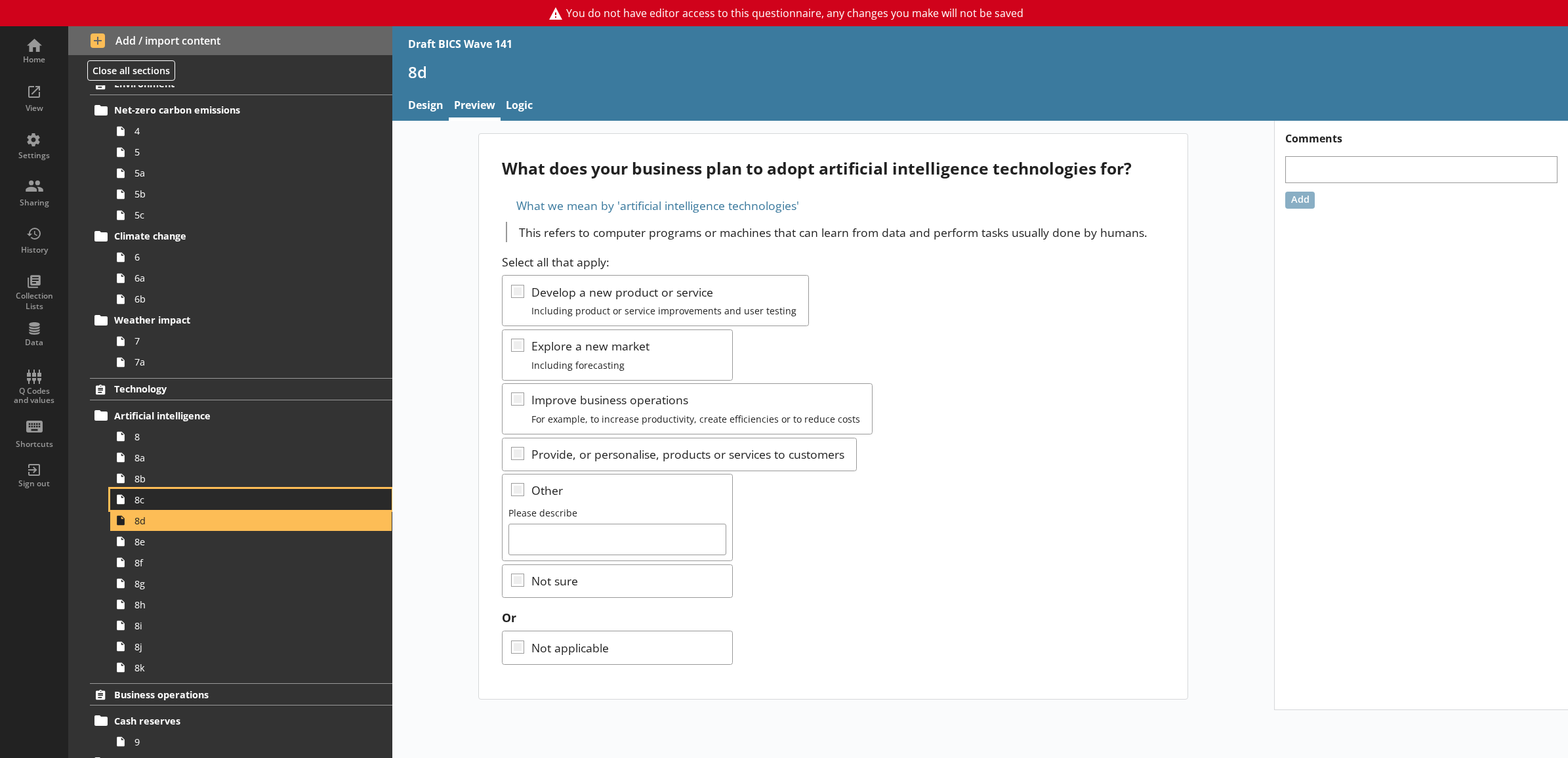
click at [212, 503] on span "8c" at bounding box center [236, 499] width 204 height 12
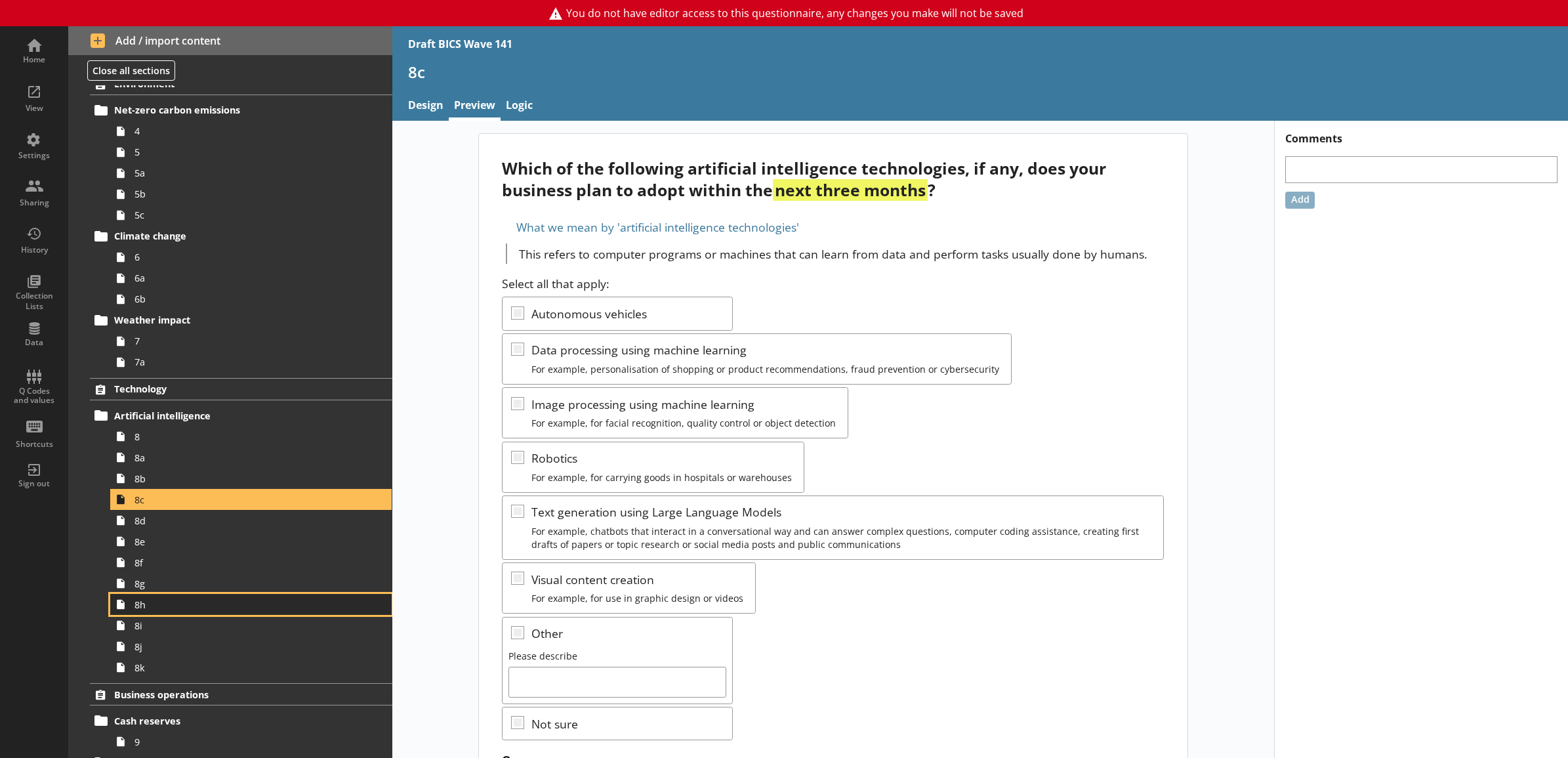
click at [229, 610] on span "8h" at bounding box center [236, 604] width 204 height 12
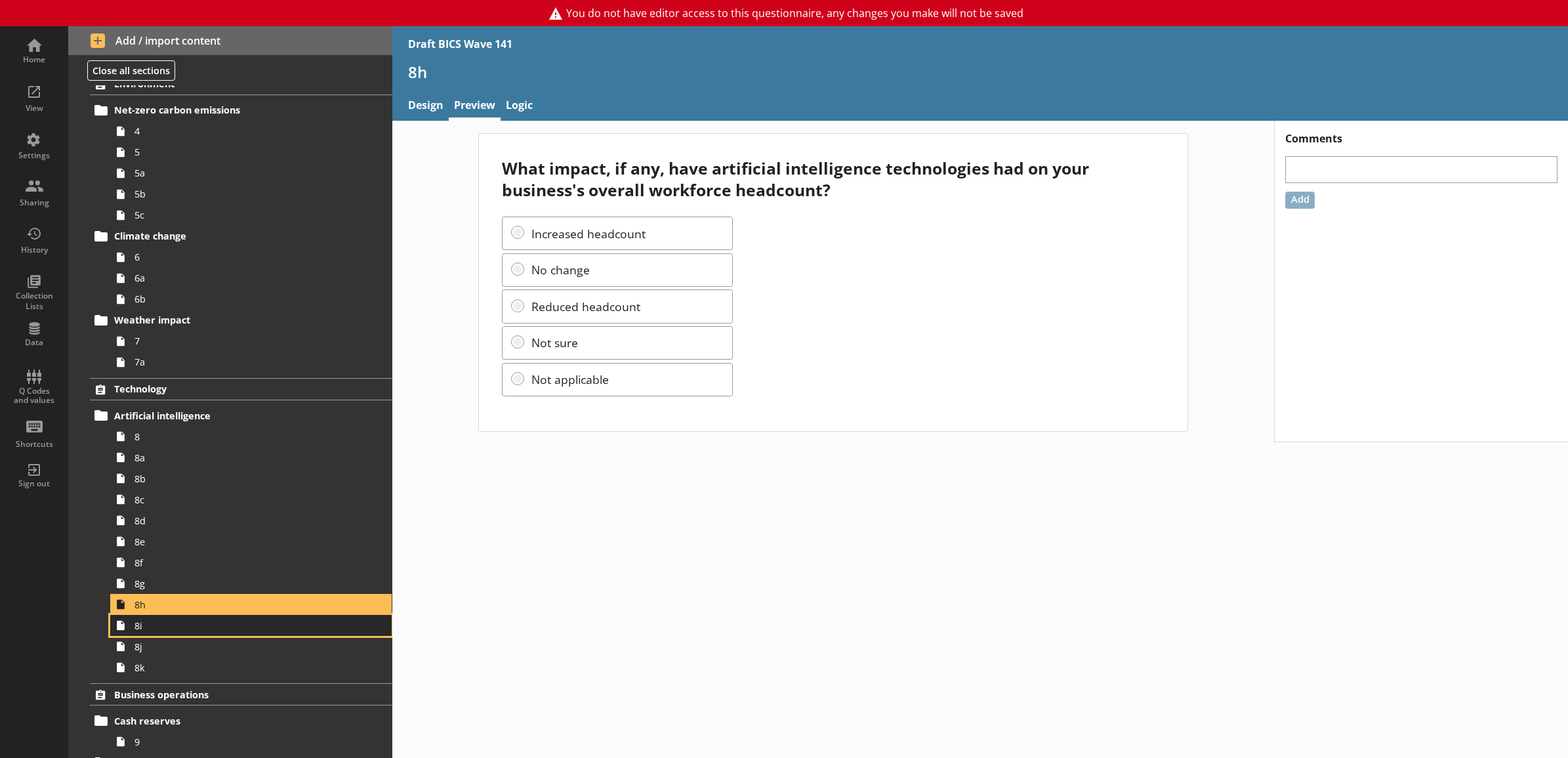
click at [225, 635] on link "8i" at bounding box center [251, 625] width 282 height 21
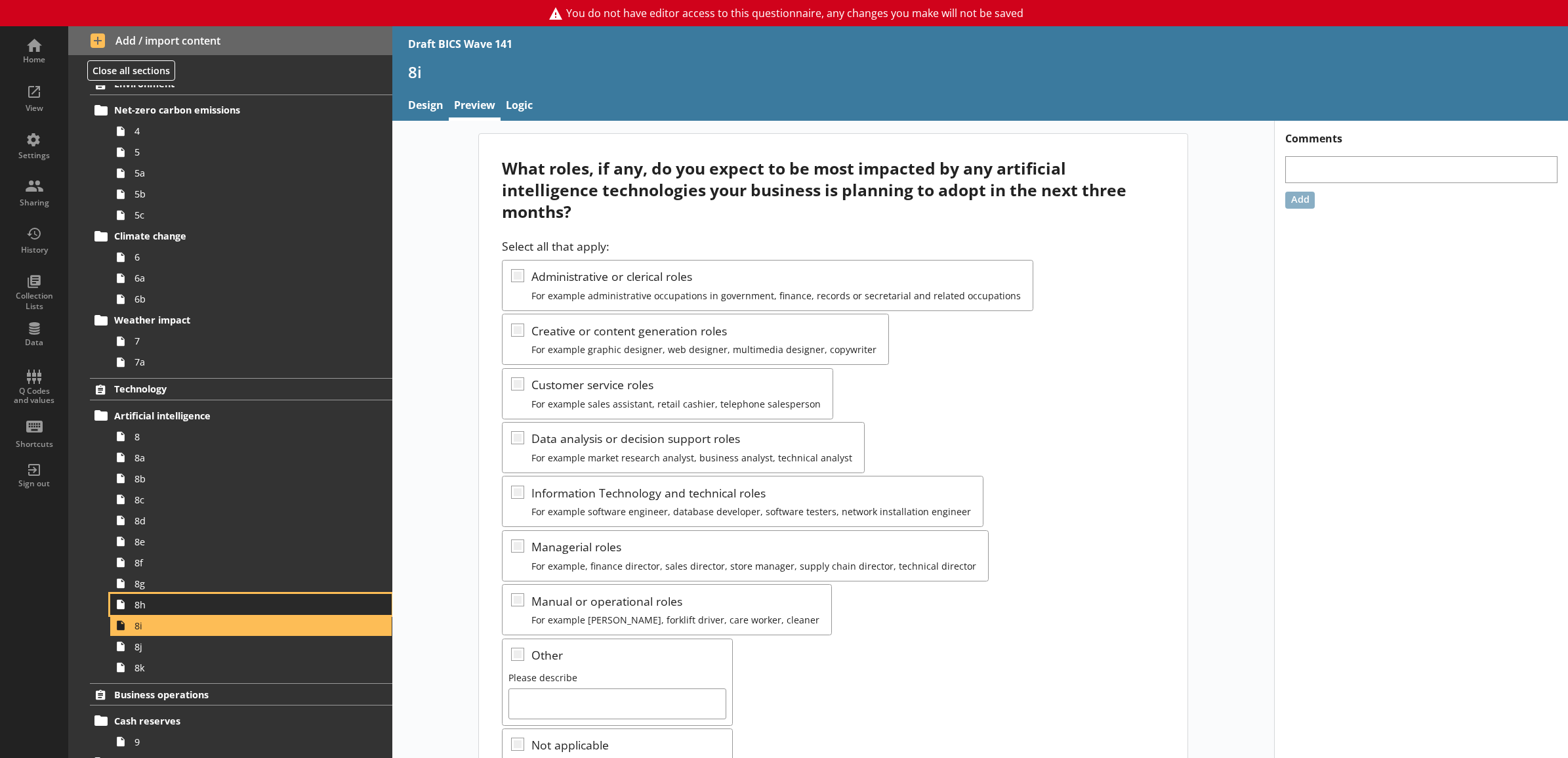
click at [249, 609] on span "8h" at bounding box center [236, 604] width 204 height 12
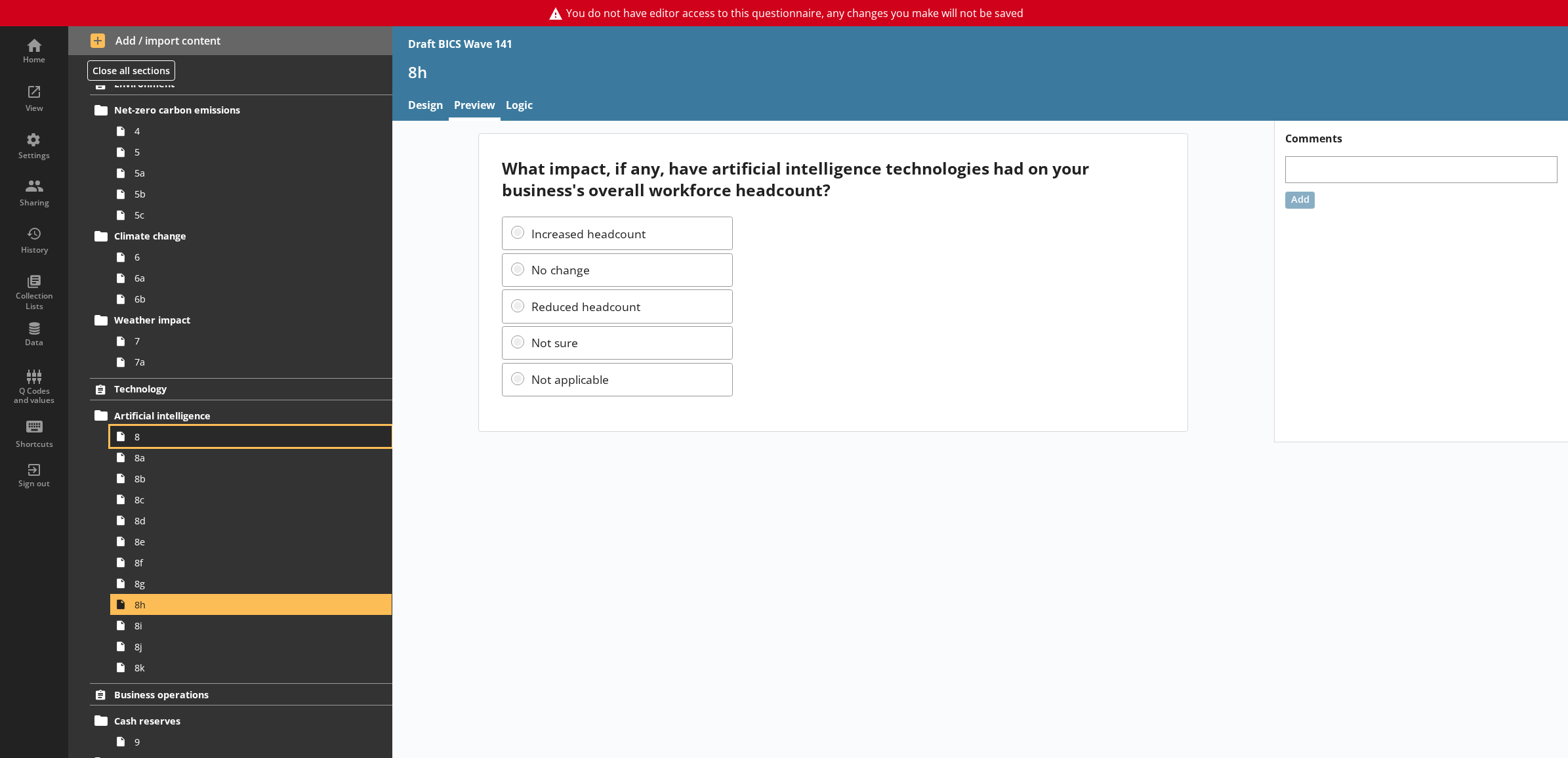
click at [208, 438] on span "8" at bounding box center [236, 435] width 204 height 12
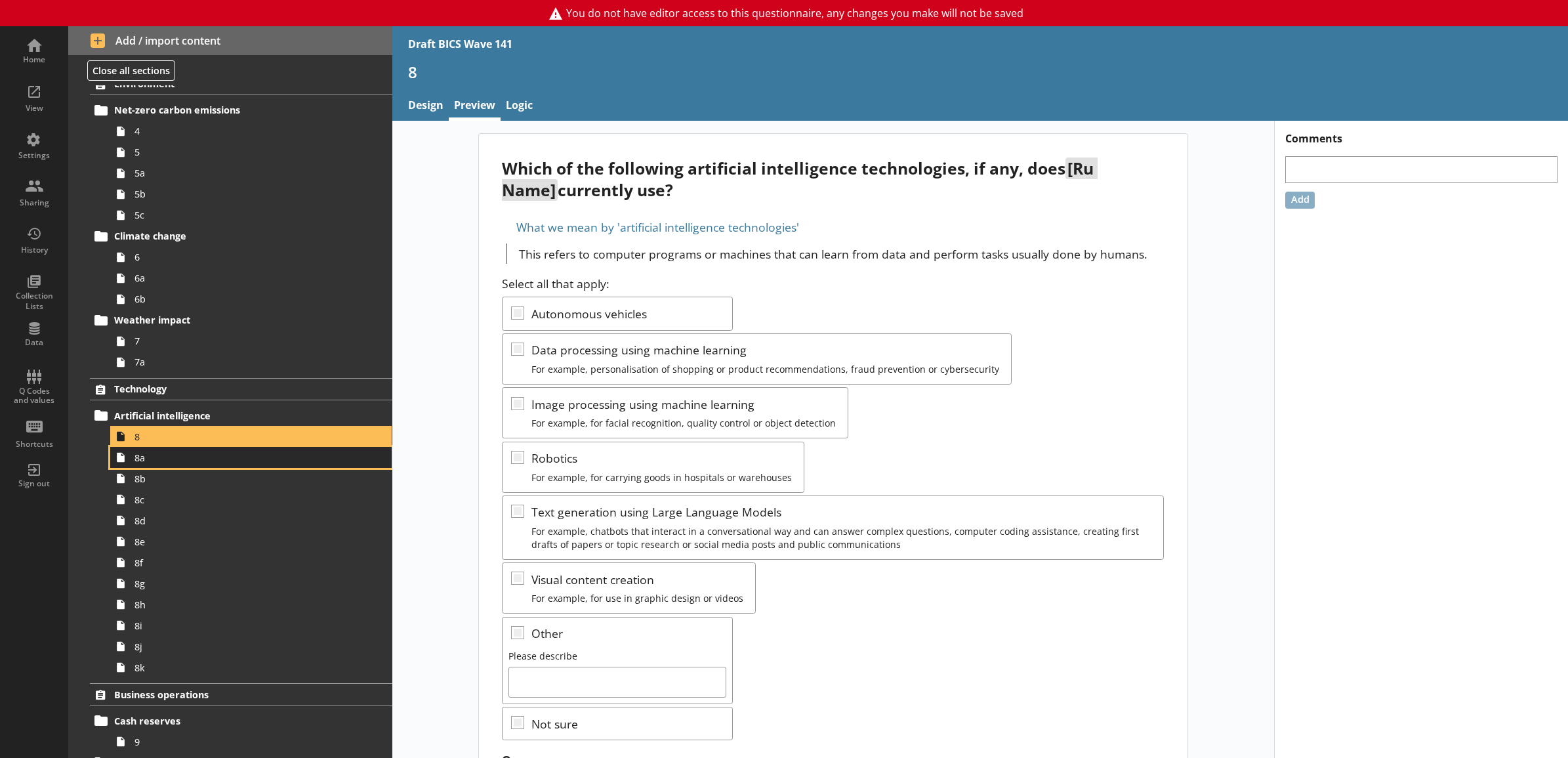
click at [208, 464] on link "8a" at bounding box center [251, 457] width 282 height 21
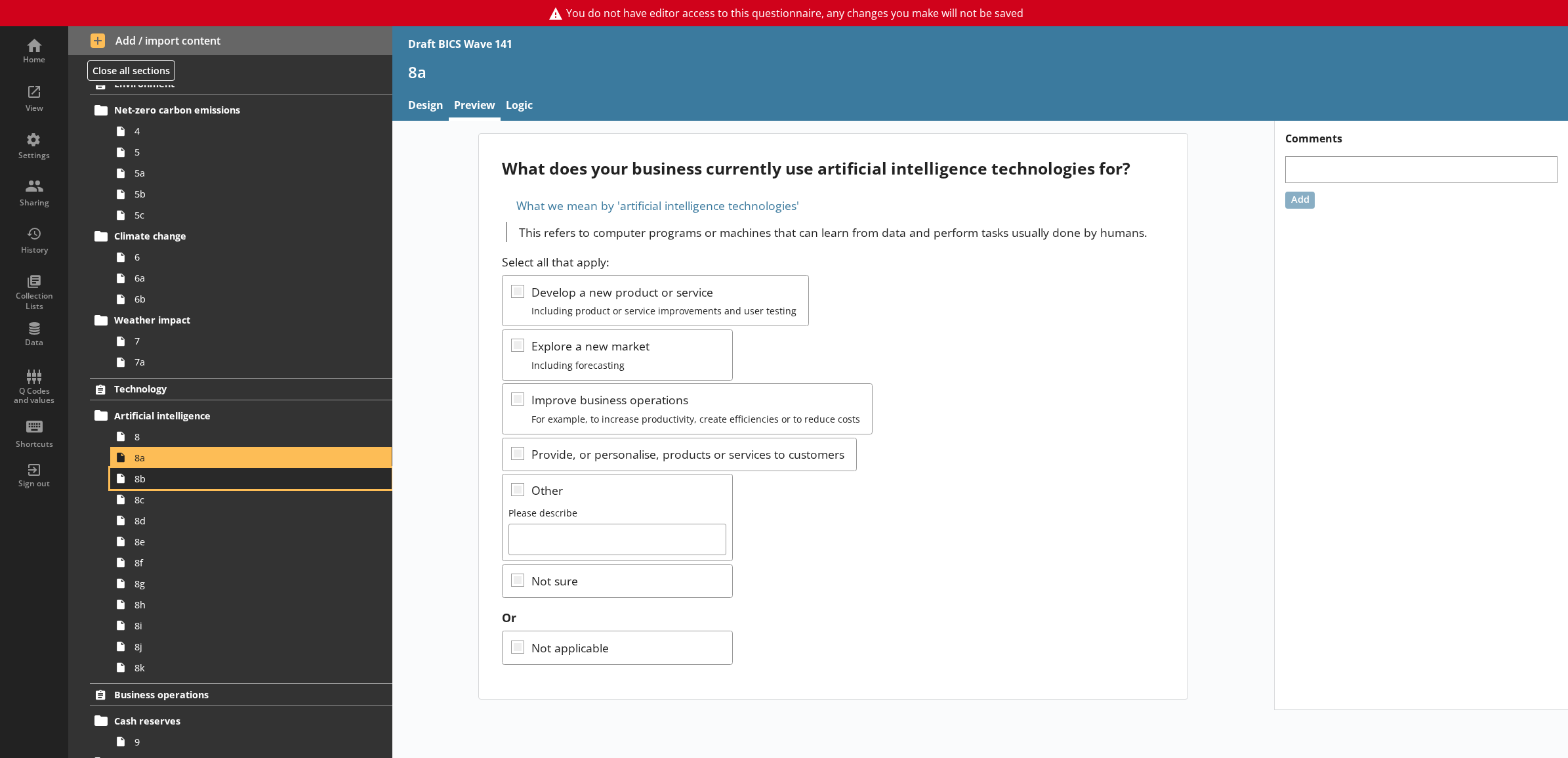
click at [215, 479] on span "8b" at bounding box center [236, 478] width 204 height 12
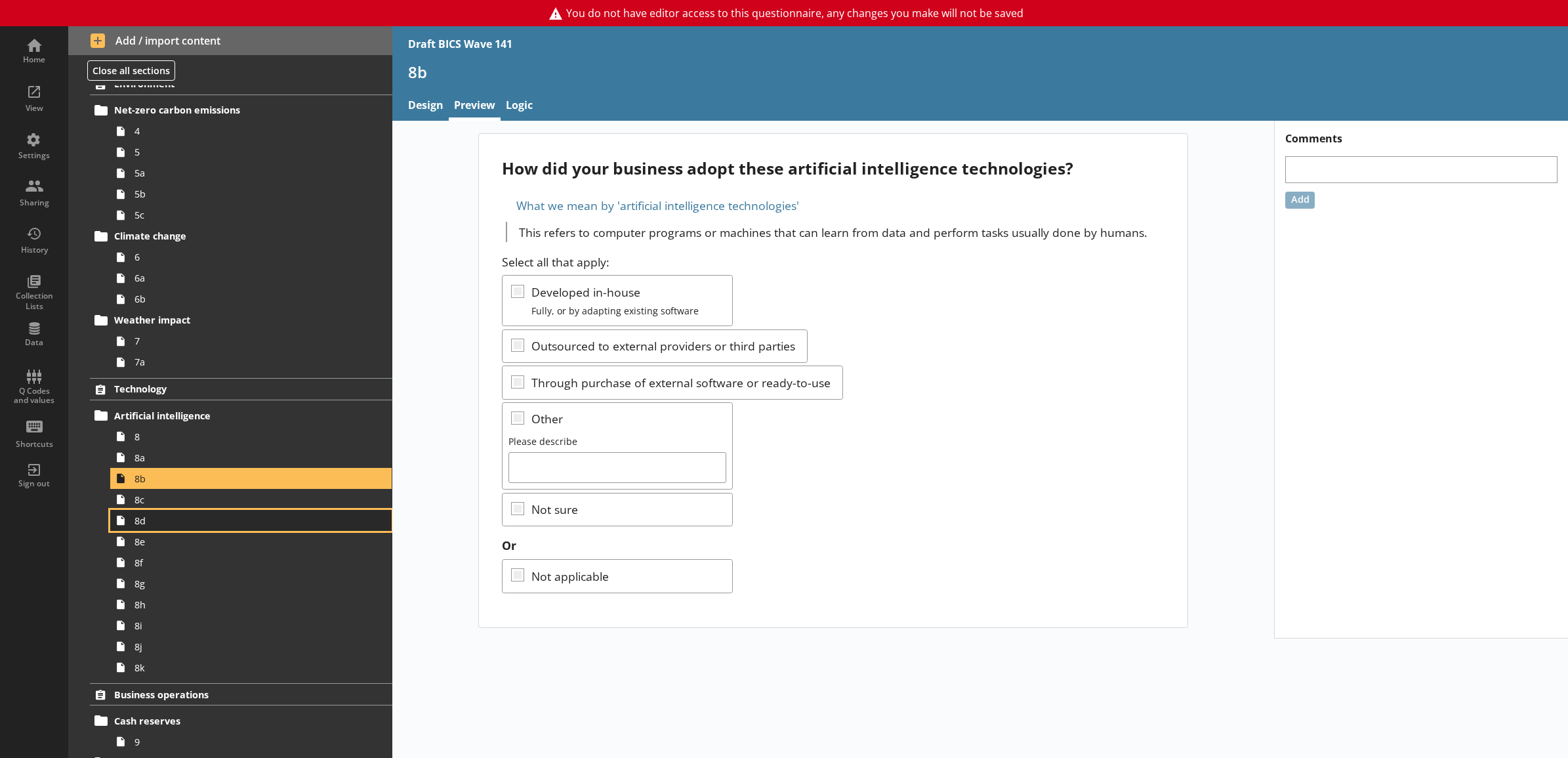
click at [212, 510] on link "8d" at bounding box center [251, 520] width 282 height 21
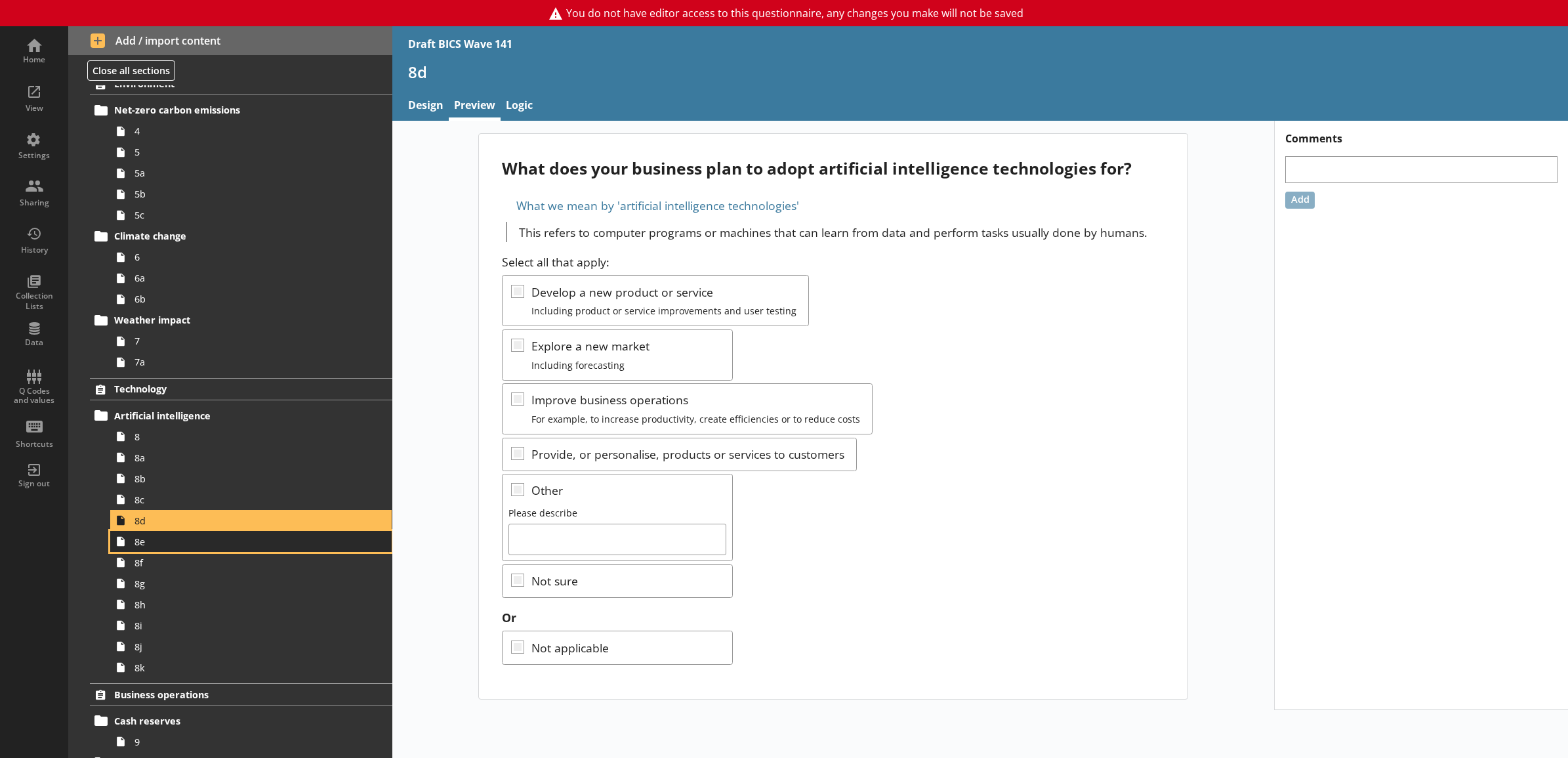
click at [216, 531] on link "8e" at bounding box center [251, 541] width 282 height 21
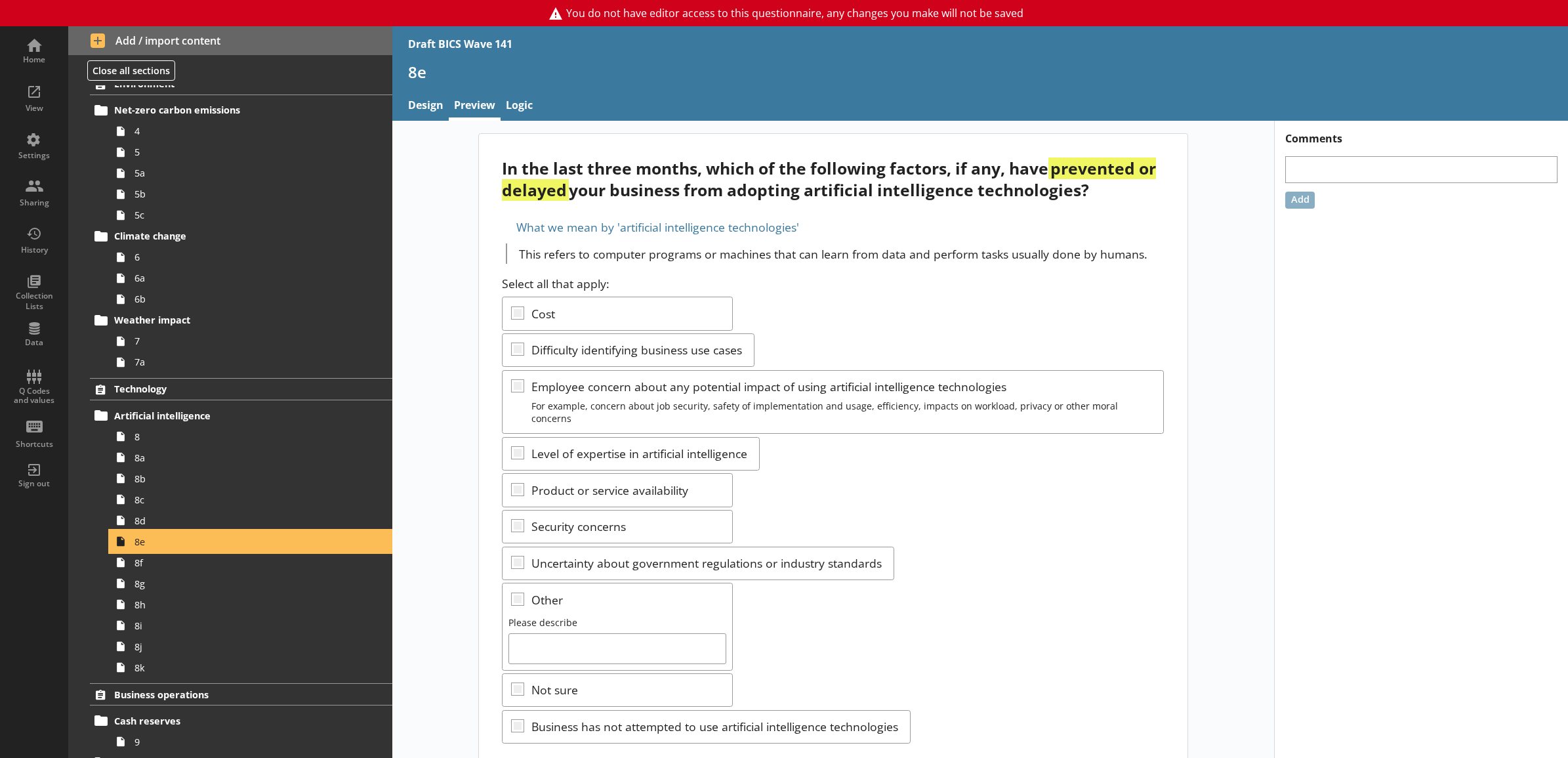
scroll to position [90, 0]
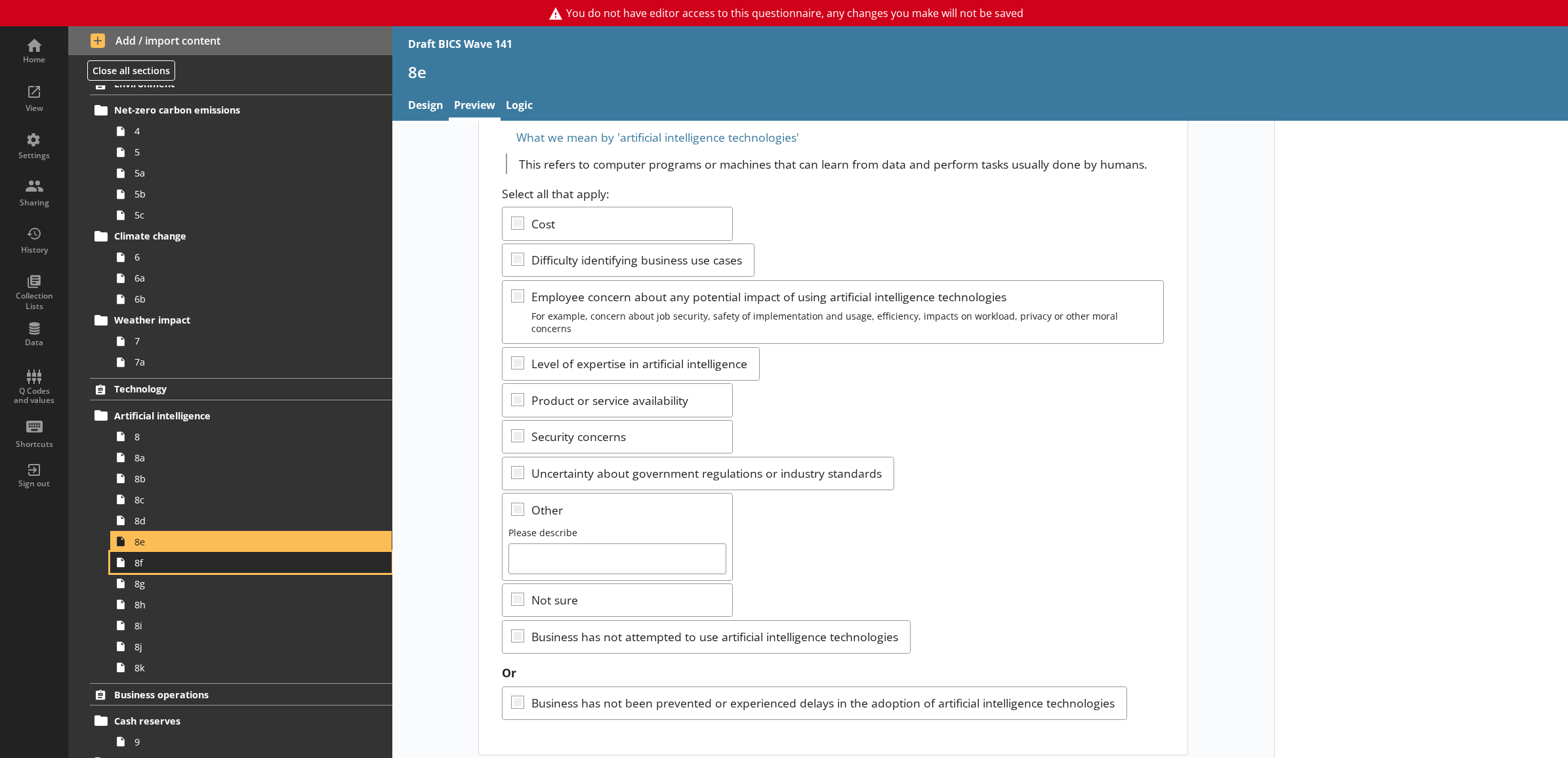
click at [205, 565] on span "8f" at bounding box center [236, 562] width 204 height 12
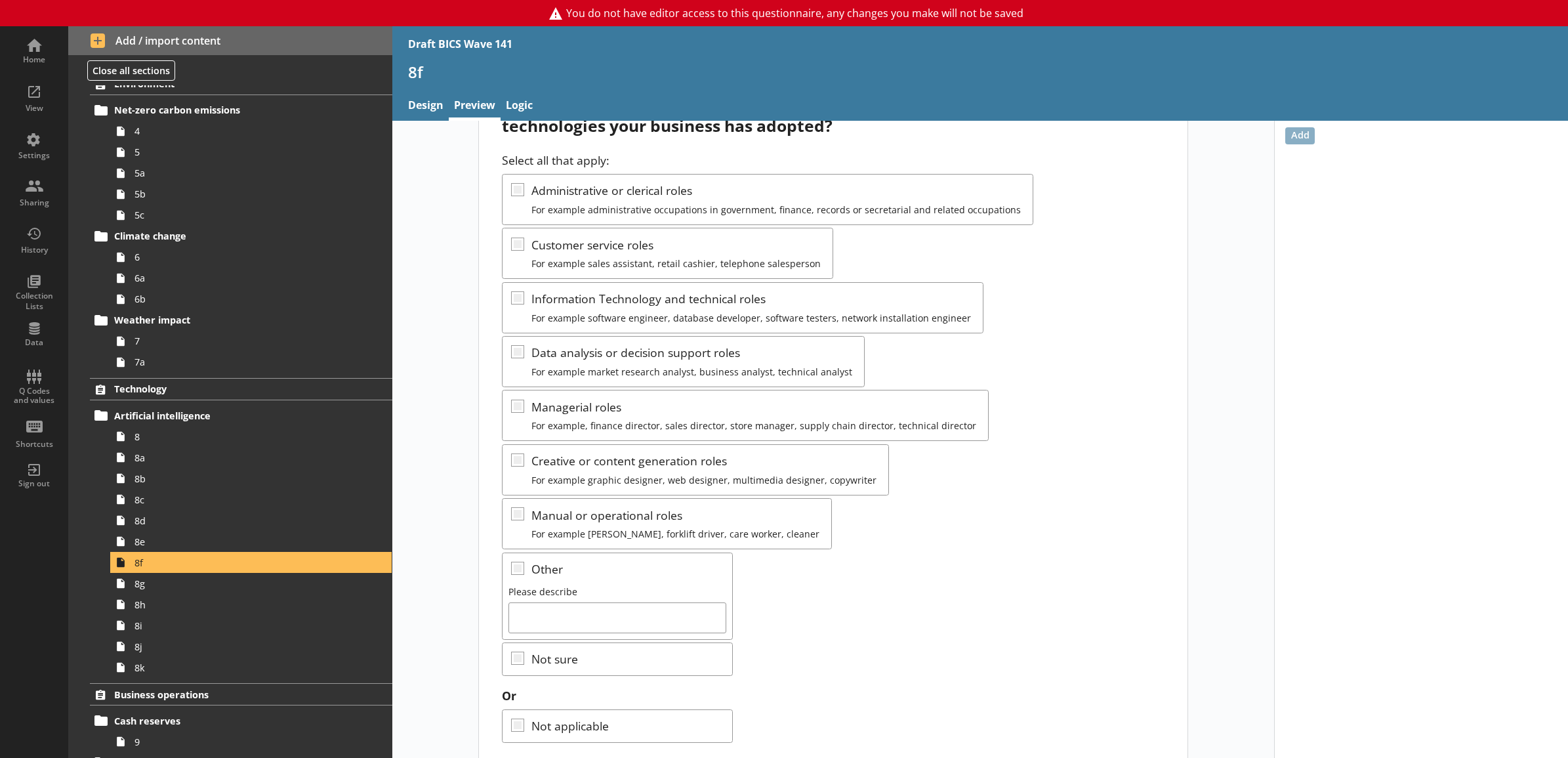
scroll to position [100, 0]
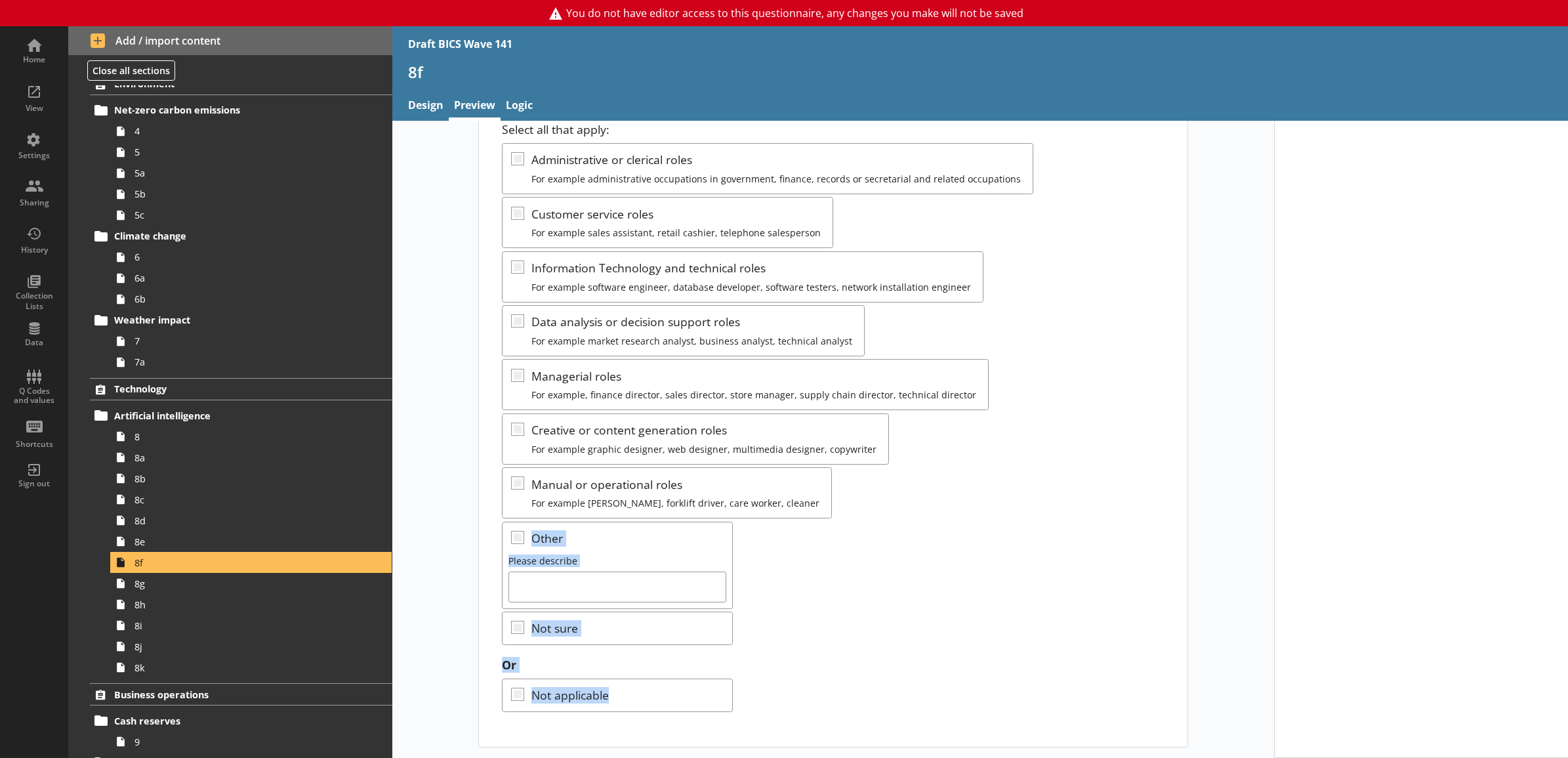
drag, startPoint x: 506, startPoint y: 528, endPoint x: 629, endPoint y: 707, distance: 217.2
click at [629, 707] on div "Select all that apply: Administrative or clerical roles For example administrat…" at bounding box center [833, 416] width 662 height 590
drag, startPoint x: 629, startPoint y: 707, endPoint x: 493, endPoint y: 545, distance: 211.5
click at [493, 545] on div "What roles, if any, have been most impacted by artificial intelligence technolo…" at bounding box center [834, 393] width 709 height 707
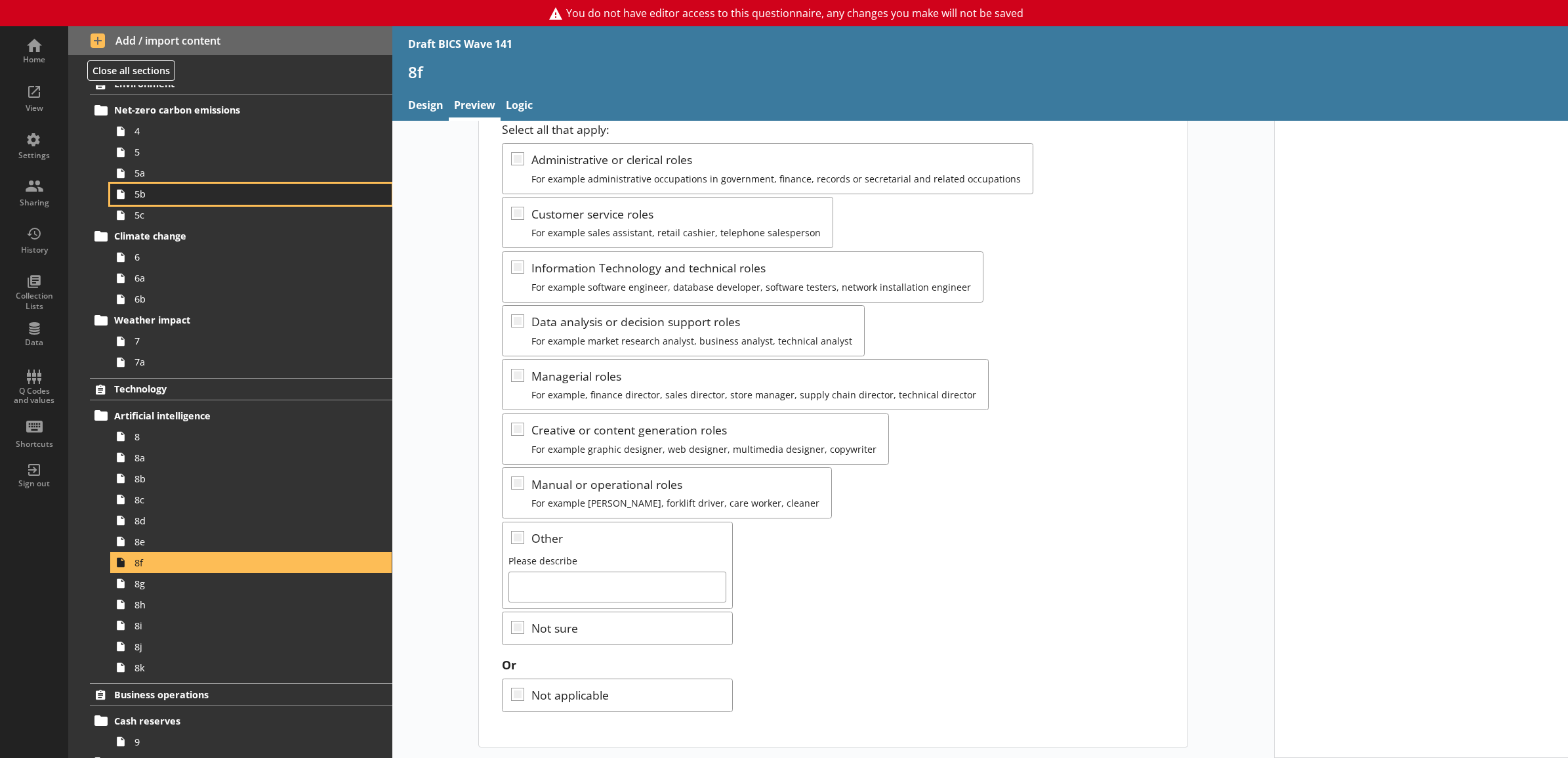
click at [196, 202] on link "5b" at bounding box center [251, 194] width 282 height 21
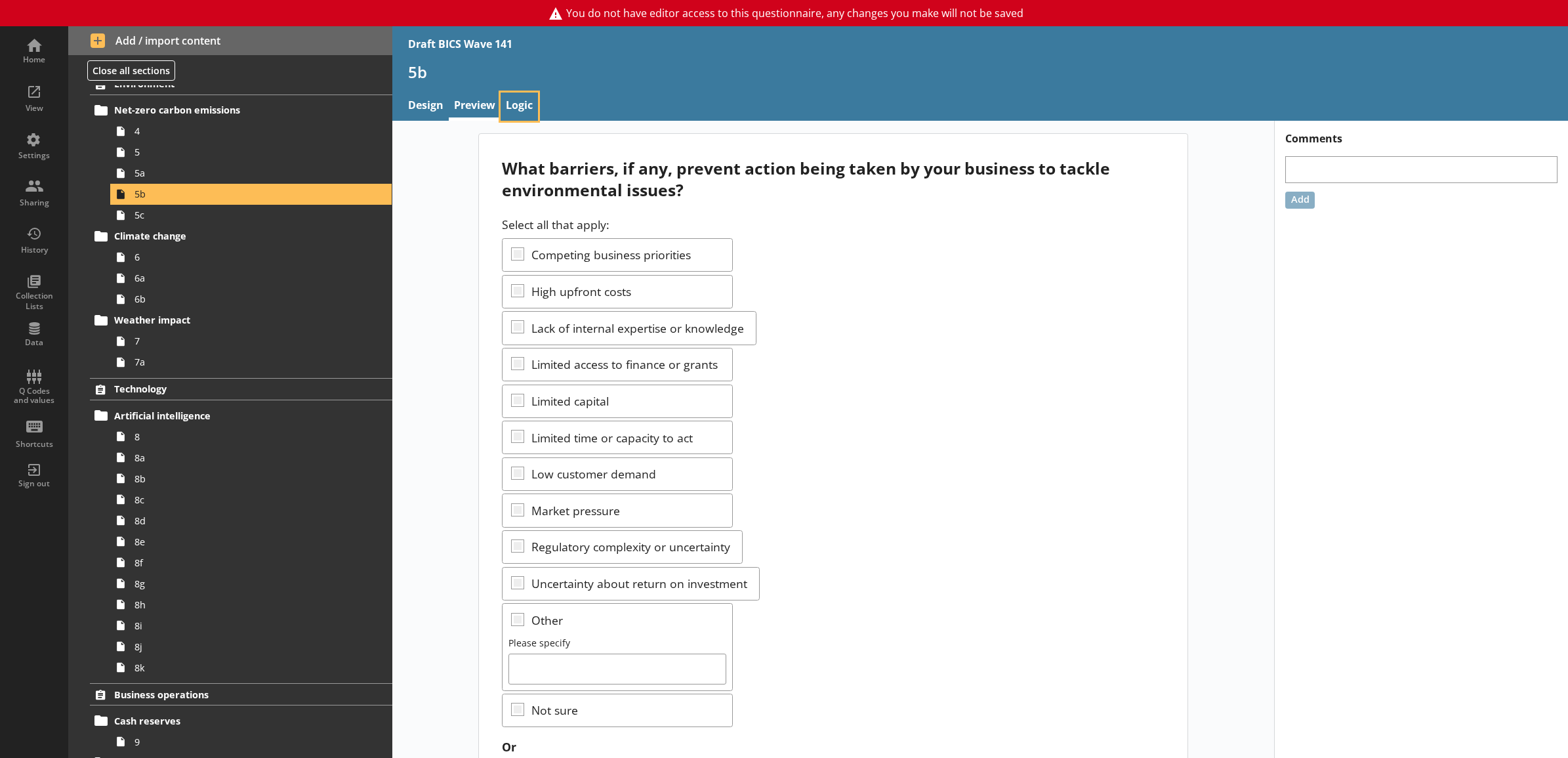
click at [517, 99] on link "Logic" at bounding box center [520, 106] width 37 height 28
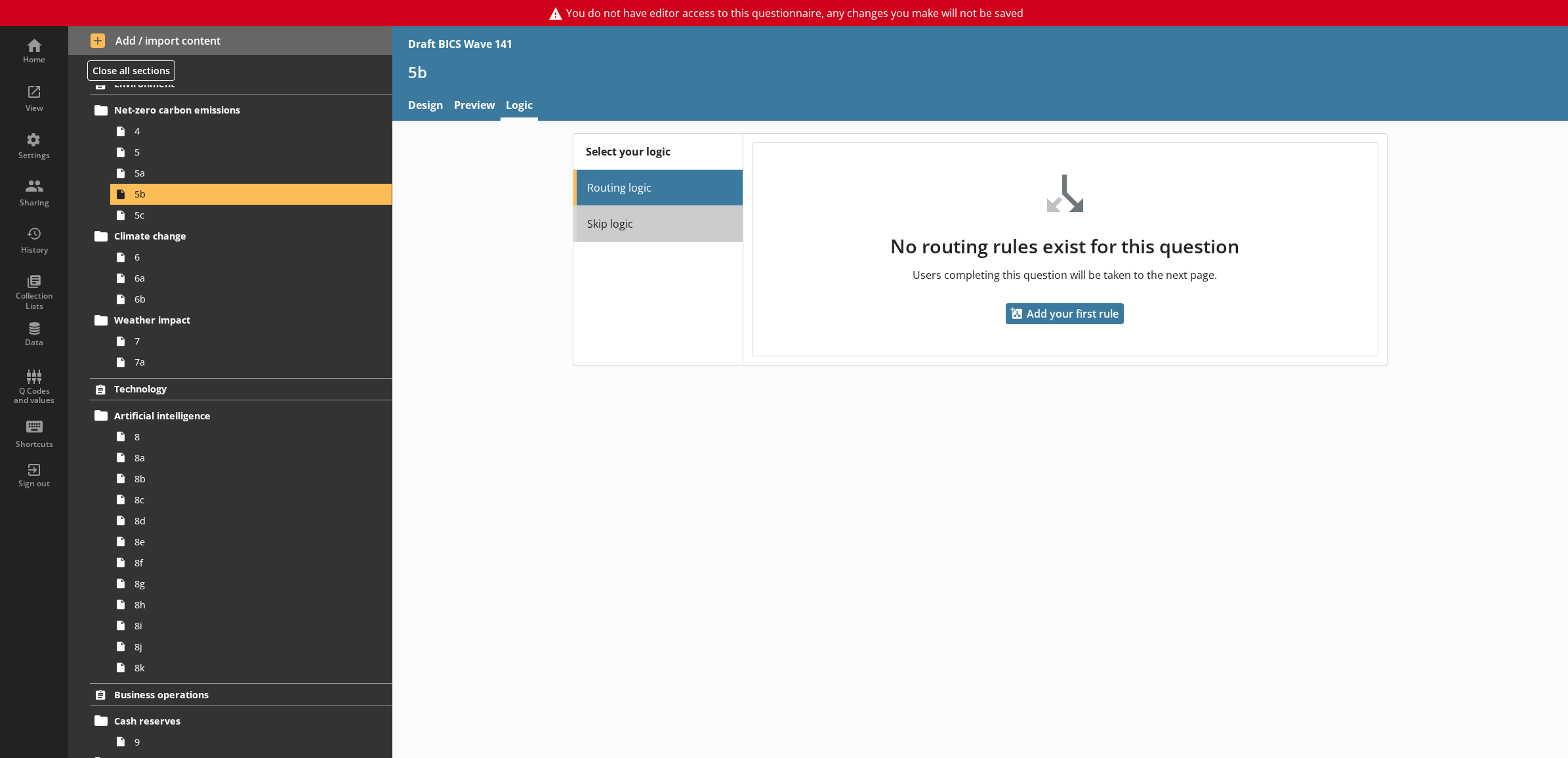
click at [607, 221] on link "Skip logic" at bounding box center [659, 224] width 170 height 36
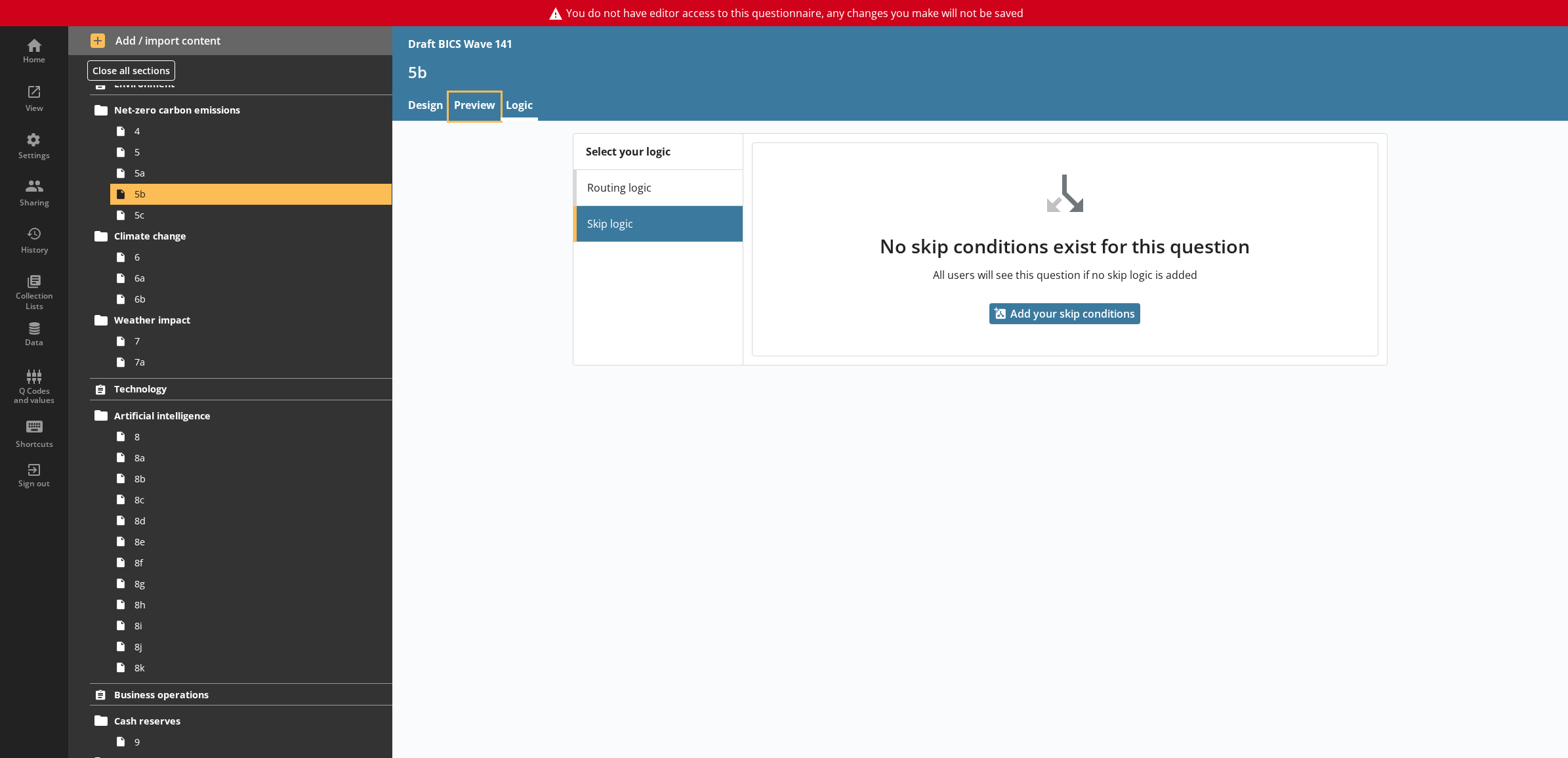
click at [479, 115] on link "Preview" at bounding box center [475, 106] width 52 height 28
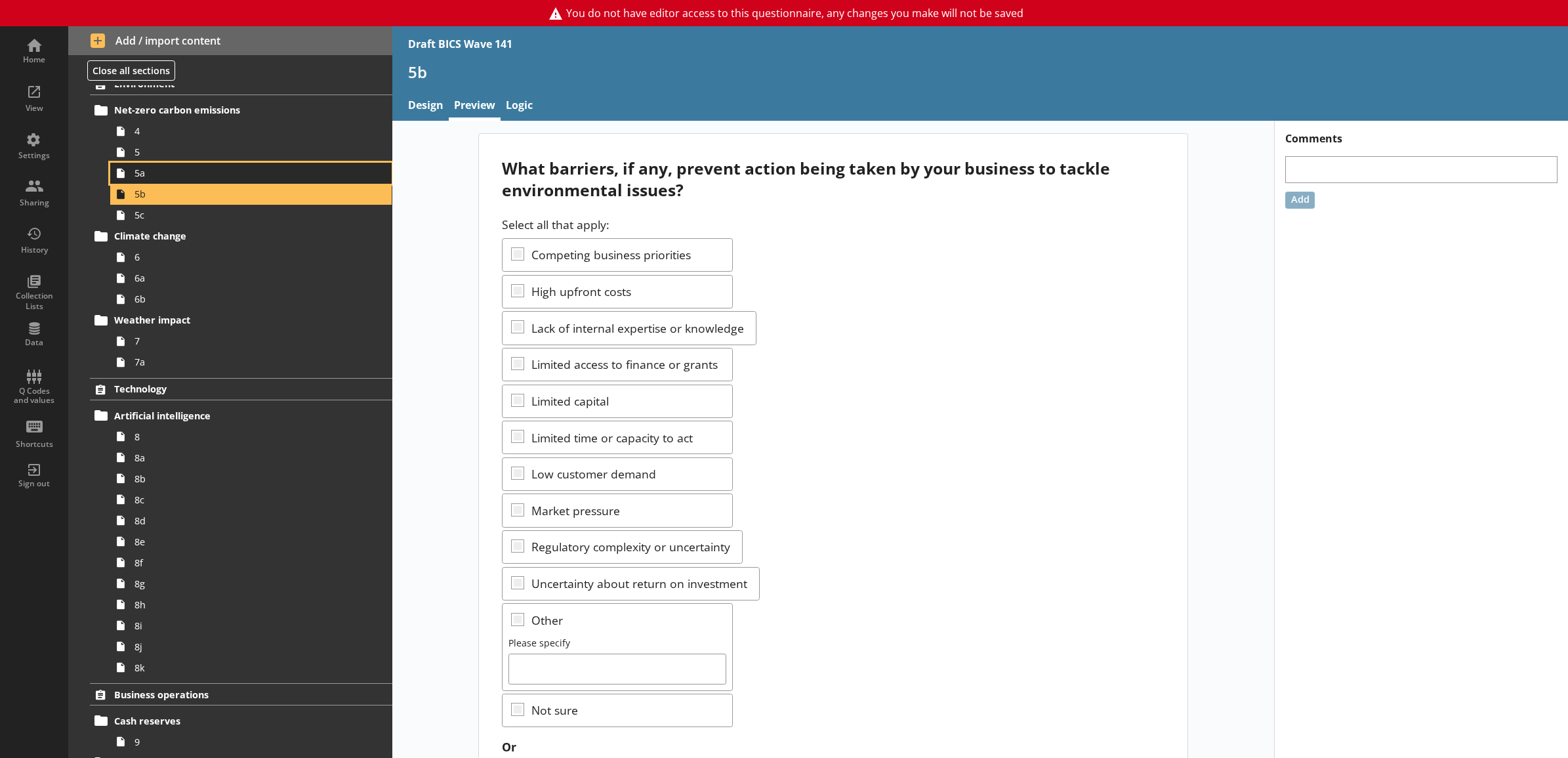
click at [260, 174] on span "5a" at bounding box center [236, 172] width 204 height 12
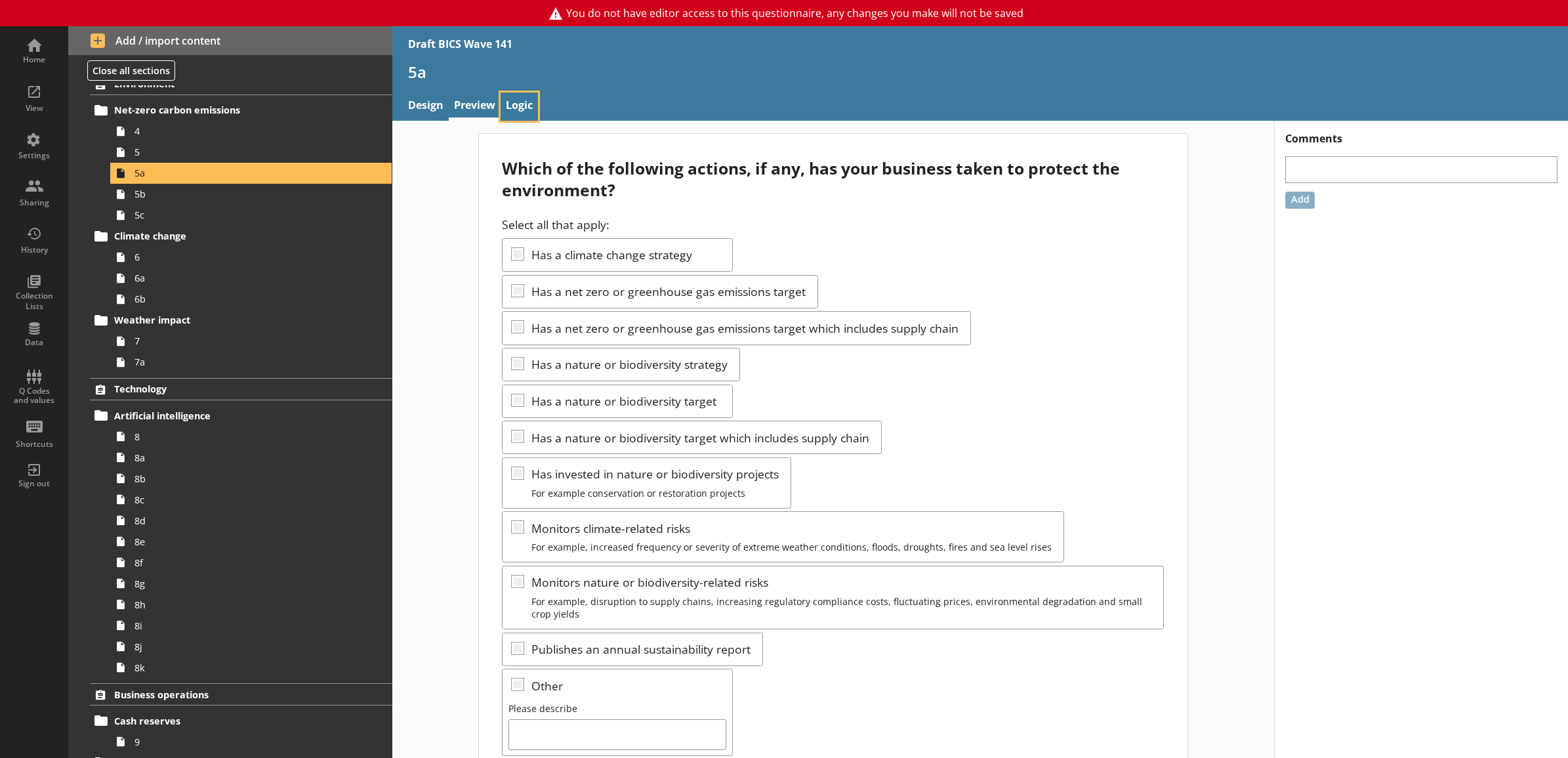
click at [530, 103] on link "Logic" at bounding box center [520, 106] width 37 height 28
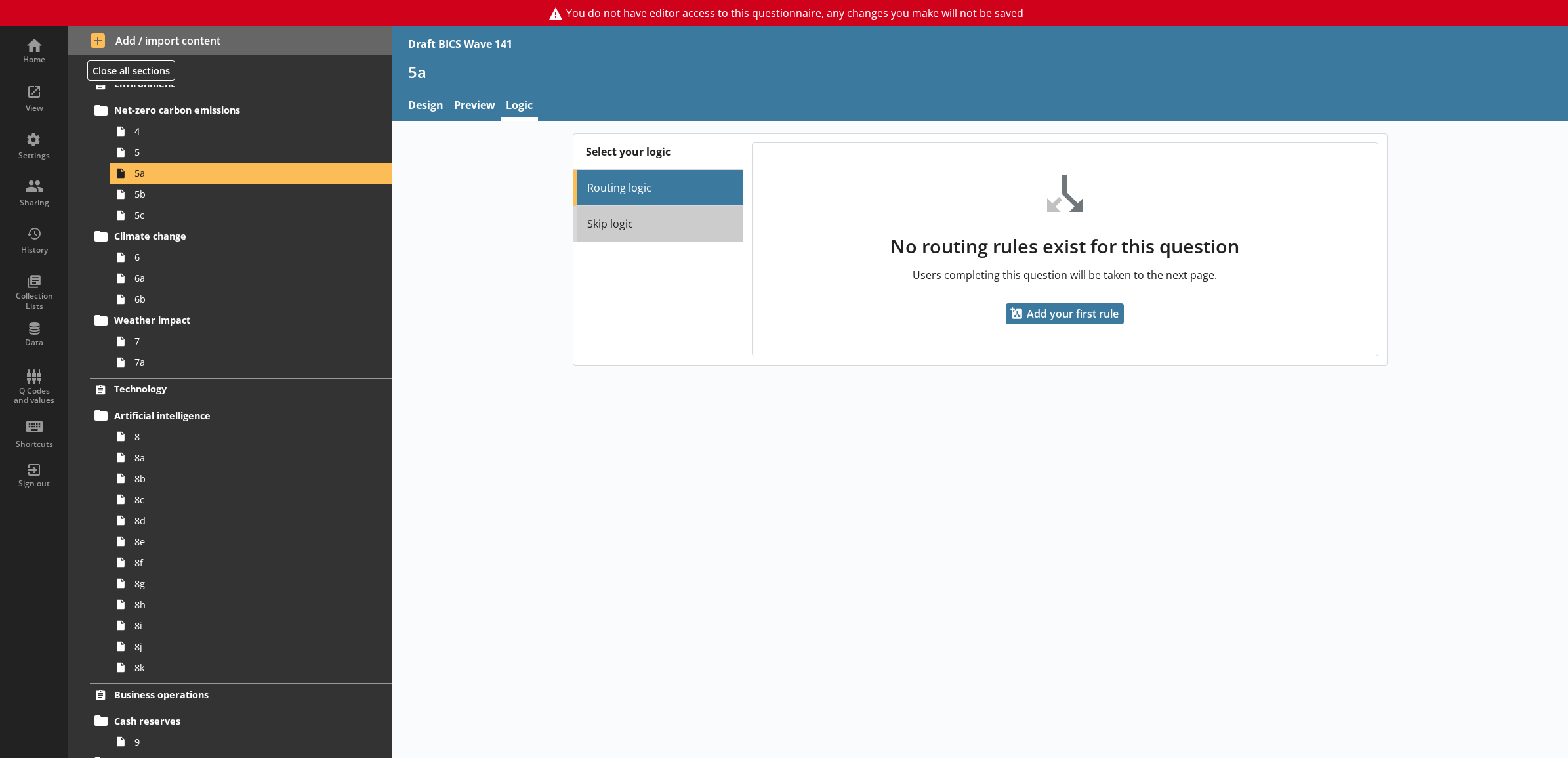
click at [592, 216] on link "Skip logic" at bounding box center [659, 224] width 170 height 36
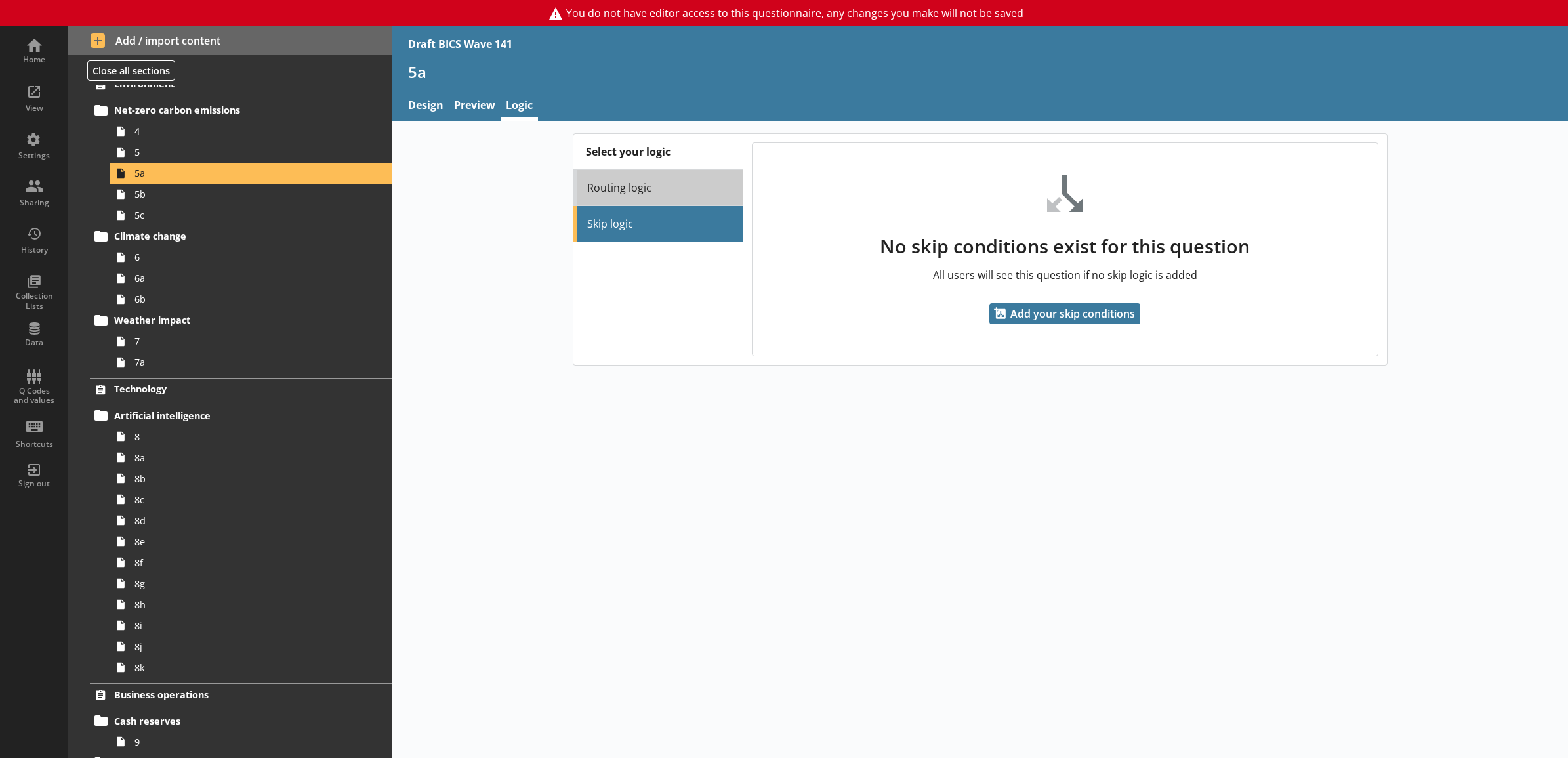
click at [592, 192] on link "Routing logic" at bounding box center [659, 187] width 170 height 36
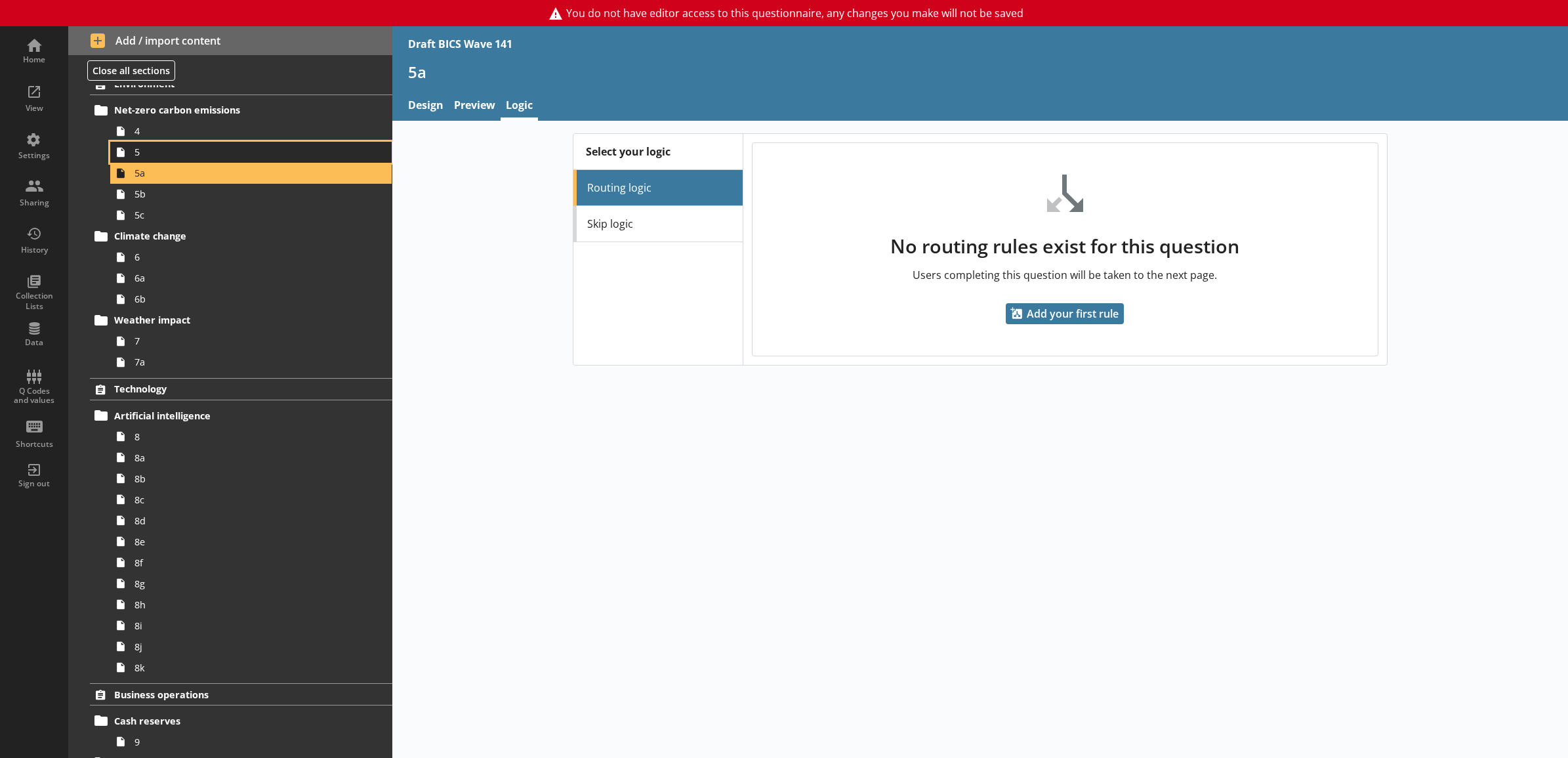
click at [273, 154] on span "5" at bounding box center [236, 151] width 204 height 12
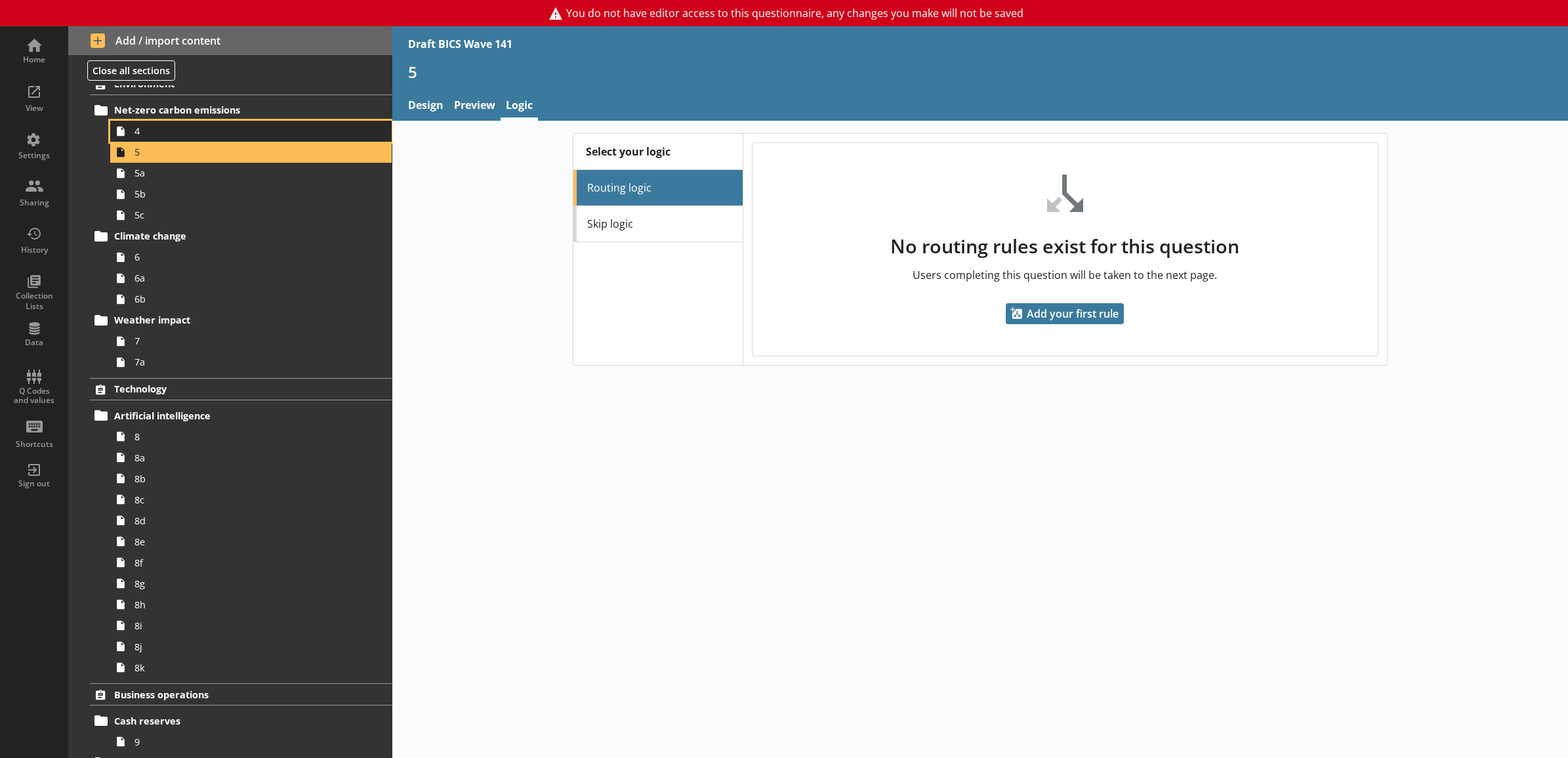
click at [274, 136] on span "4" at bounding box center [236, 131] width 204 height 12
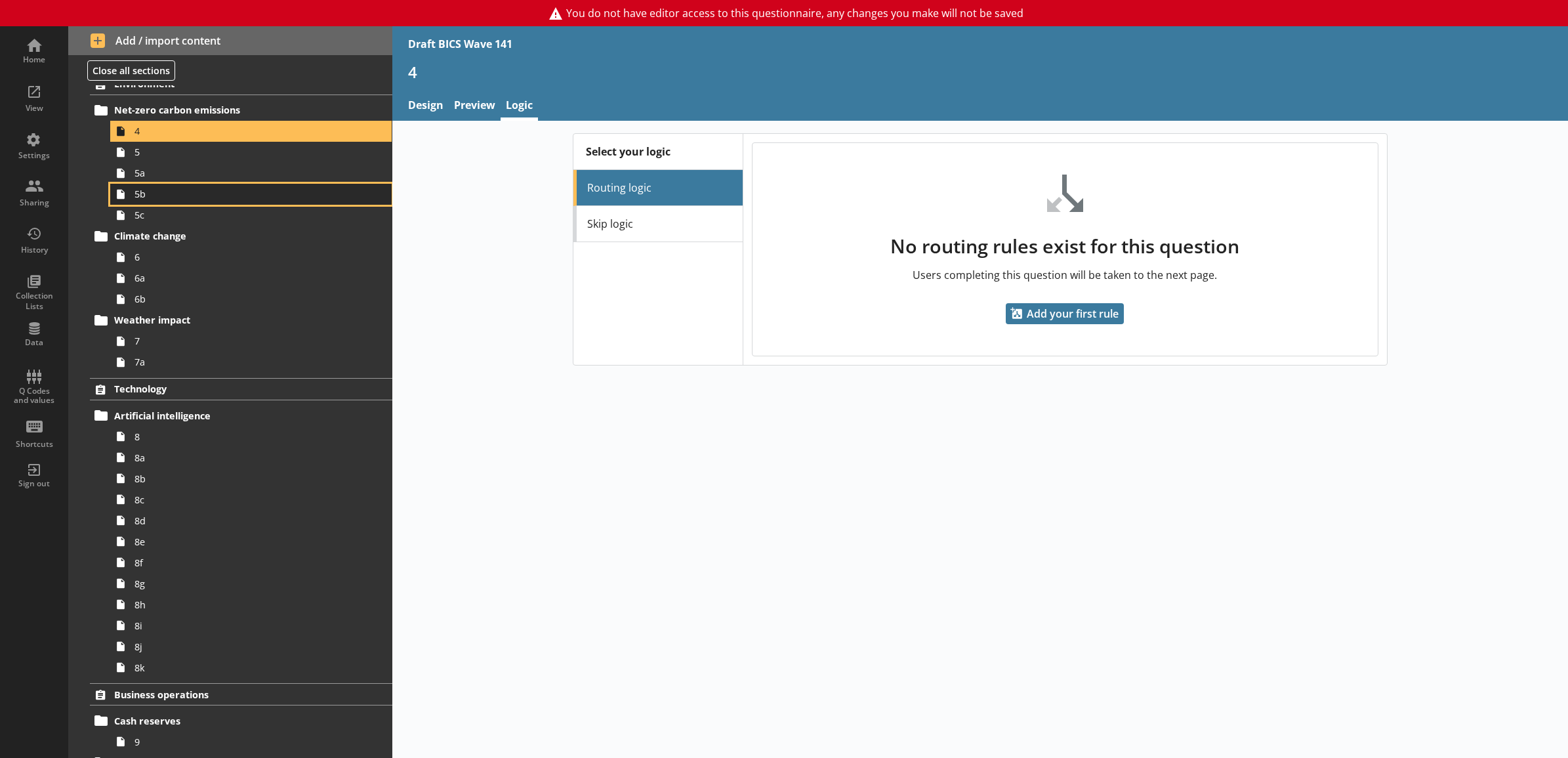
click at [257, 200] on span "5b" at bounding box center [236, 193] width 204 height 12
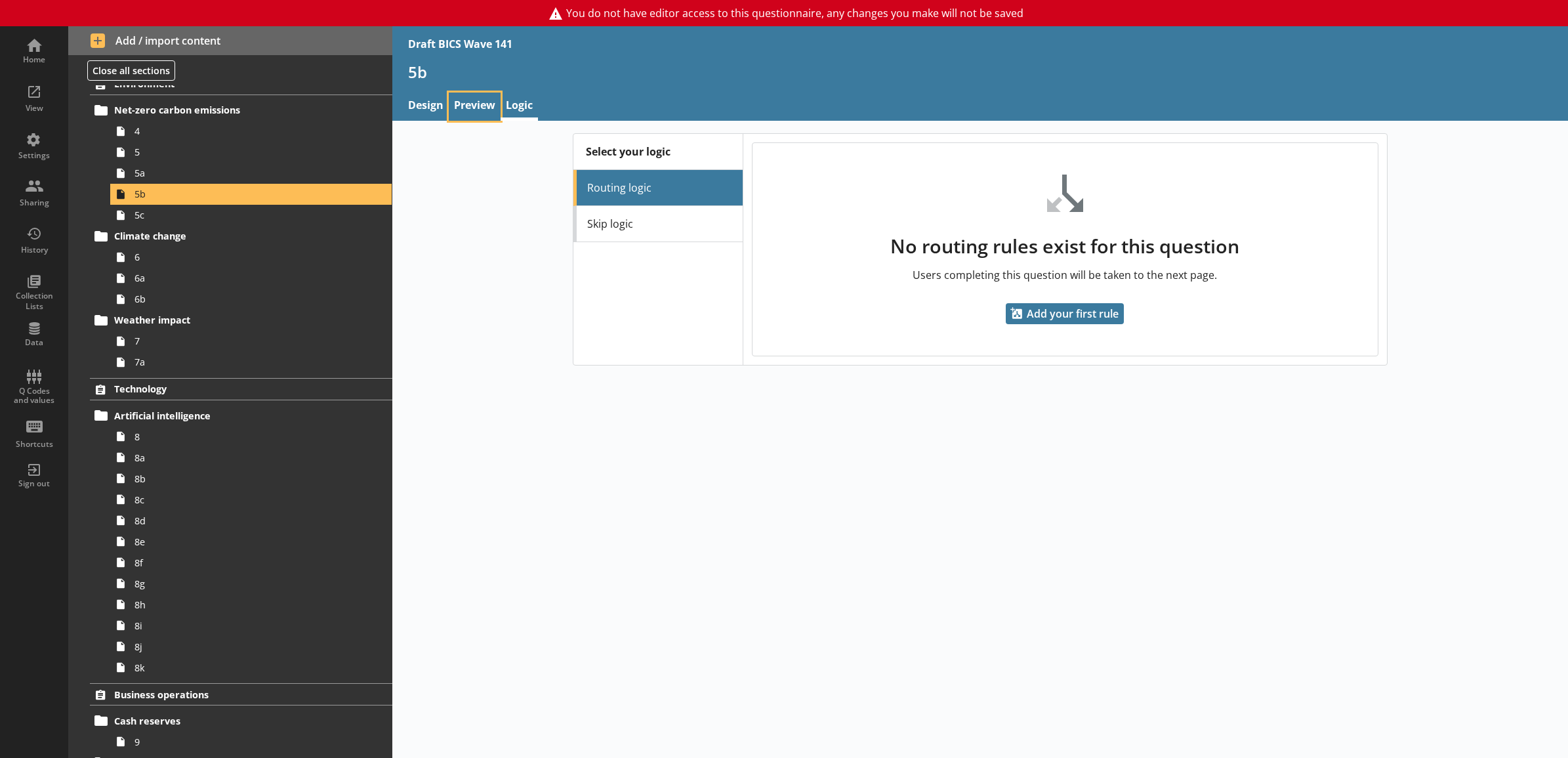
click at [474, 103] on link "Preview" at bounding box center [475, 106] width 52 height 28
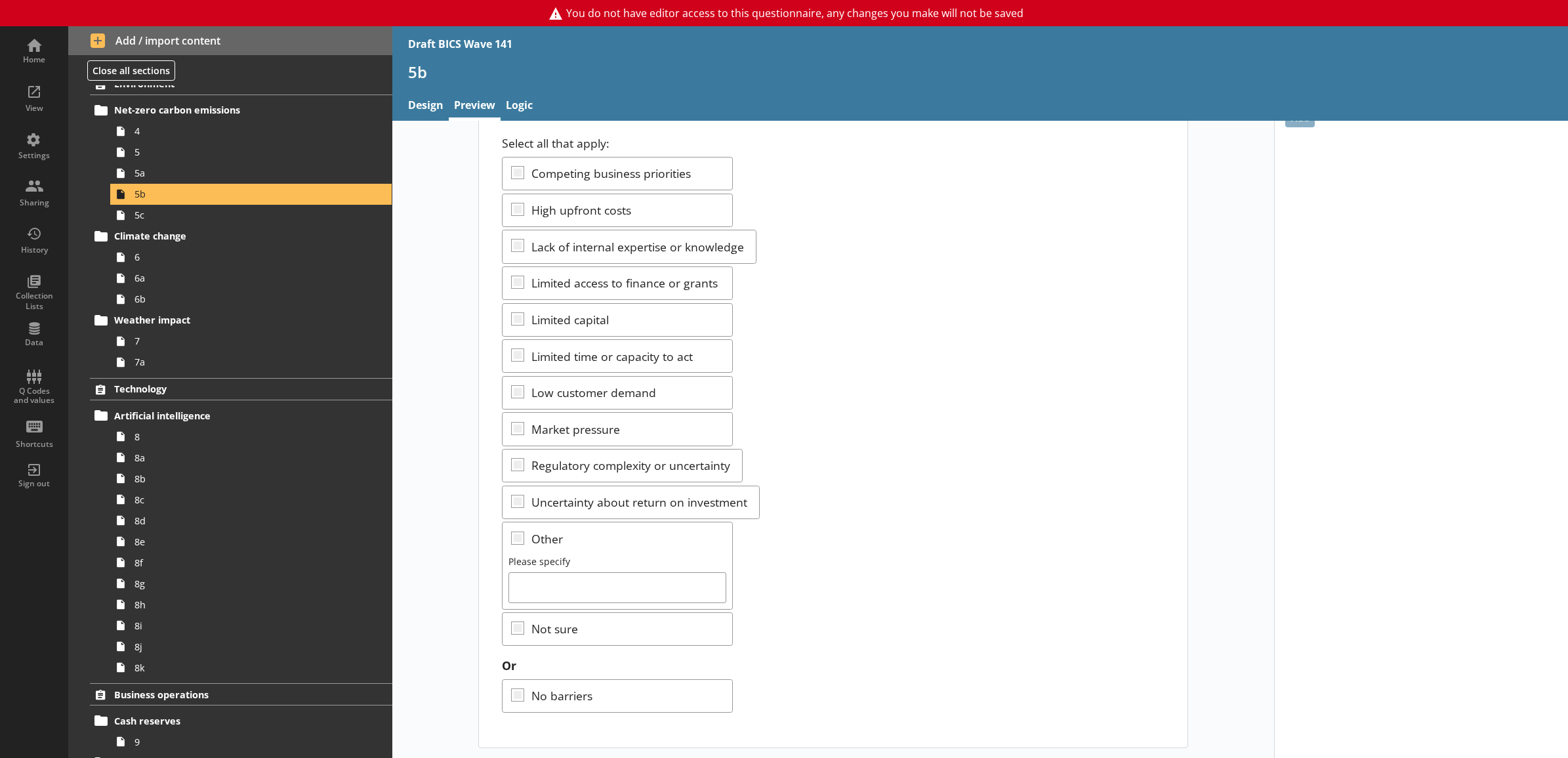
scroll to position [88, 0]
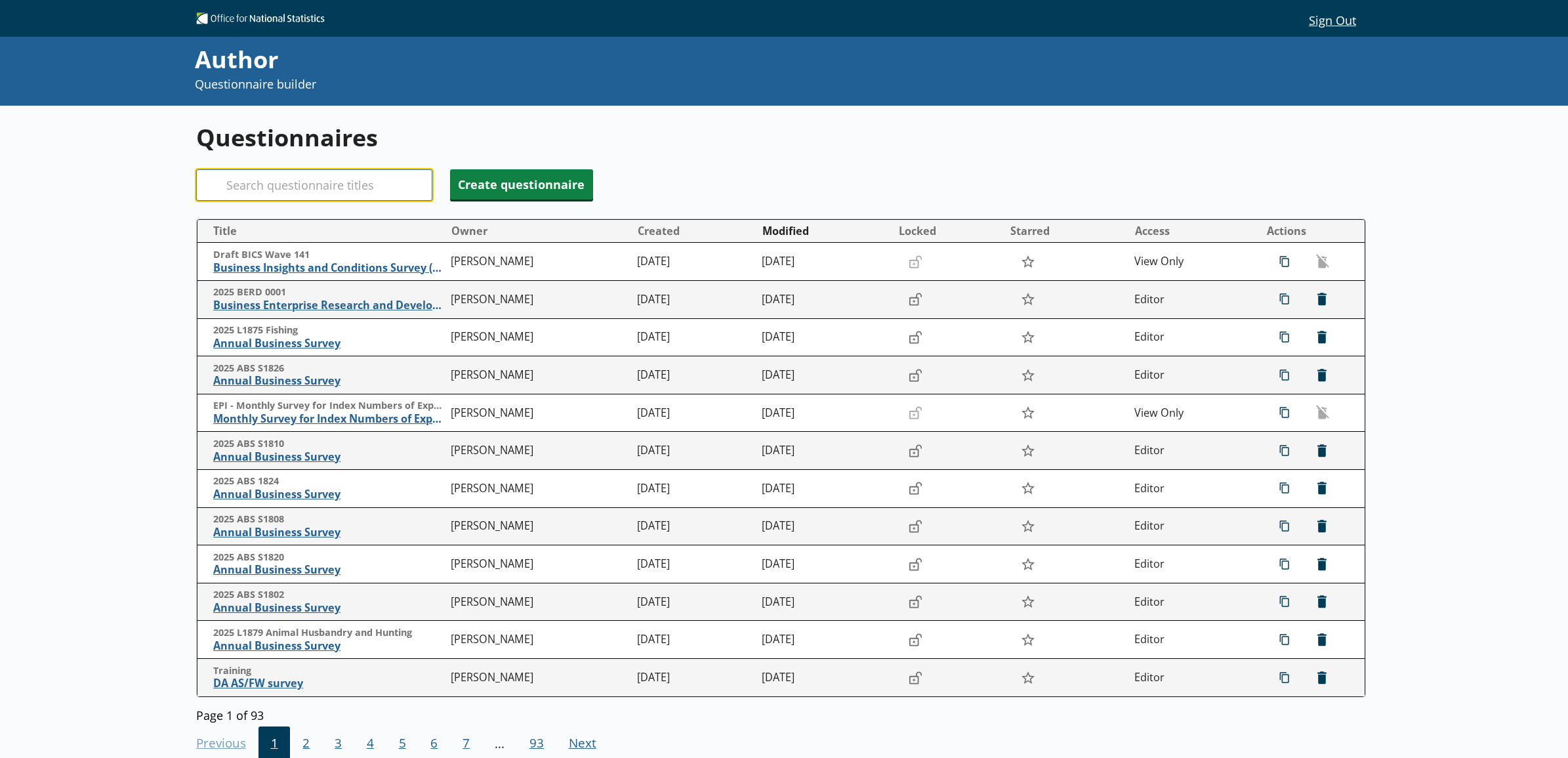
click at [352, 179] on input "Search" at bounding box center [313, 186] width 236 height 32
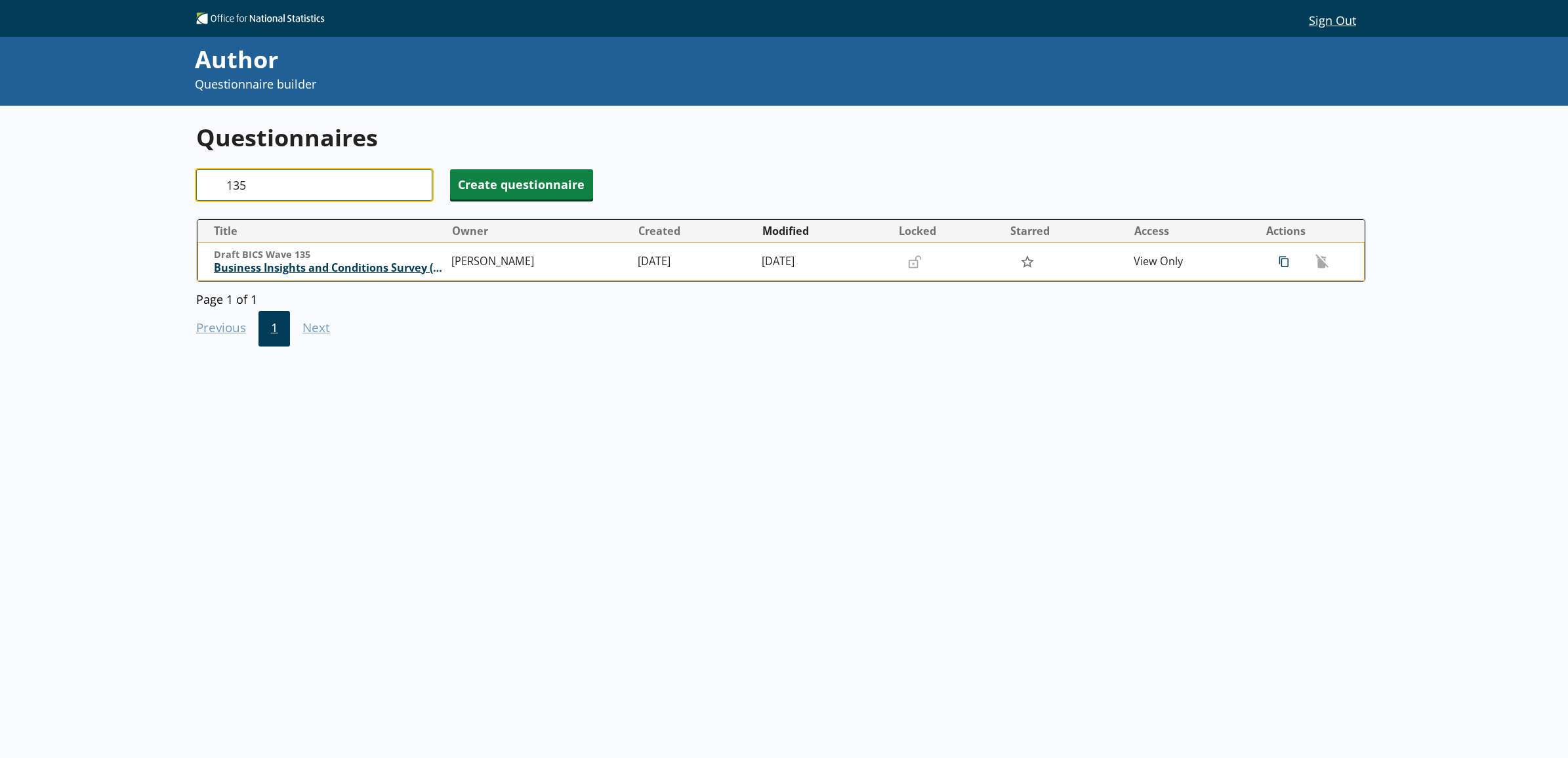
type input "135"
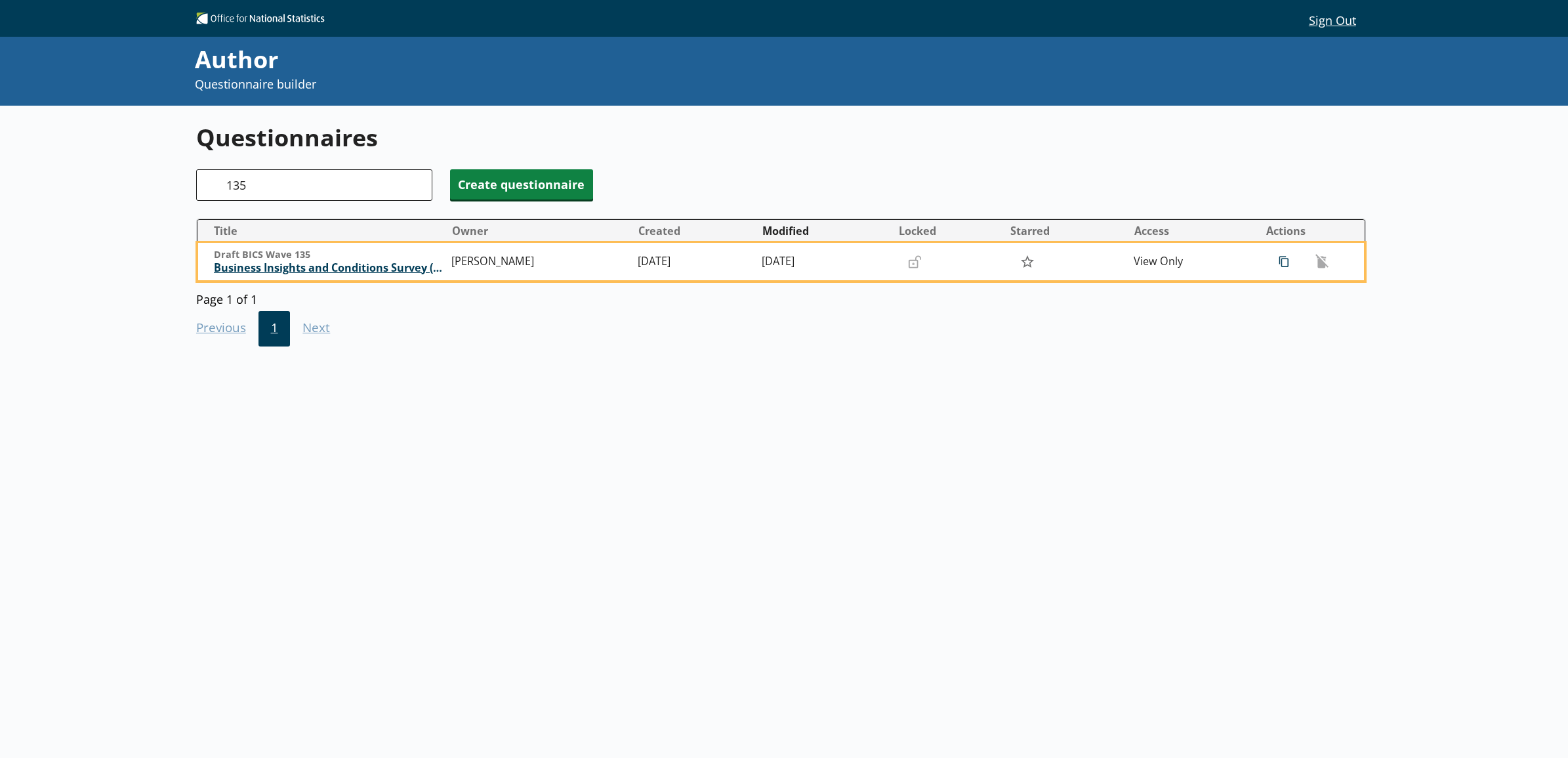
click at [279, 269] on span "Business Insights and Conditions Survey (BICS)" at bounding box center [329, 268] width 231 height 14
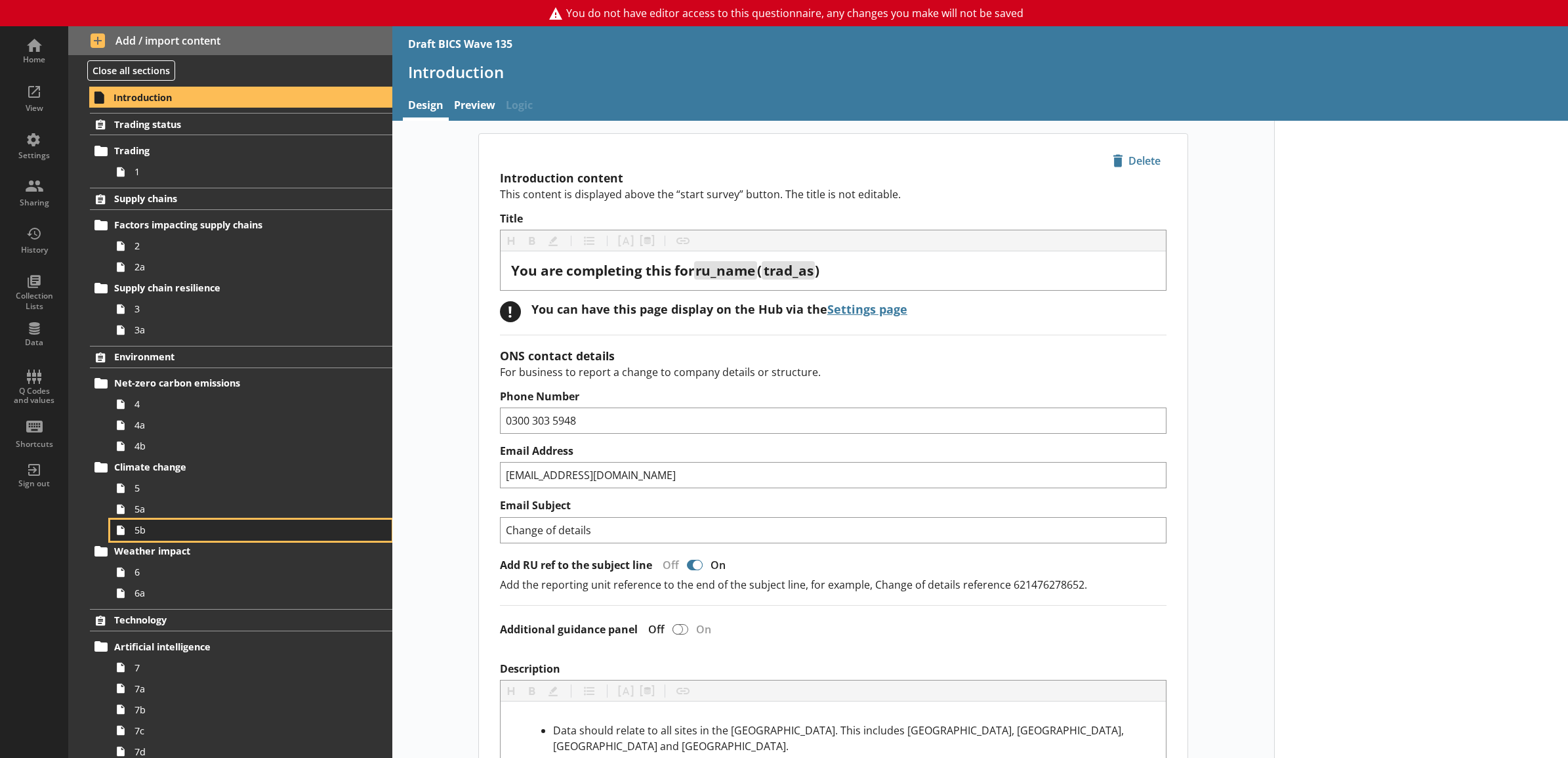
click at [207, 527] on span "5b" at bounding box center [236, 529] width 204 height 12
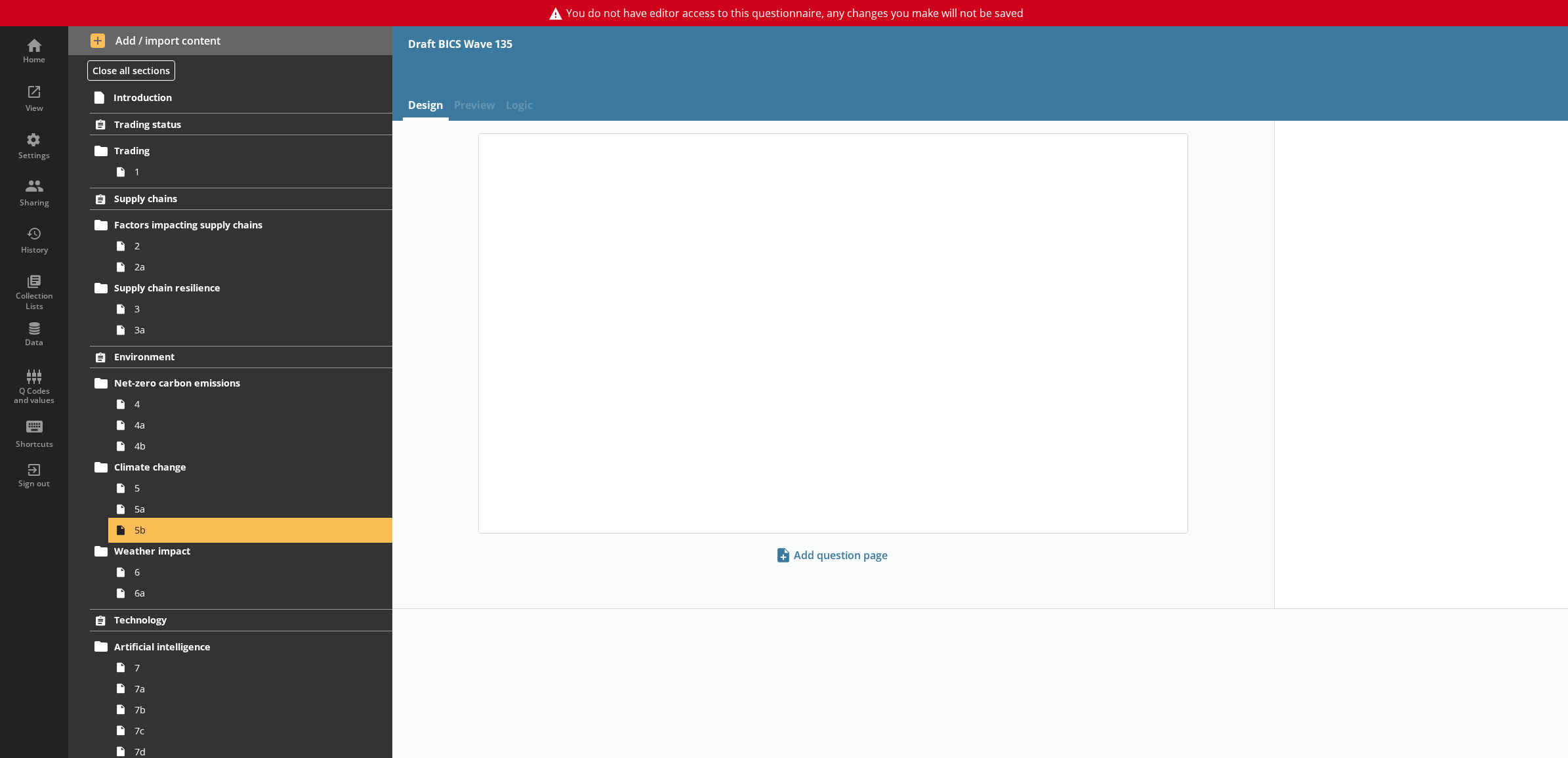
type textarea "x"
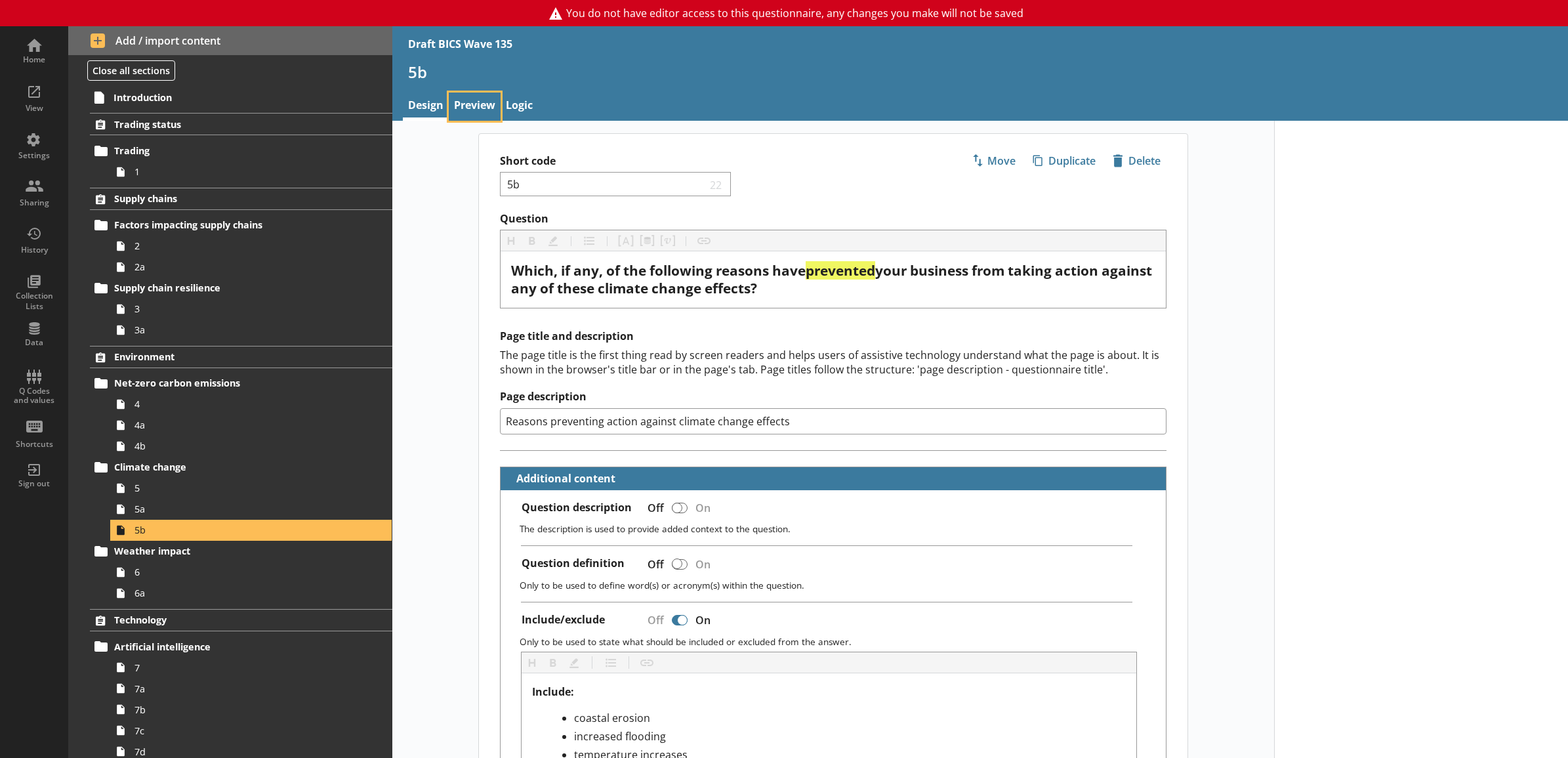
click at [493, 101] on link "Preview" at bounding box center [475, 106] width 52 height 28
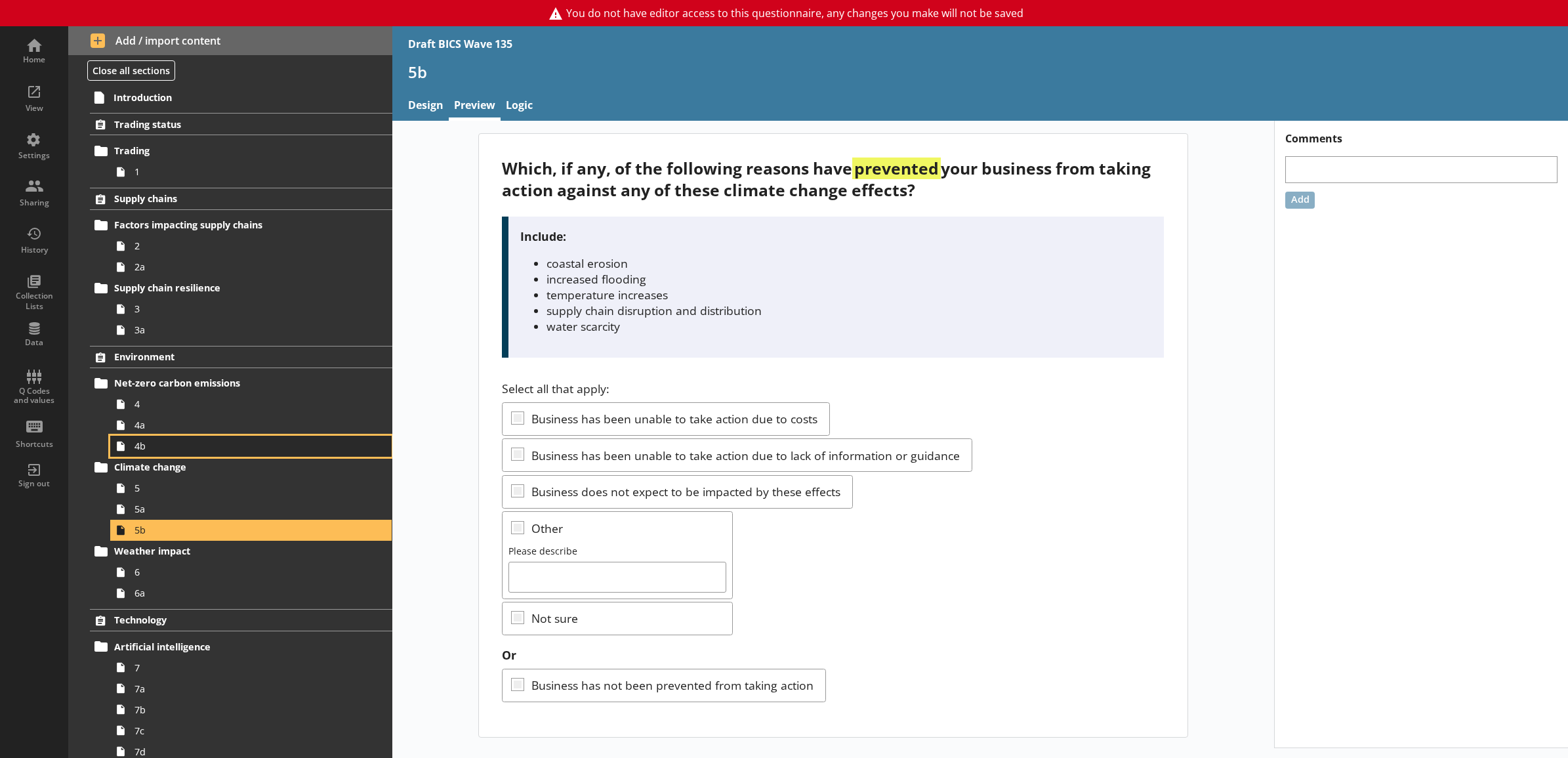
click at [243, 451] on span "4b" at bounding box center [236, 445] width 204 height 12
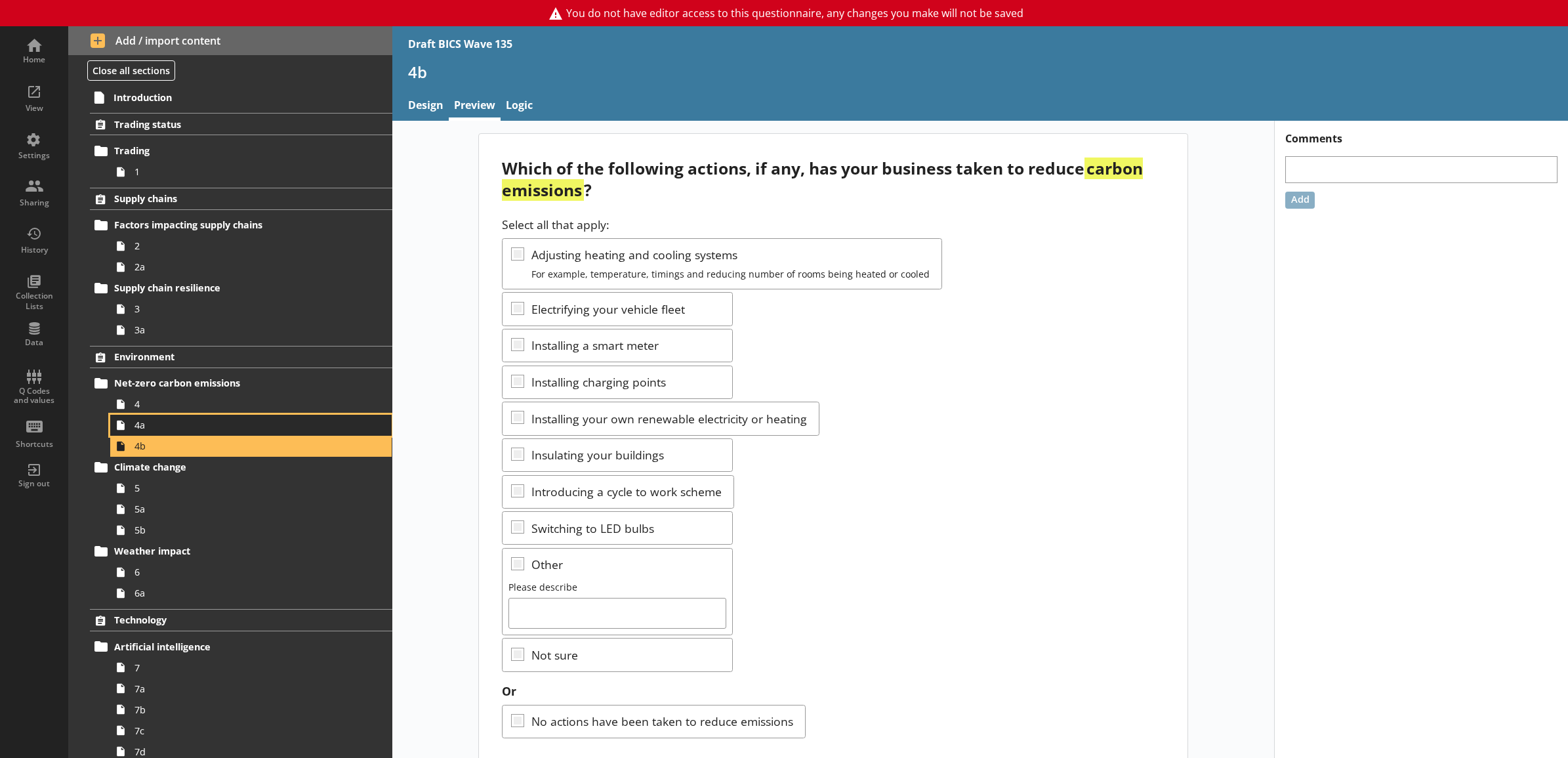
click at [170, 421] on span "4a" at bounding box center [236, 424] width 204 height 12
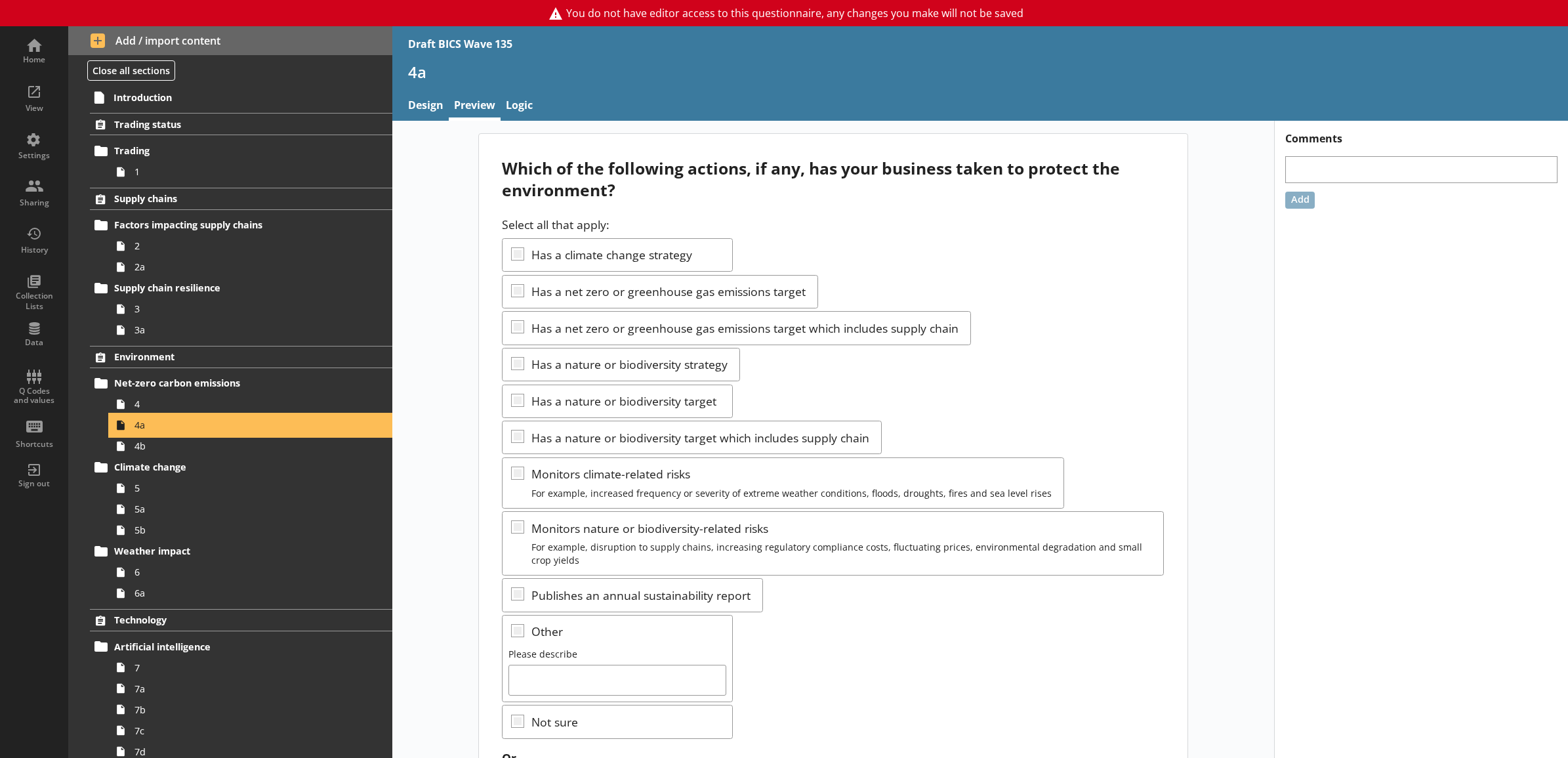
click at [172, 434] on link "4a" at bounding box center [251, 425] width 282 height 21
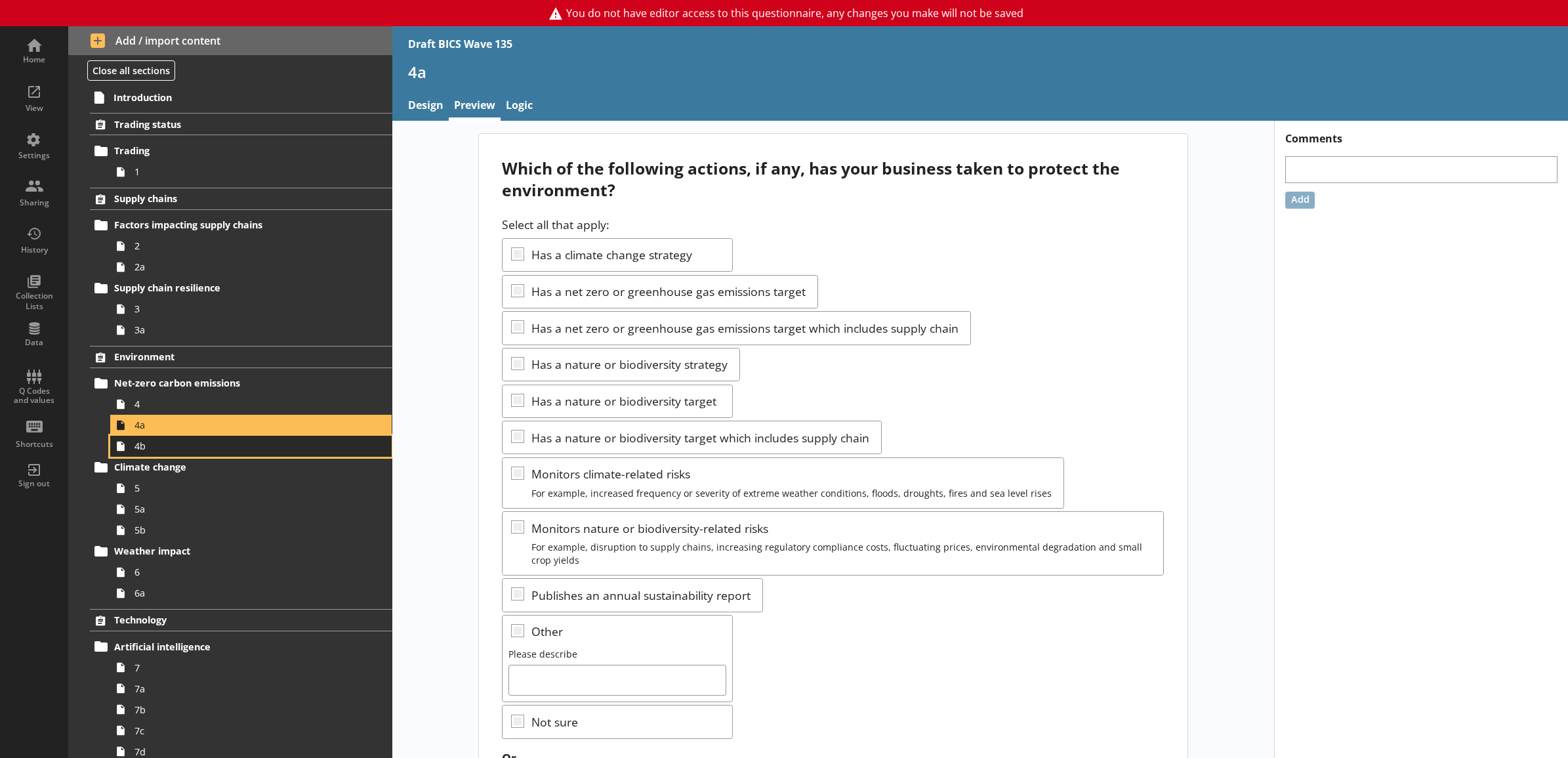
click at [172, 450] on span "4b" at bounding box center [236, 445] width 204 height 12
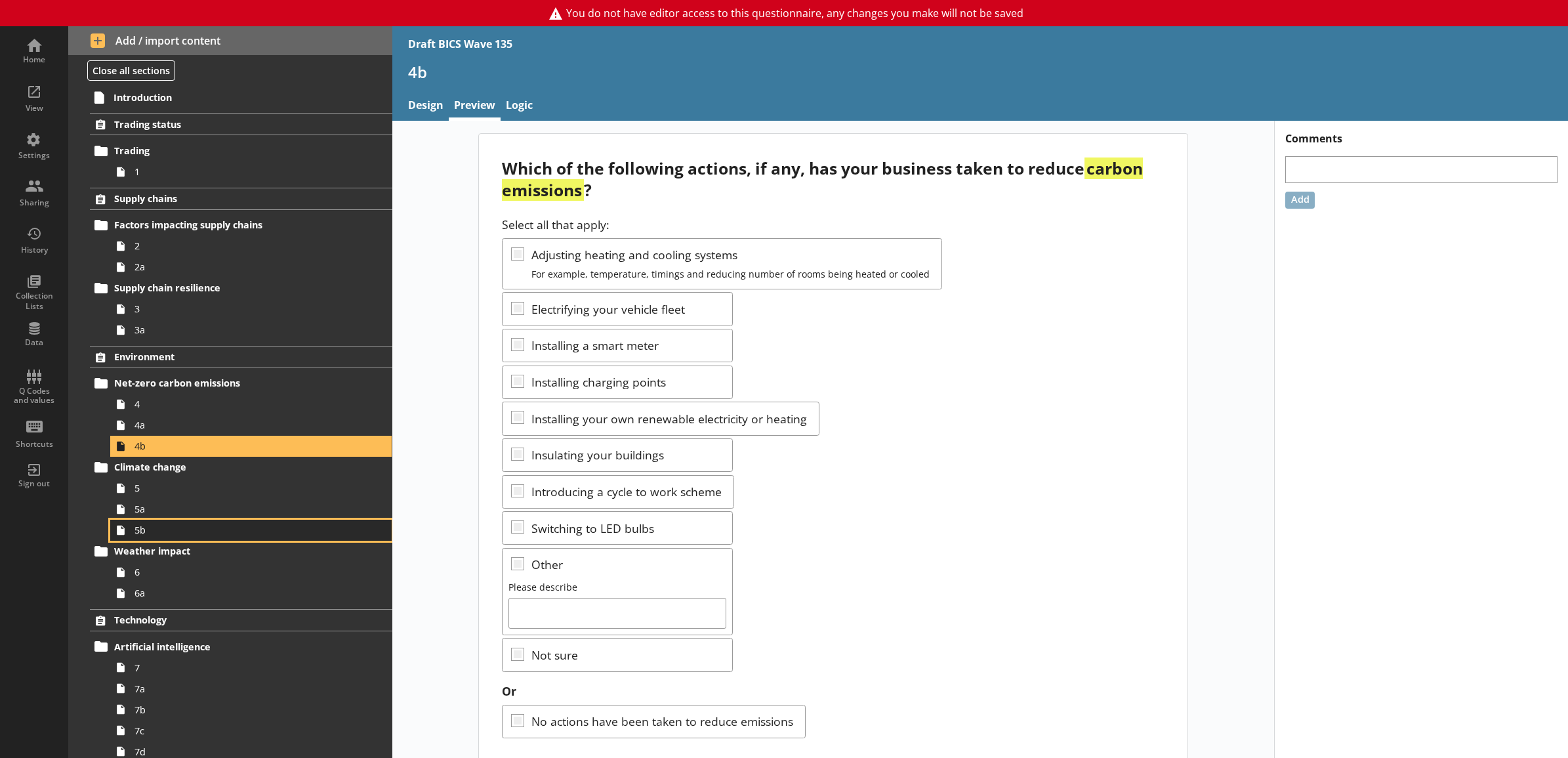
click at [243, 523] on link "5b" at bounding box center [251, 530] width 282 height 21
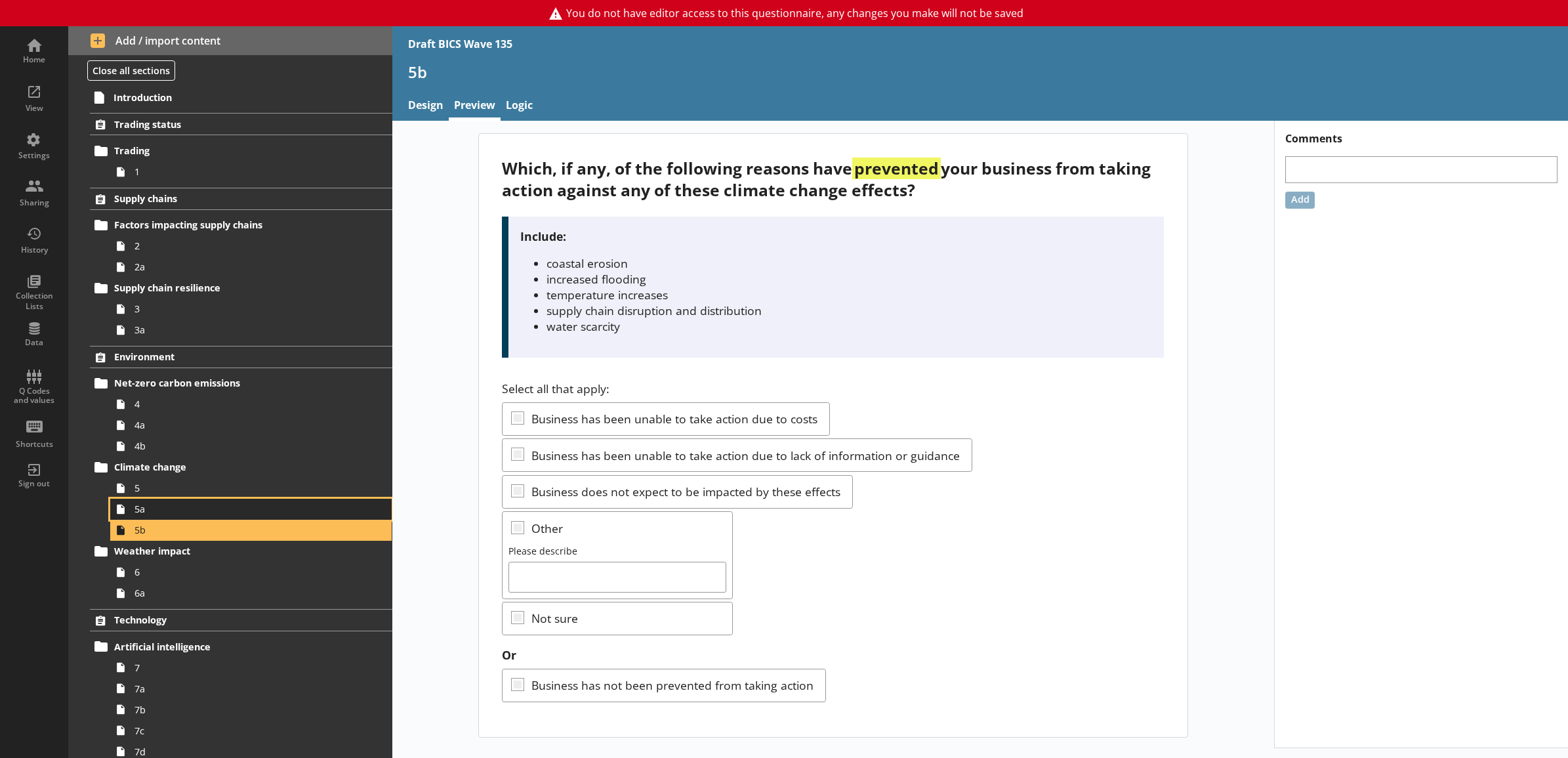
click at [243, 503] on span "5a" at bounding box center [236, 508] width 204 height 12
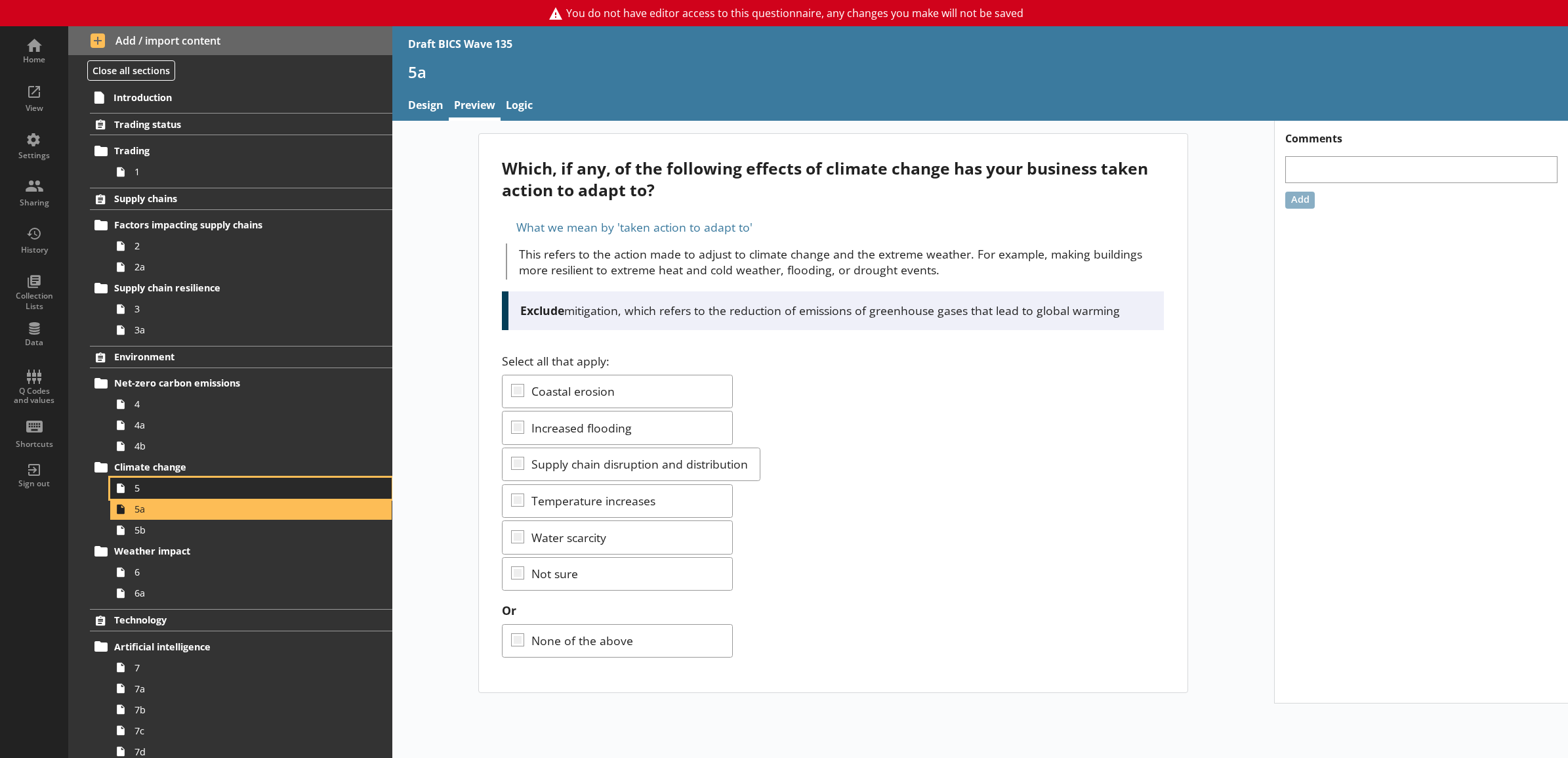
click at [243, 494] on span "5" at bounding box center [236, 487] width 204 height 12
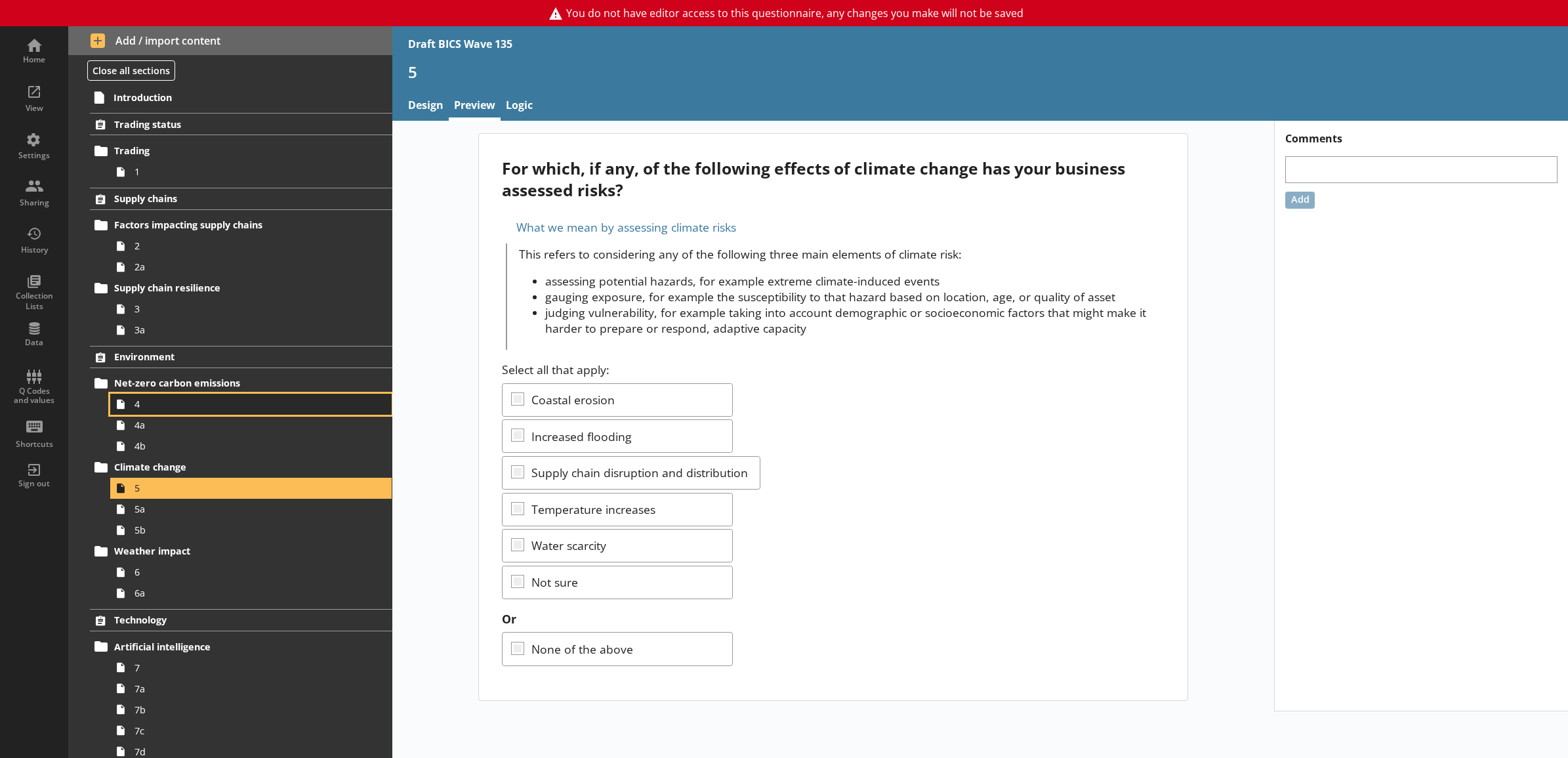
click at [238, 407] on span "4" at bounding box center [236, 403] width 204 height 12
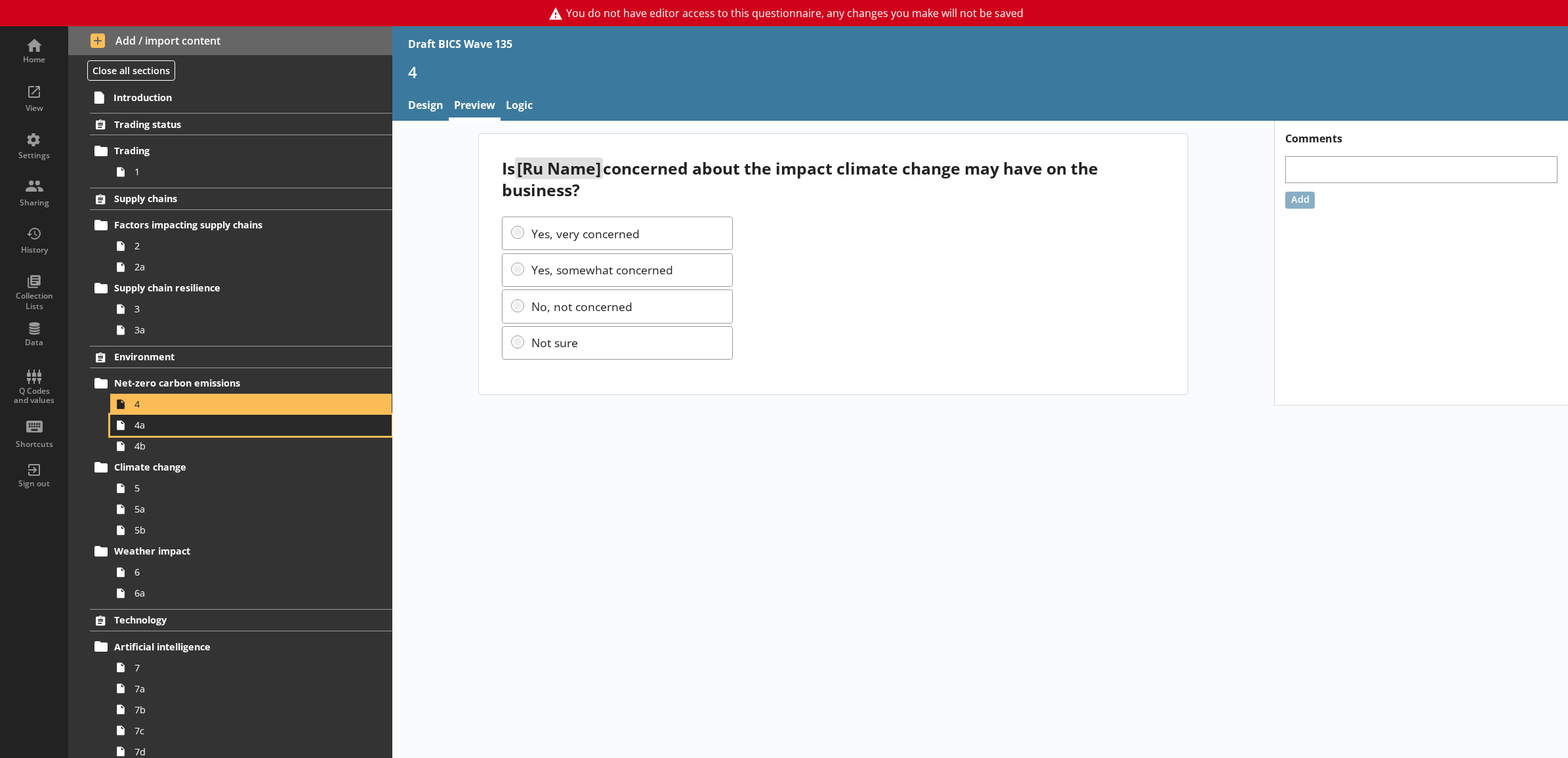
click at [236, 427] on span "4a" at bounding box center [236, 424] width 204 height 12
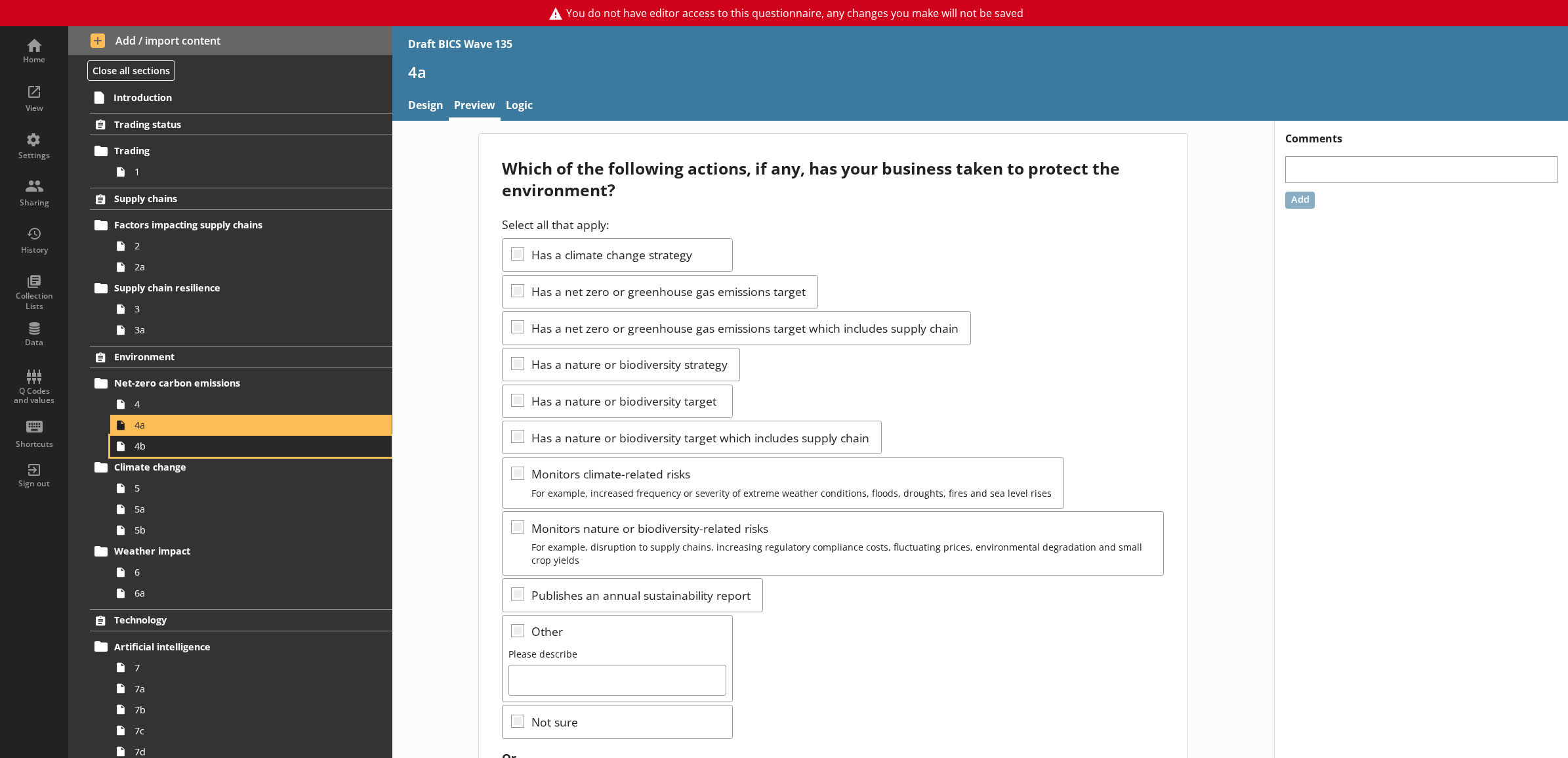
click at [227, 450] on span "4b" at bounding box center [236, 445] width 204 height 12
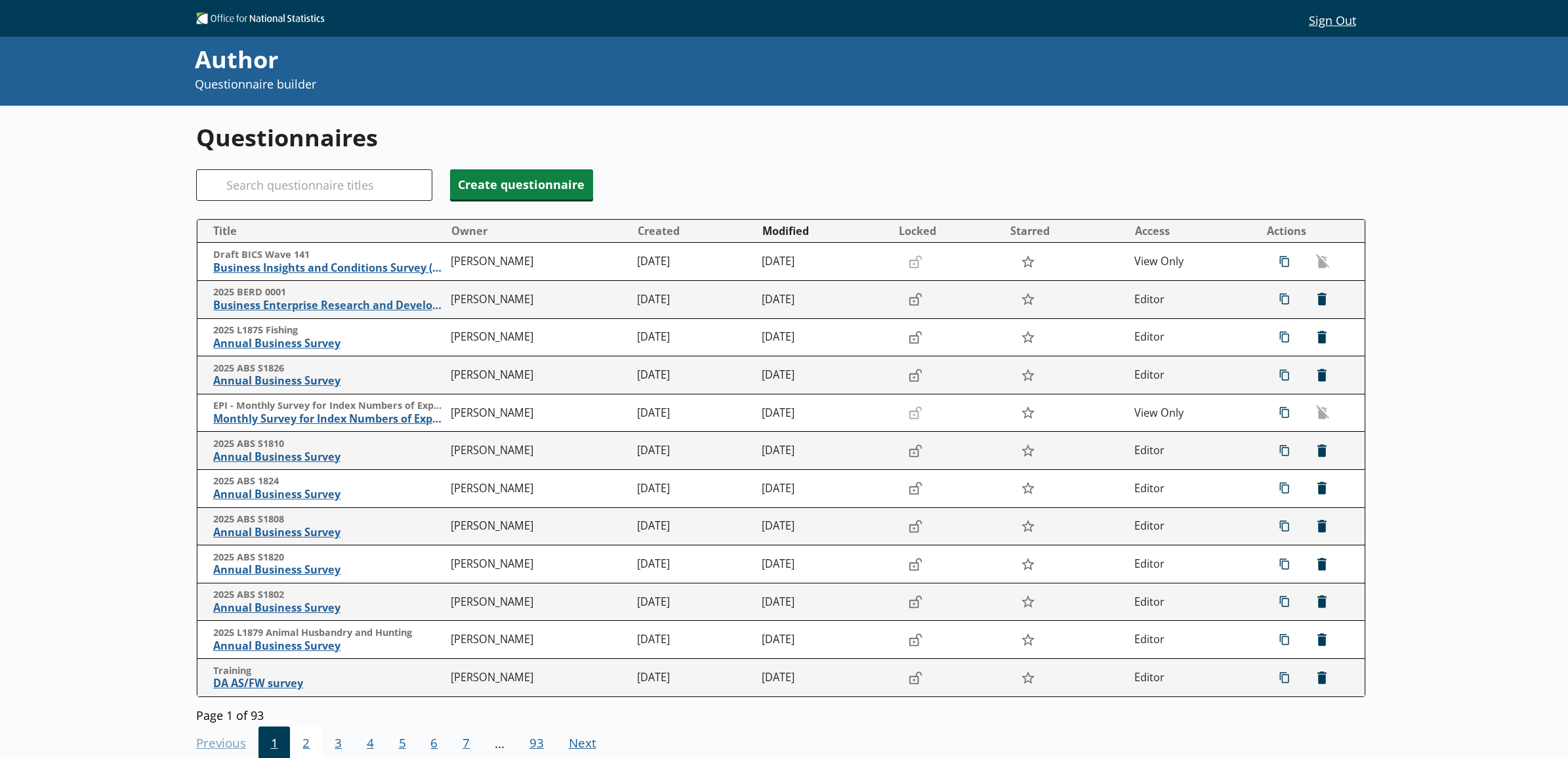
click at [296, 748] on span "2" at bounding box center [306, 744] width 32 height 35
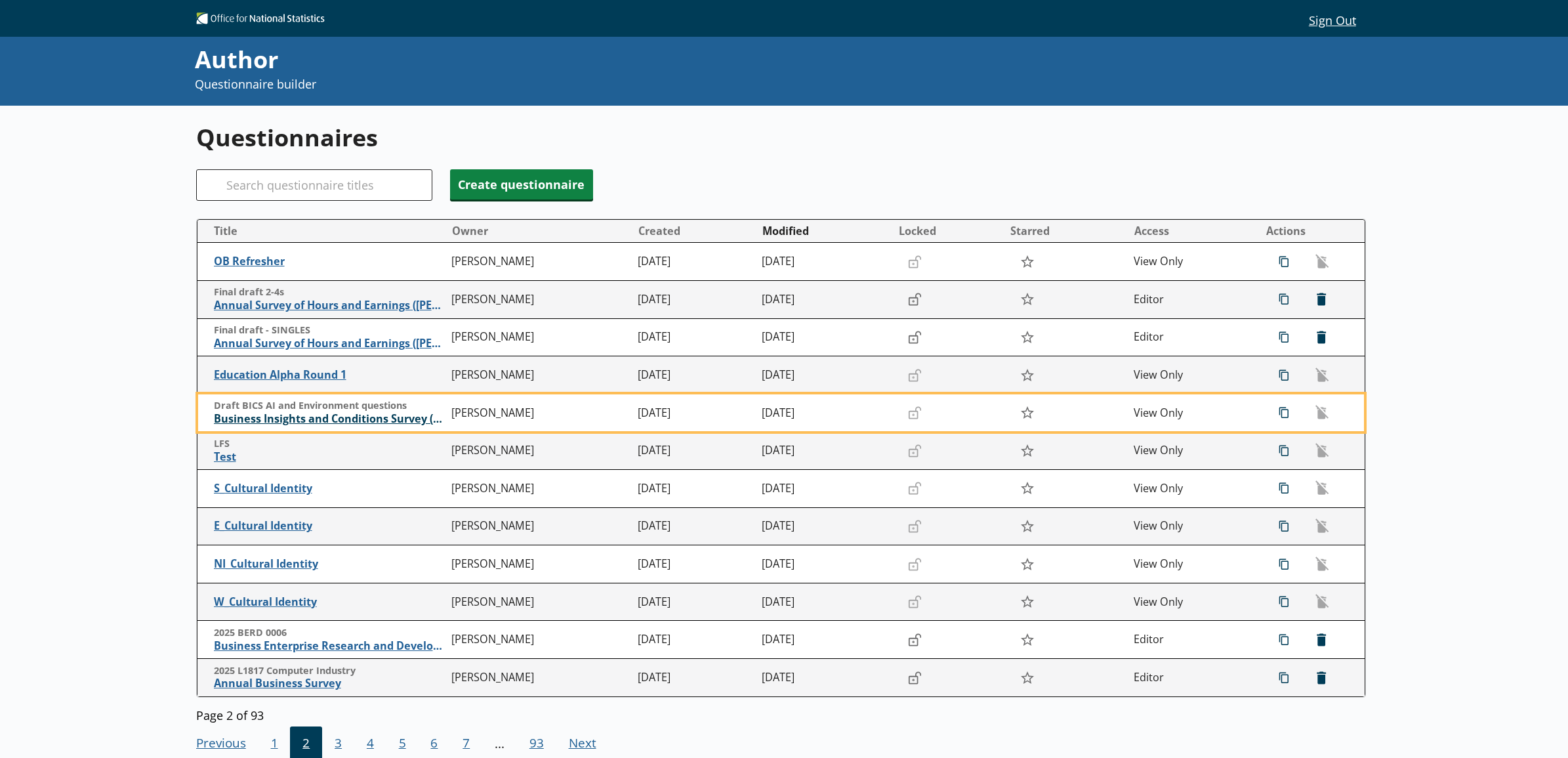
click at [349, 419] on span "Business Insights and Conditions Survey (BICS)" at bounding box center [329, 419] width 231 height 14
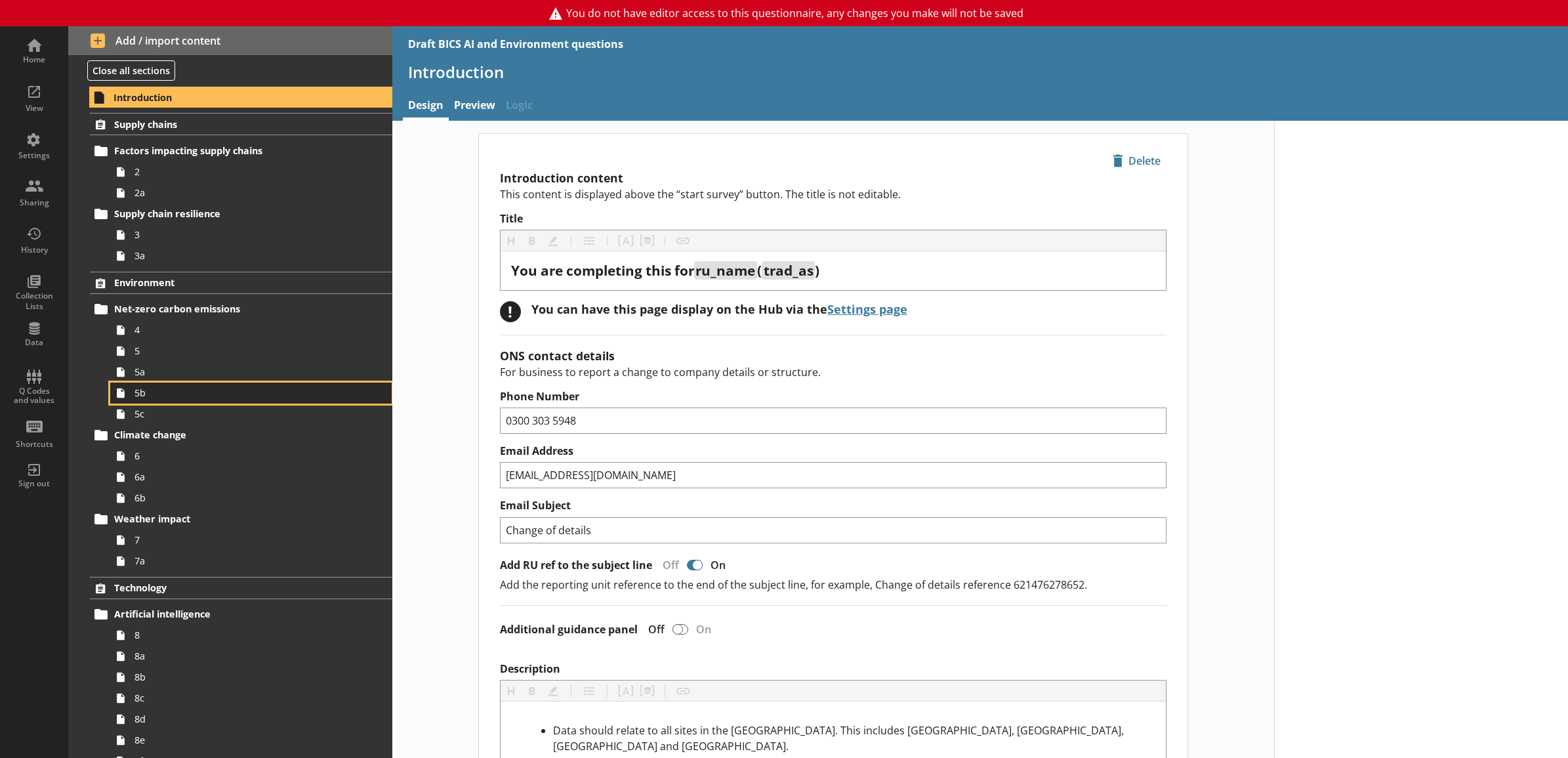
click at [186, 400] on link "5b" at bounding box center [251, 393] width 282 height 21
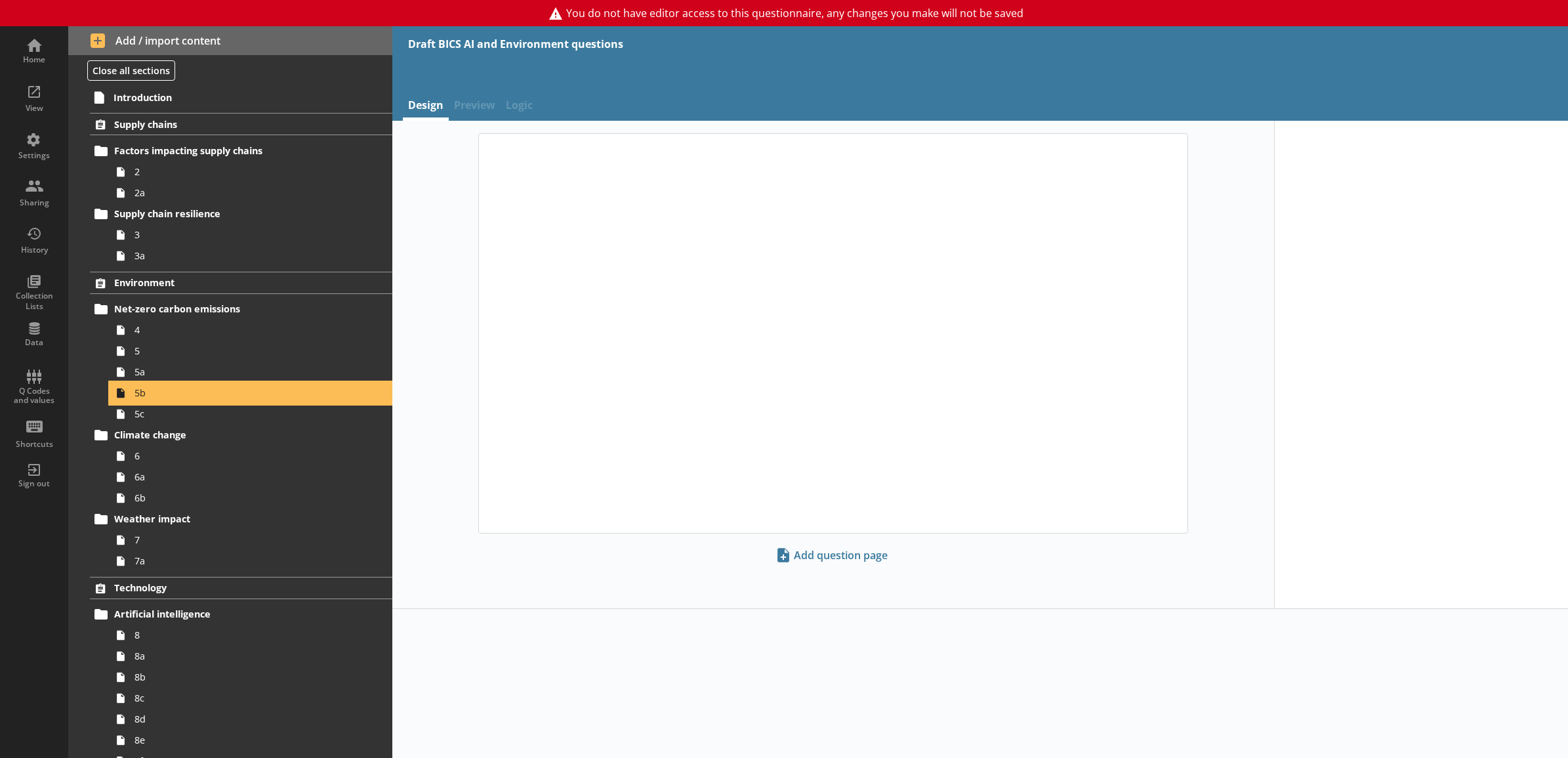
type textarea "x"
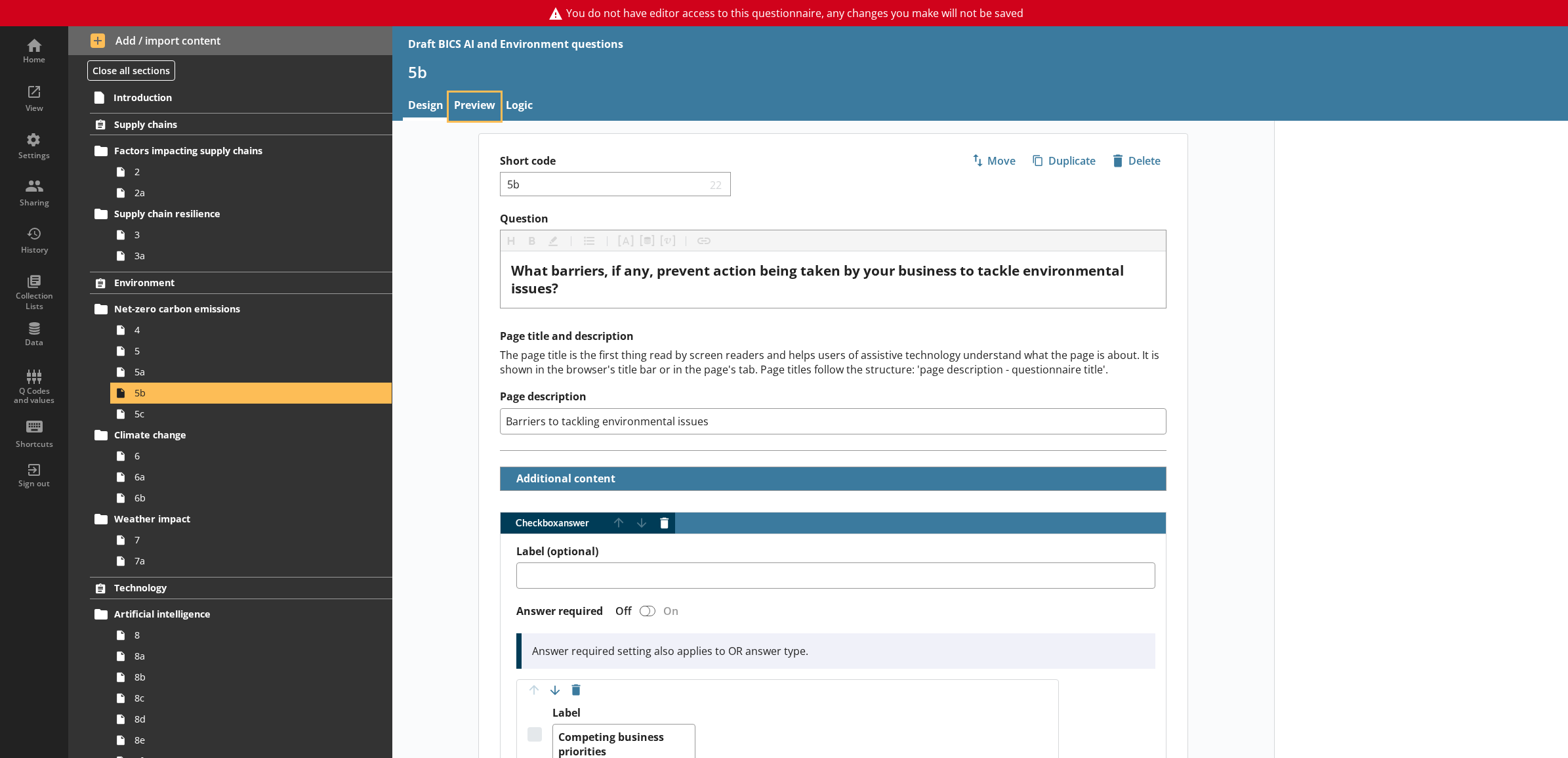
click at [465, 106] on link "Preview" at bounding box center [475, 106] width 52 height 28
